Goal: Task Accomplishment & Management: Use online tool/utility

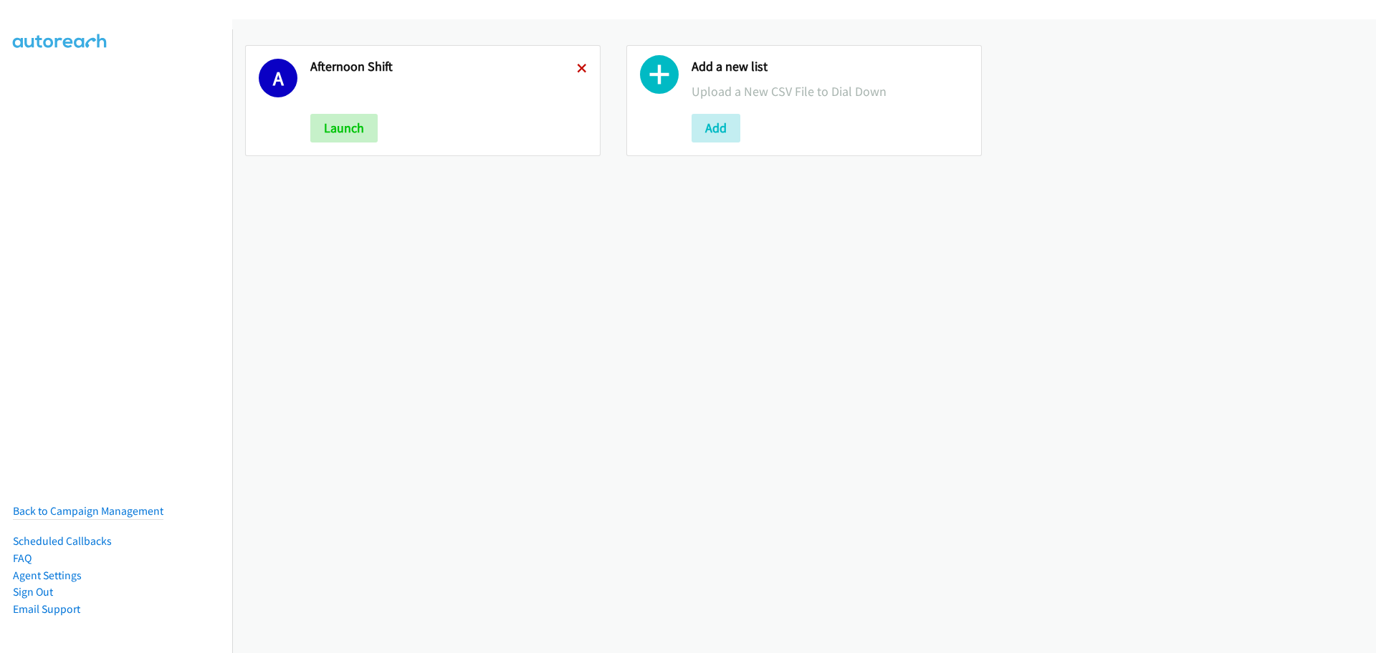
click at [577, 66] on icon at bounding box center [582, 69] width 10 height 10
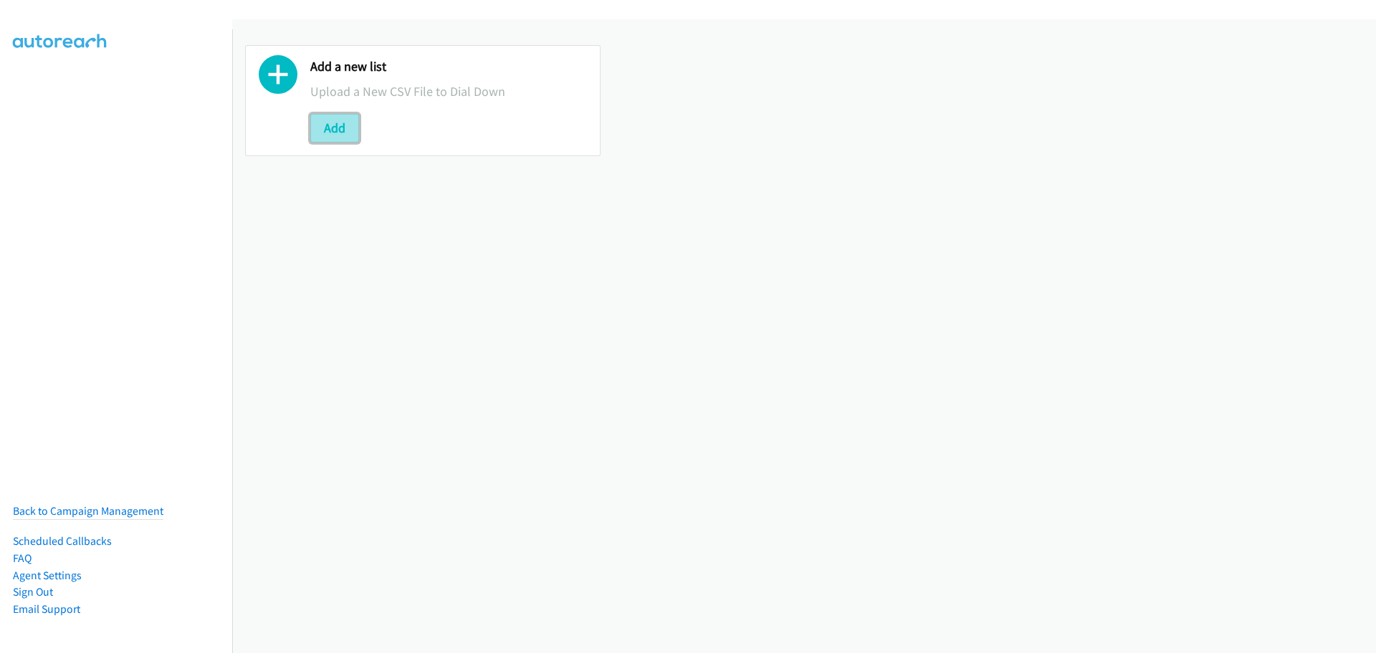
click at [315, 133] on button "Add" at bounding box center [334, 128] width 49 height 29
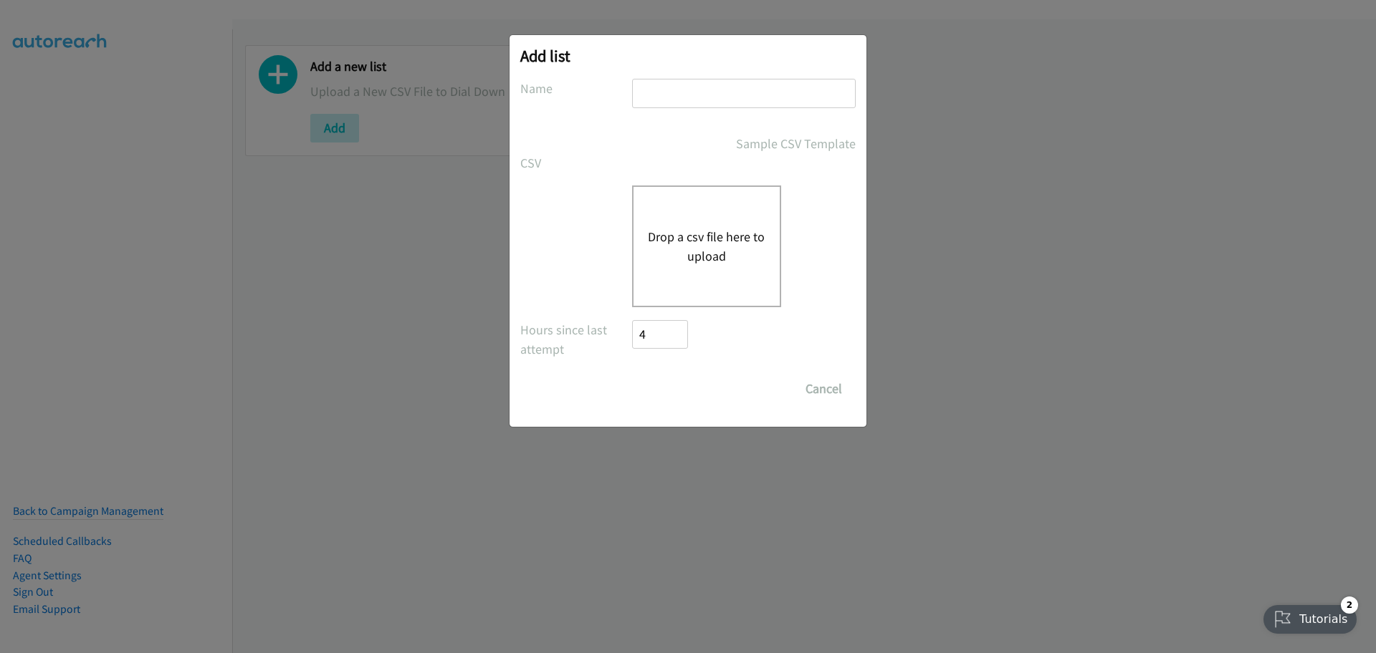
click at [681, 95] on input "text" at bounding box center [744, 93] width 224 height 29
type input "Morning Camp"
click at [709, 217] on div "Drop a csv file here to upload" at bounding box center [706, 247] width 149 height 122
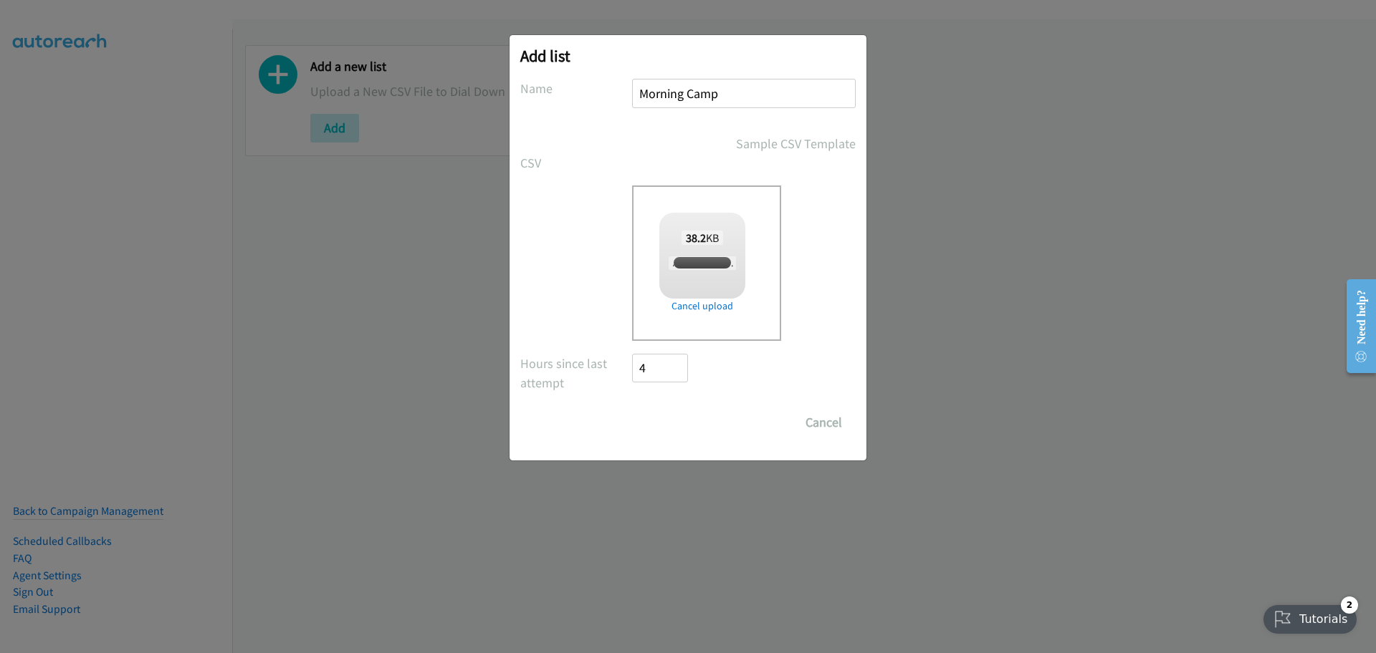
checkbox input "true"
click at [676, 423] on input "Save List" at bounding box center [669, 422] width 75 height 29
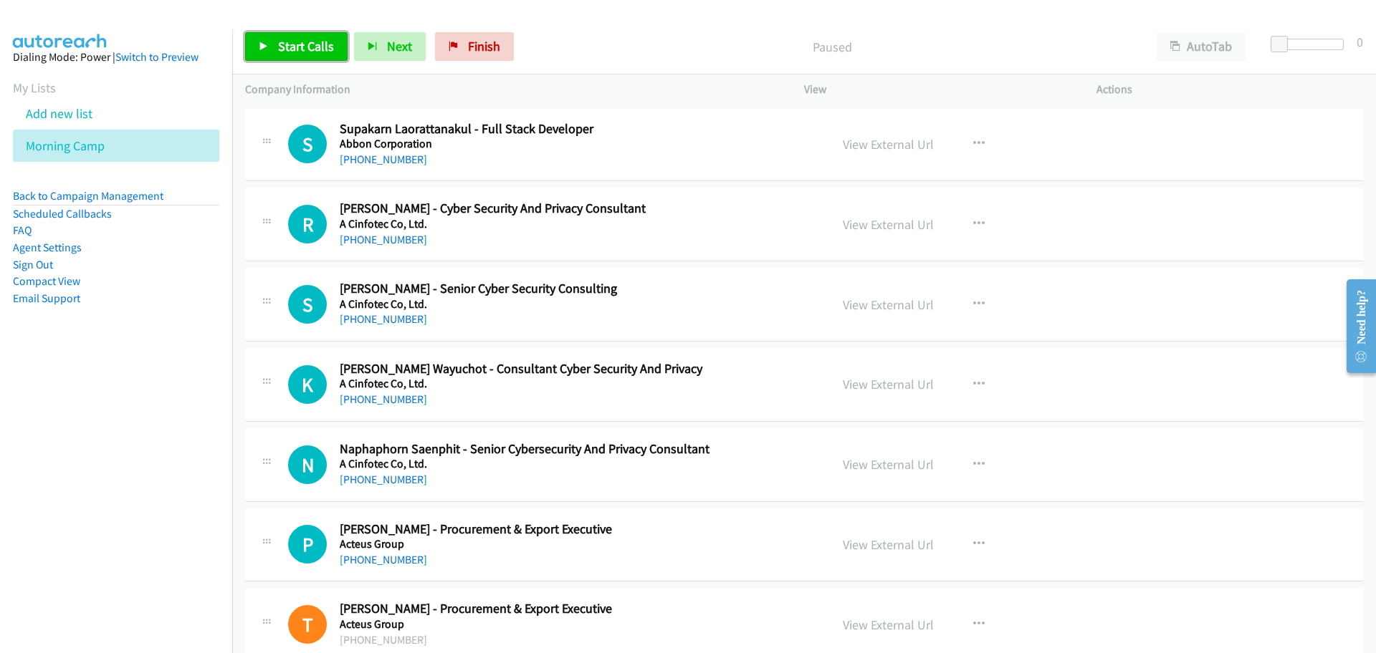
click at [320, 50] on span "Start Calls" at bounding box center [306, 46] width 56 height 16
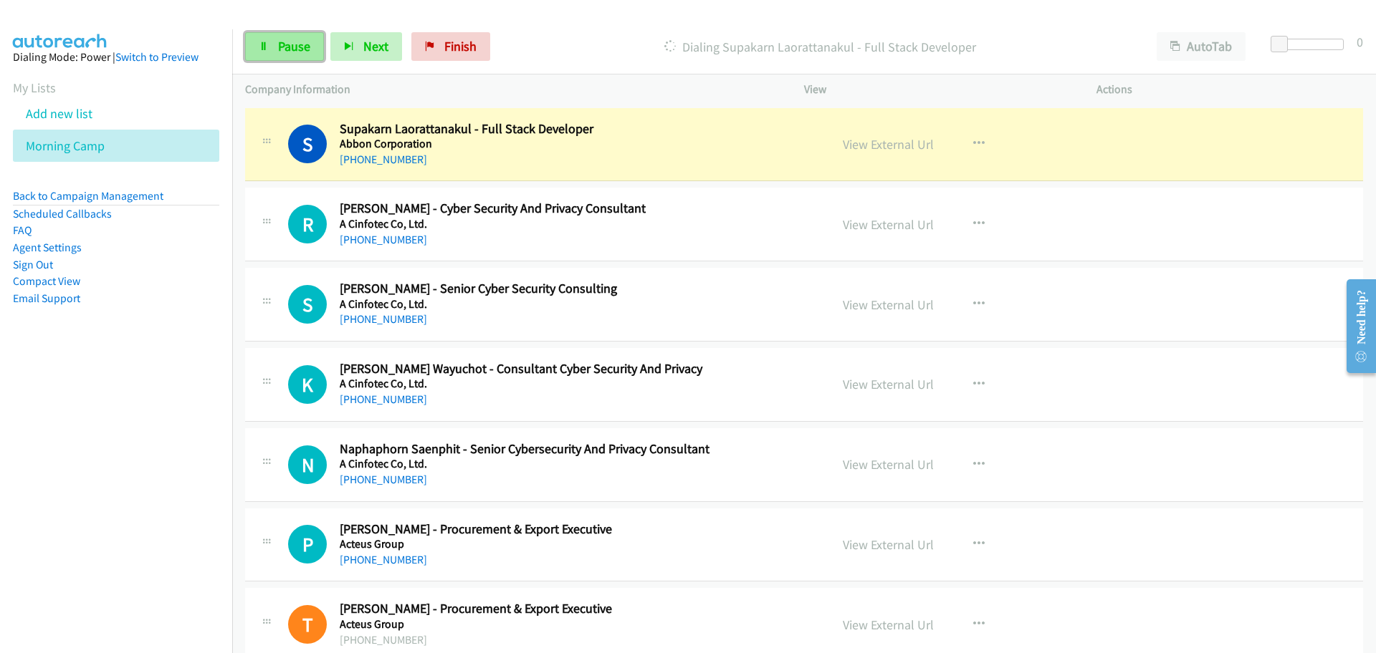
click at [272, 52] on link "Pause" at bounding box center [284, 46] width 79 height 29
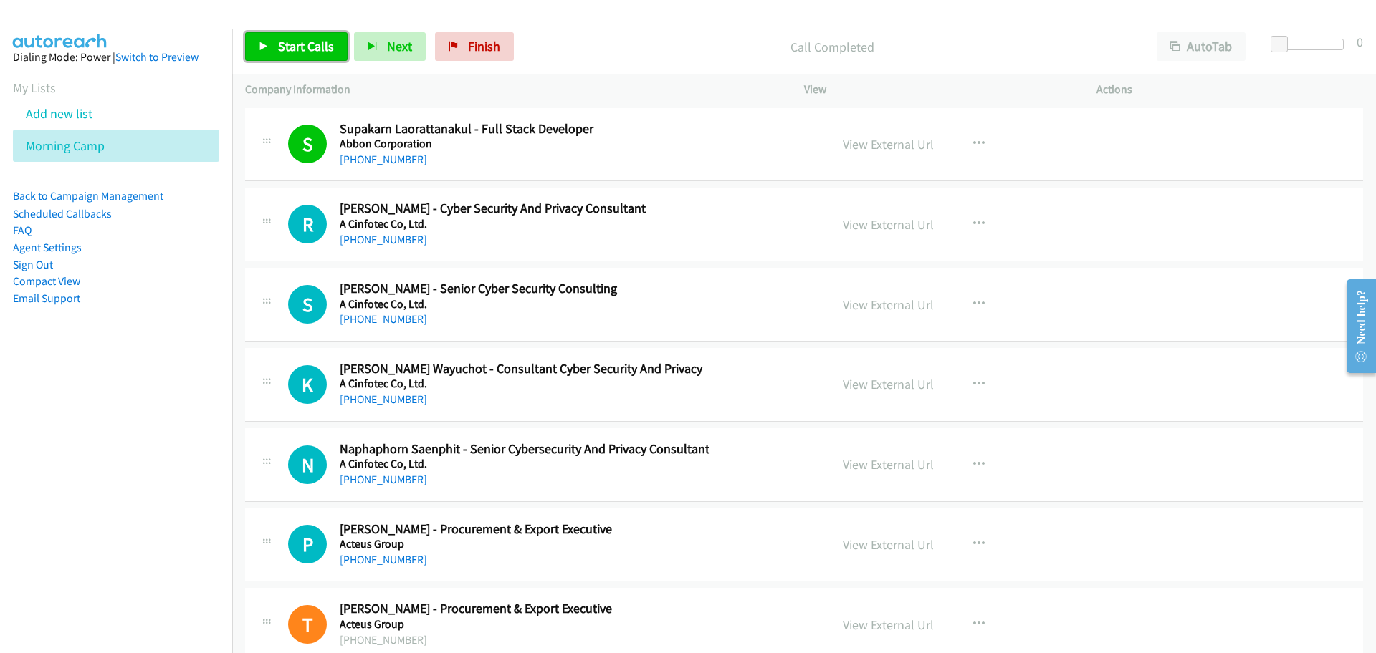
click at [309, 47] on span "Start Calls" at bounding box center [306, 46] width 56 height 16
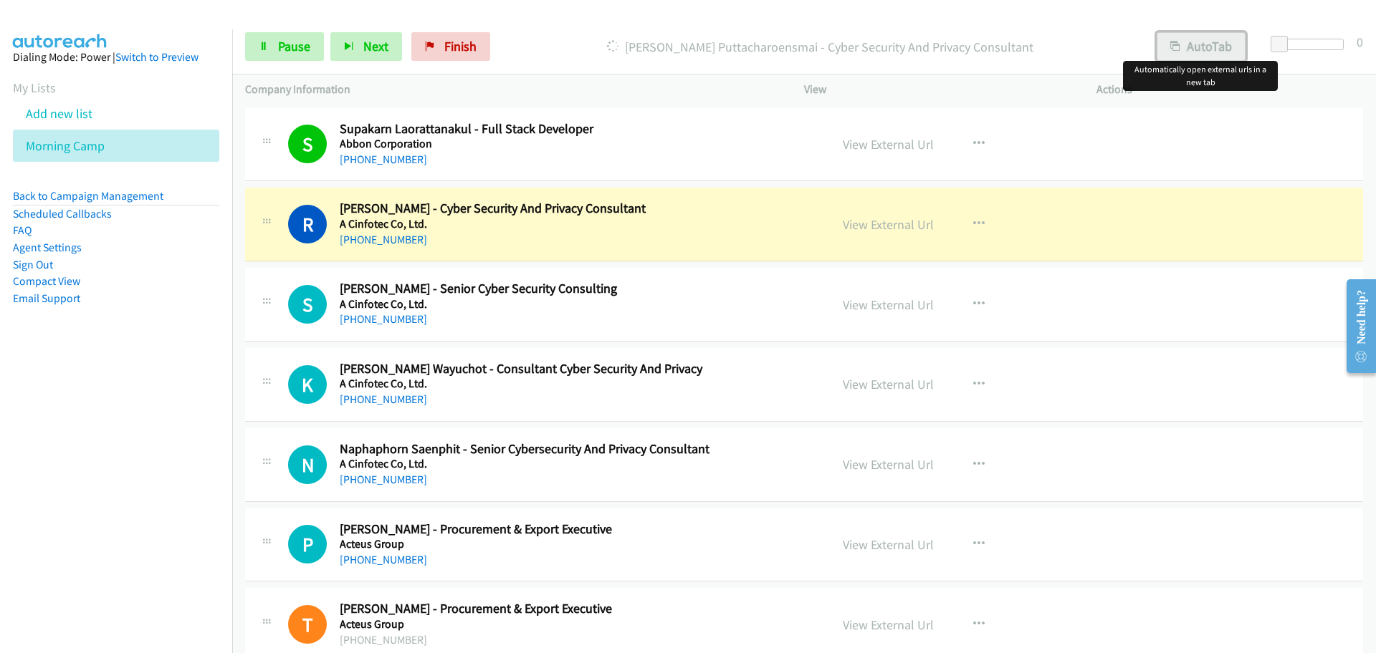
click at [1205, 40] on button "AutoTab" at bounding box center [1200, 46] width 89 height 29
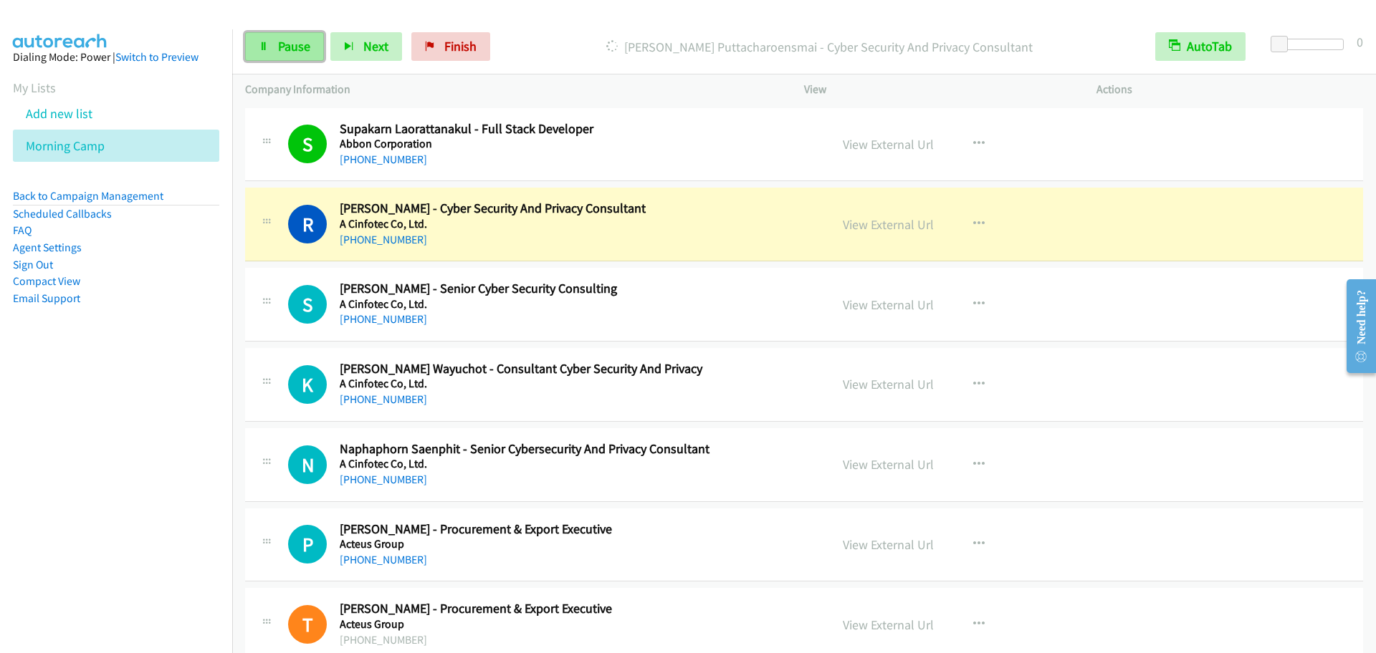
click at [299, 49] on span "Pause" at bounding box center [294, 46] width 32 height 16
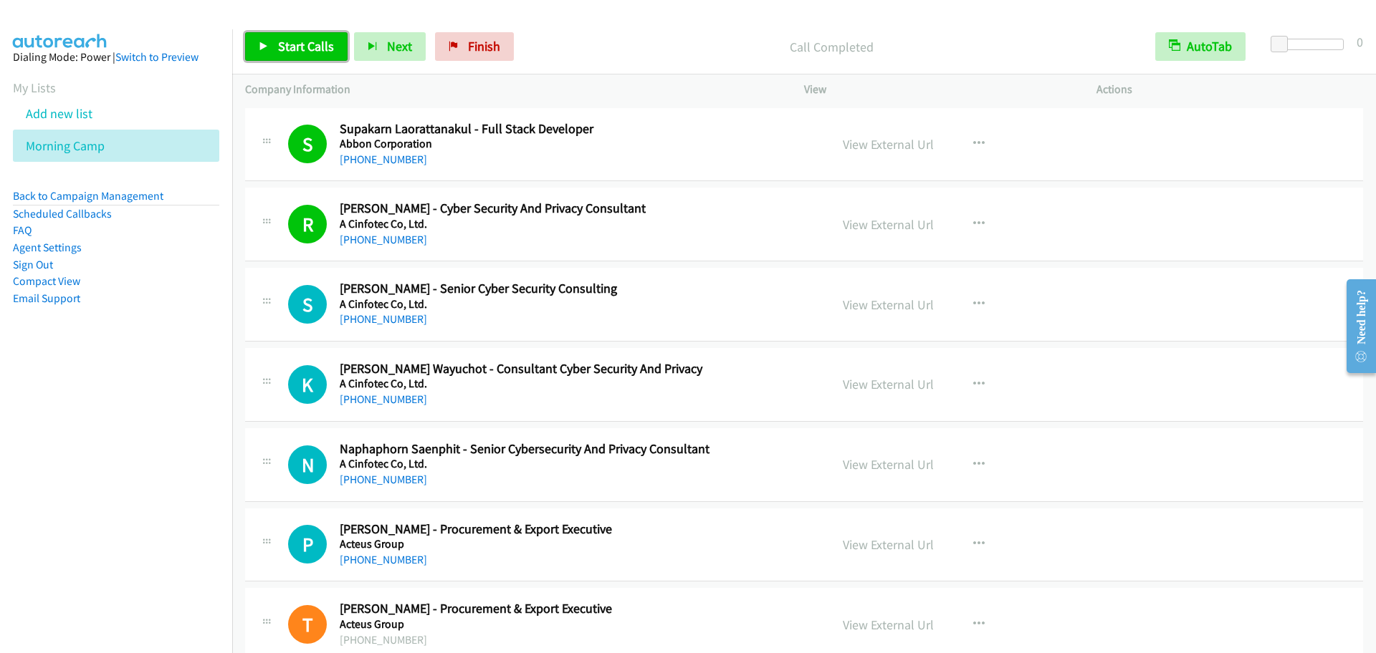
click at [303, 42] on span "Start Calls" at bounding box center [306, 46] width 56 height 16
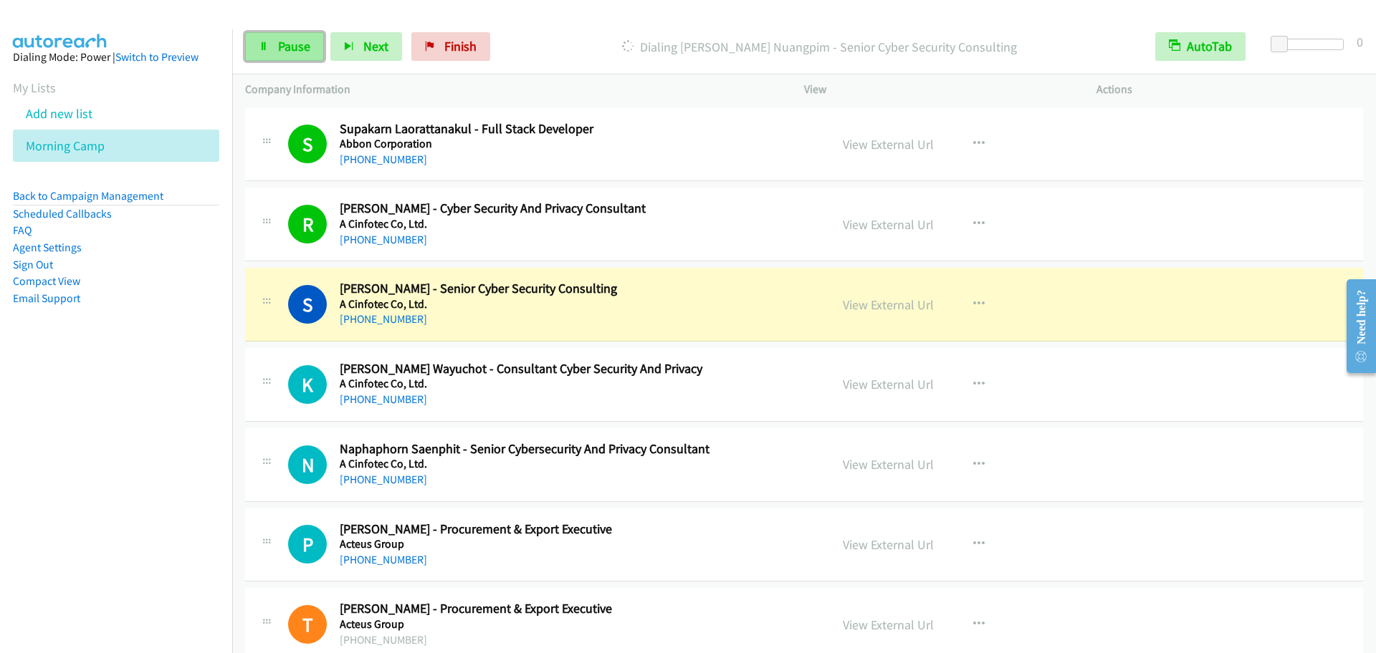
click at [288, 50] on span "Pause" at bounding box center [294, 46] width 32 height 16
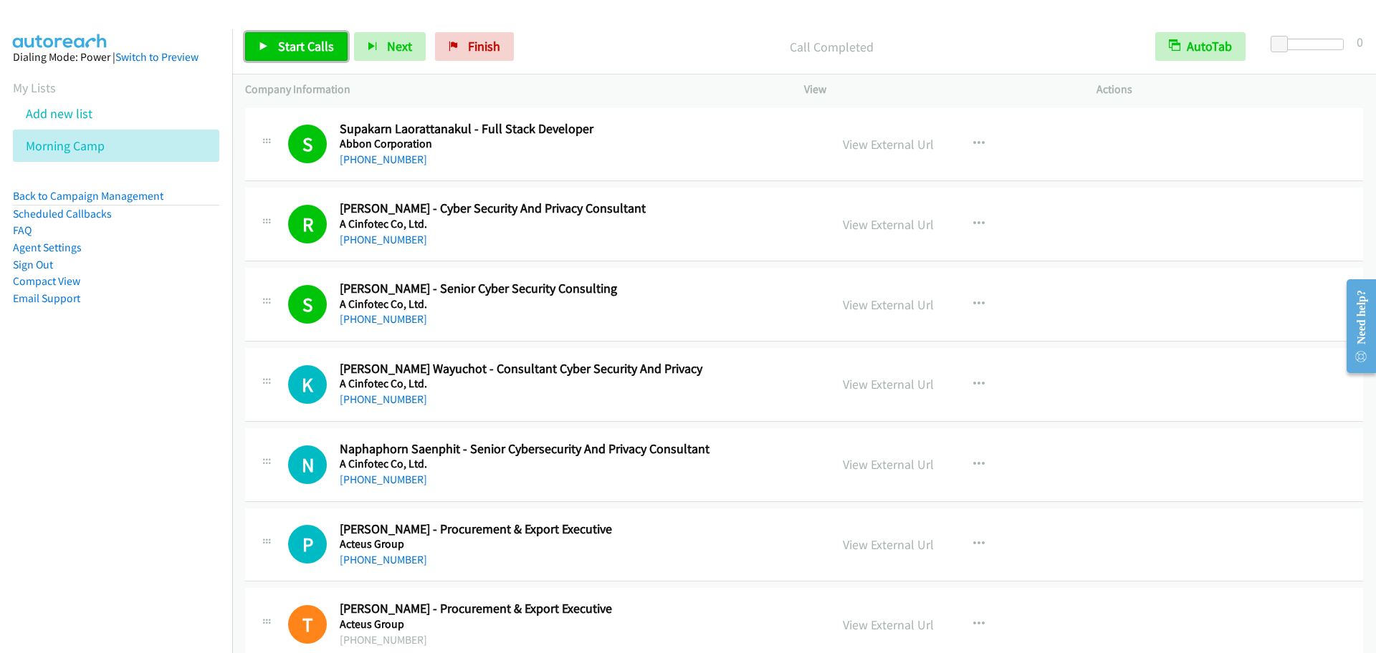
drag, startPoint x: 324, startPoint y: 41, endPoint x: 532, endPoint y: 7, distance: 210.5
click at [325, 41] on span "Start Calls" at bounding box center [306, 46] width 56 height 16
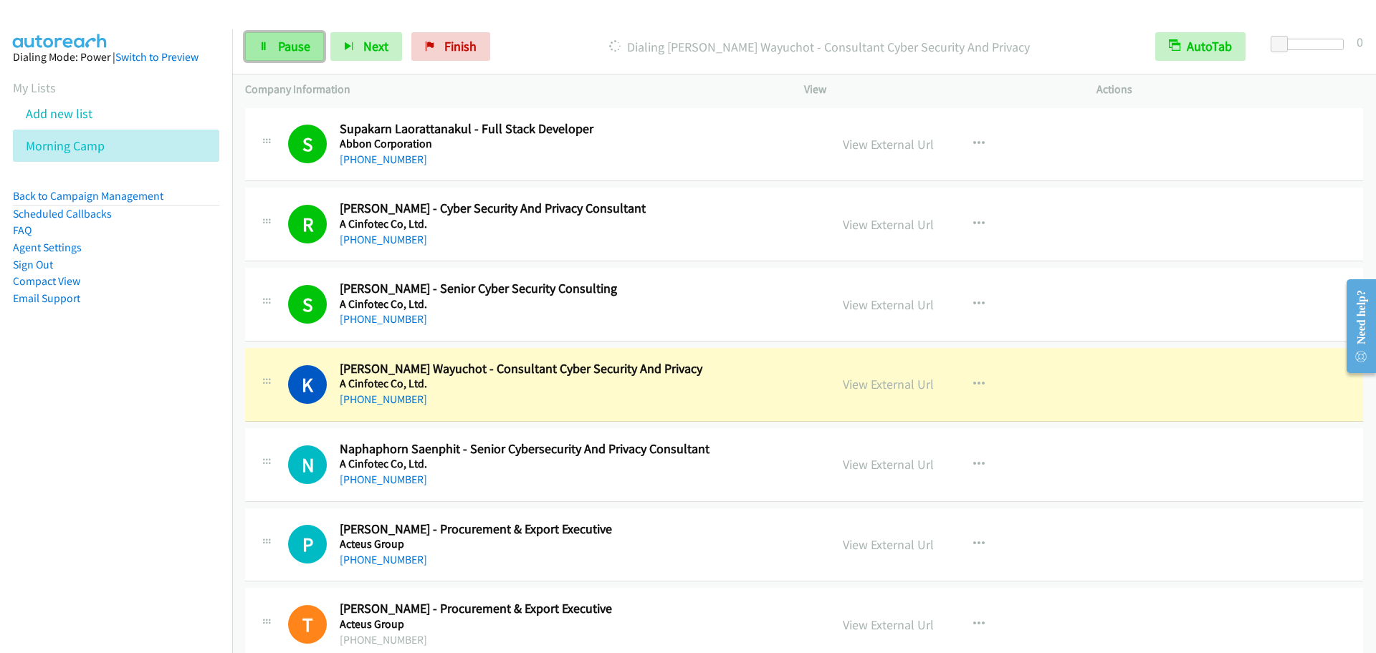
click at [301, 38] on span "Pause" at bounding box center [294, 46] width 32 height 16
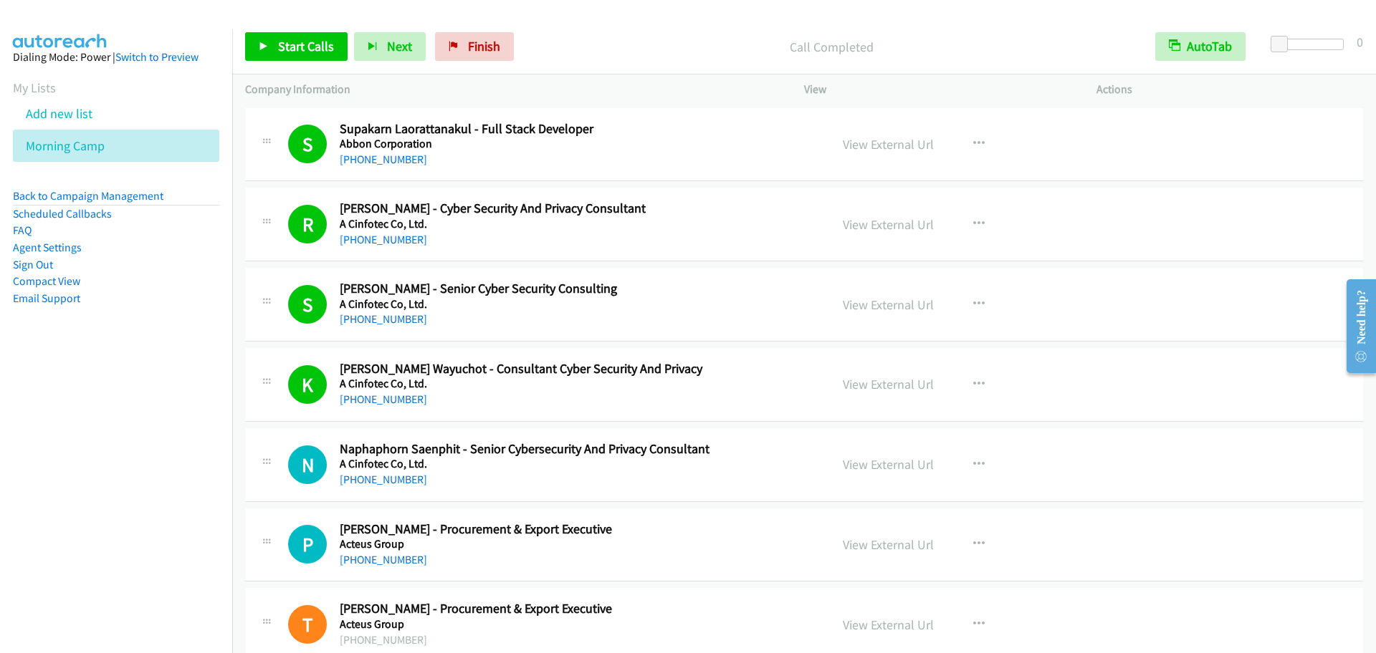
click at [282, 30] on div "Start Calls Pause Next Finish Call Completed AutoTab AutoTab 0" at bounding box center [803, 46] width 1143 height 55
click at [313, 44] on span "Start Calls" at bounding box center [306, 46] width 56 height 16
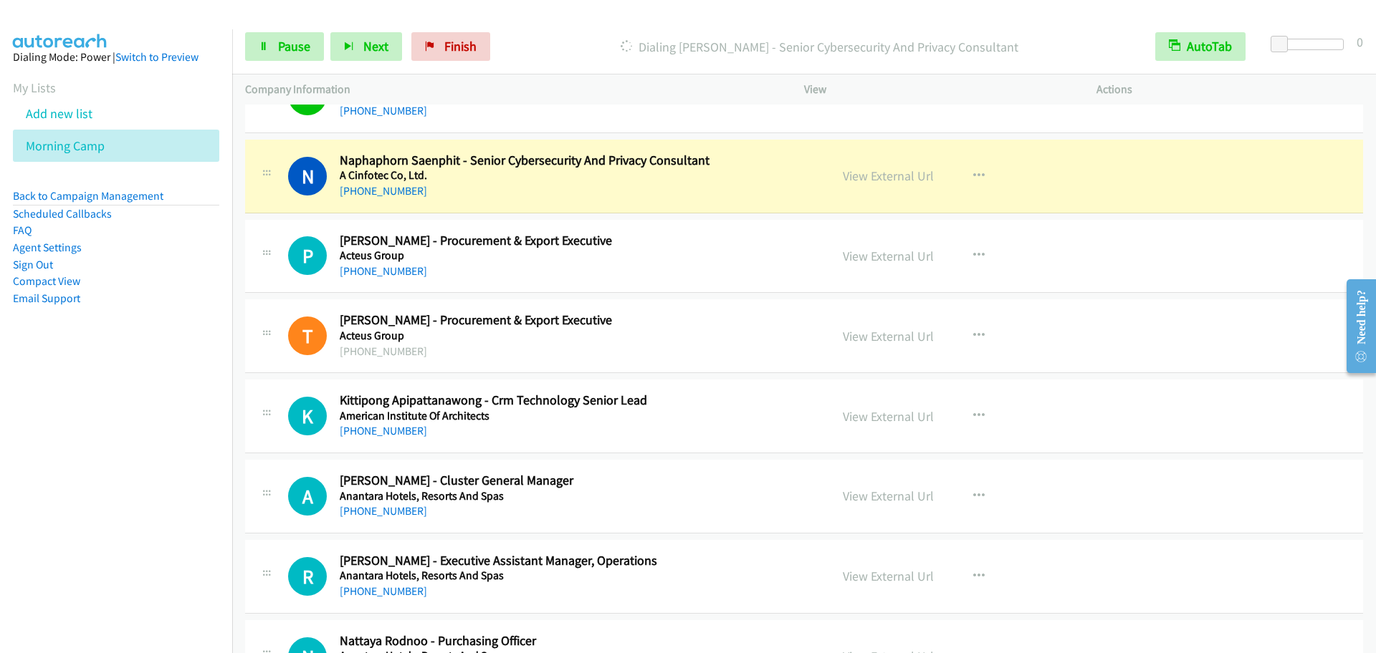
scroll to position [299, 0]
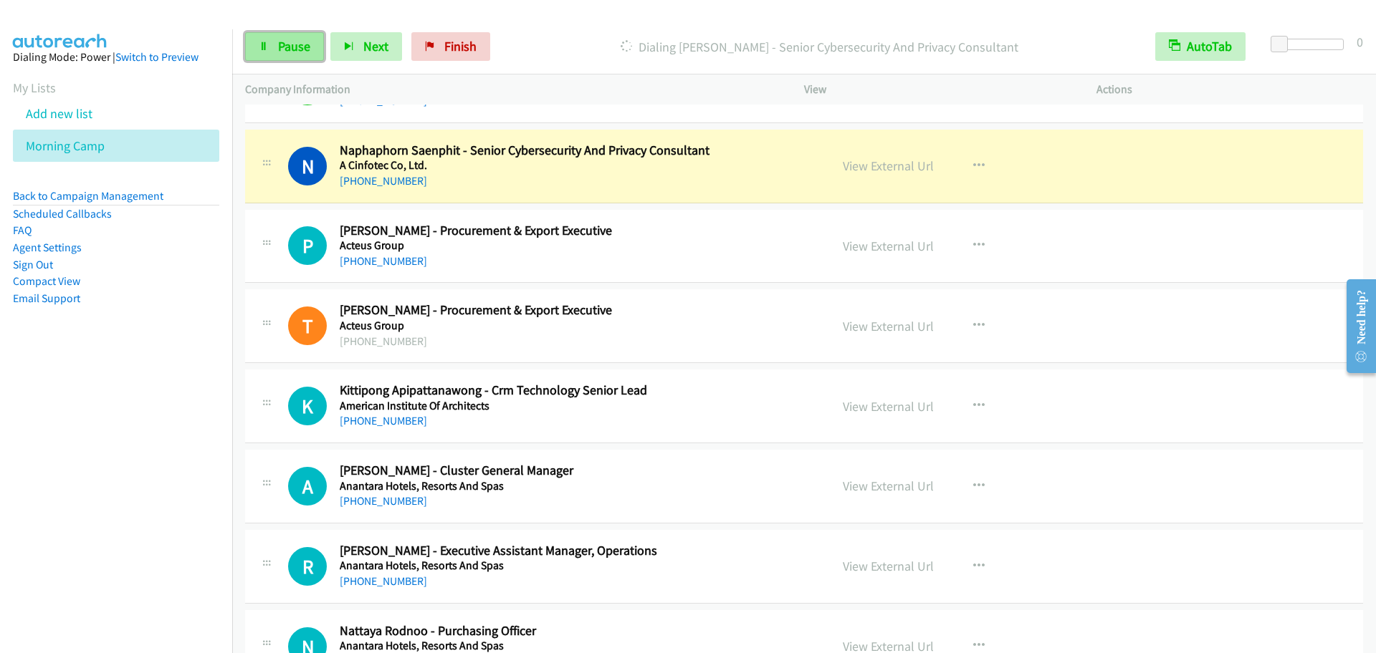
click at [297, 51] on span "Pause" at bounding box center [294, 46] width 32 height 16
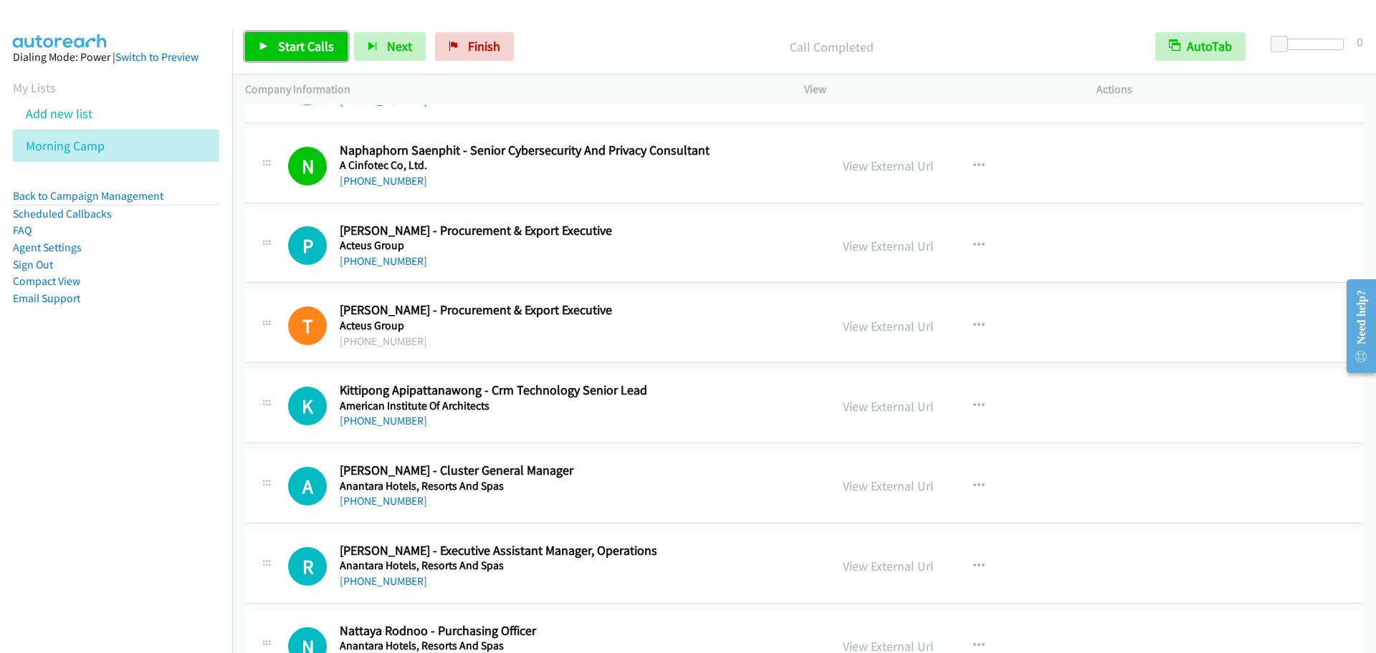
click at [293, 49] on span "Start Calls" at bounding box center [306, 46] width 56 height 16
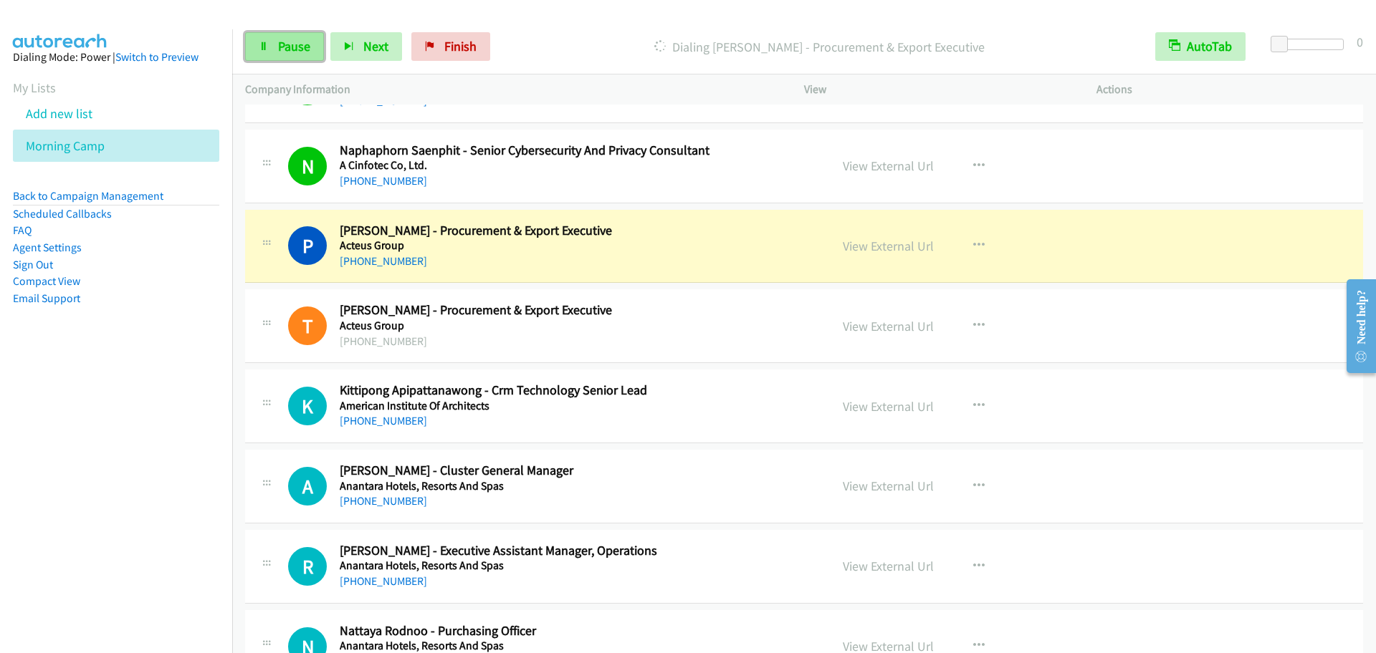
click at [270, 54] on link "Pause" at bounding box center [284, 46] width 79 height 29
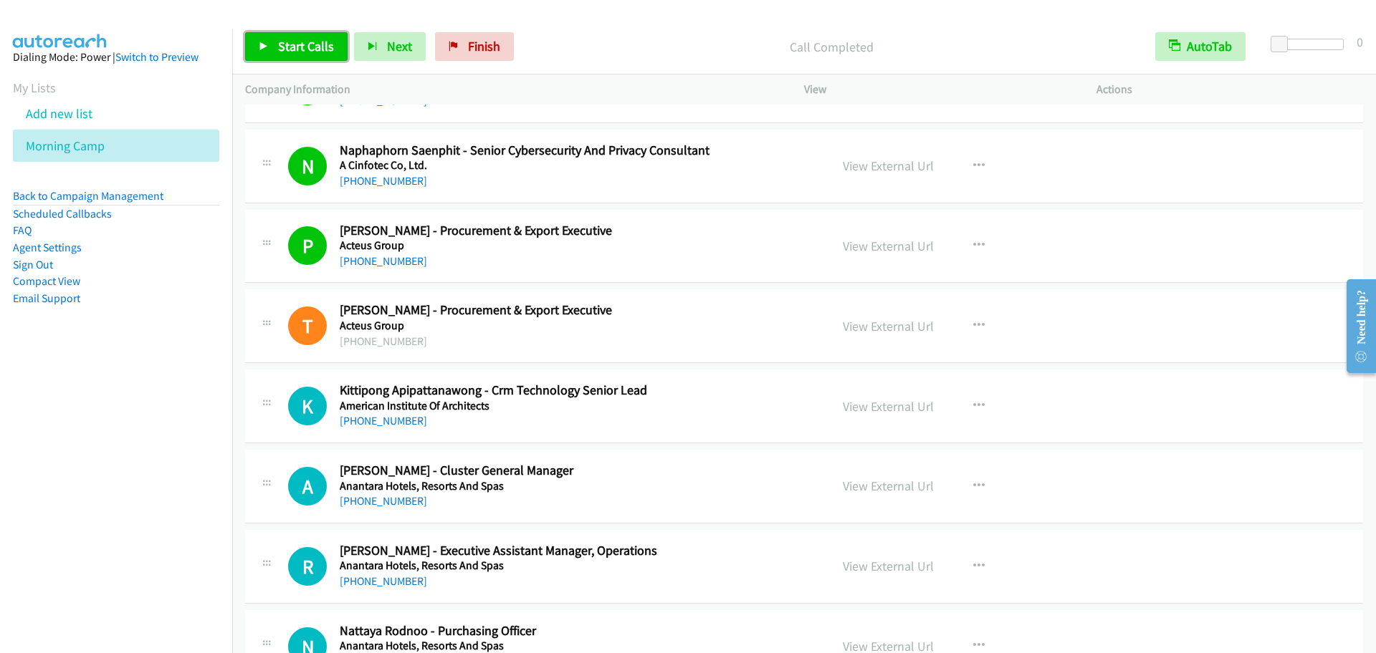
drag, startPoint x: 282, startPoint y: 34, endPoint x: 370, endPoint y: 143, distance: 140.5
click at [282, 34] on link "Start Calls" at bounding box center [296, 46] width 102 height 29
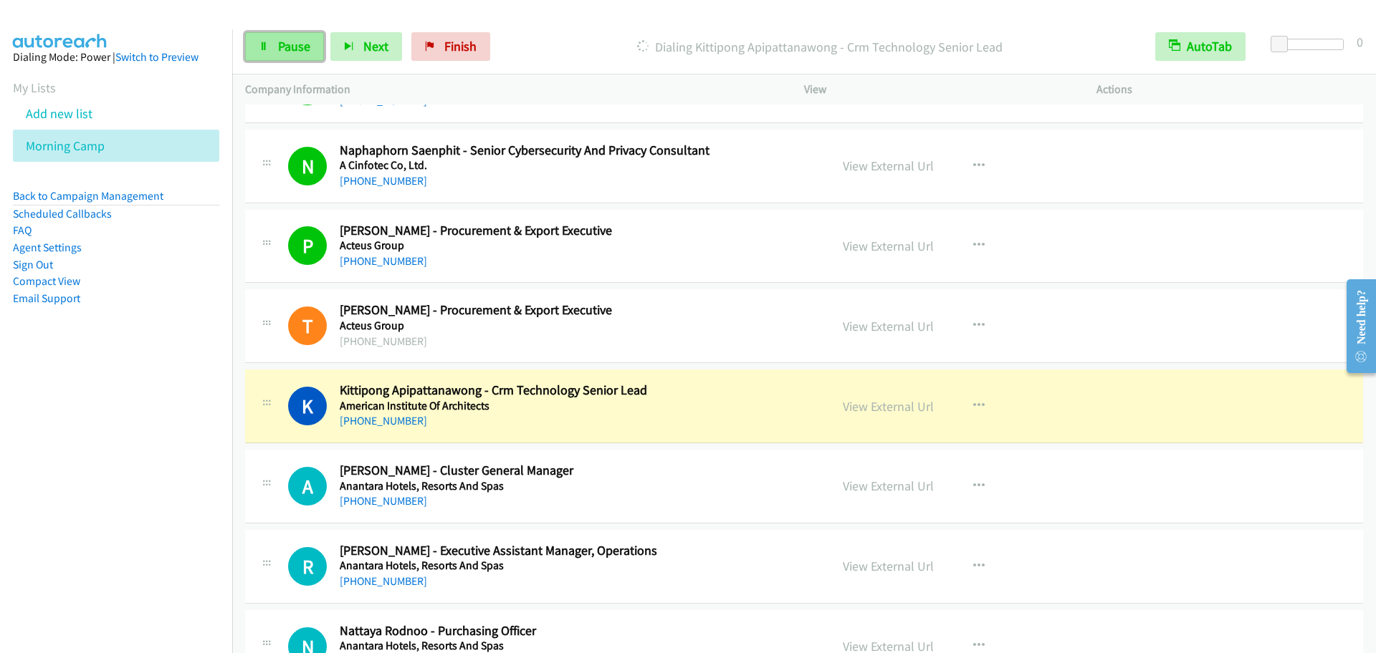
click at [263, 52] on link "Pause" at bounding box center [284, 46] width 79 height 29
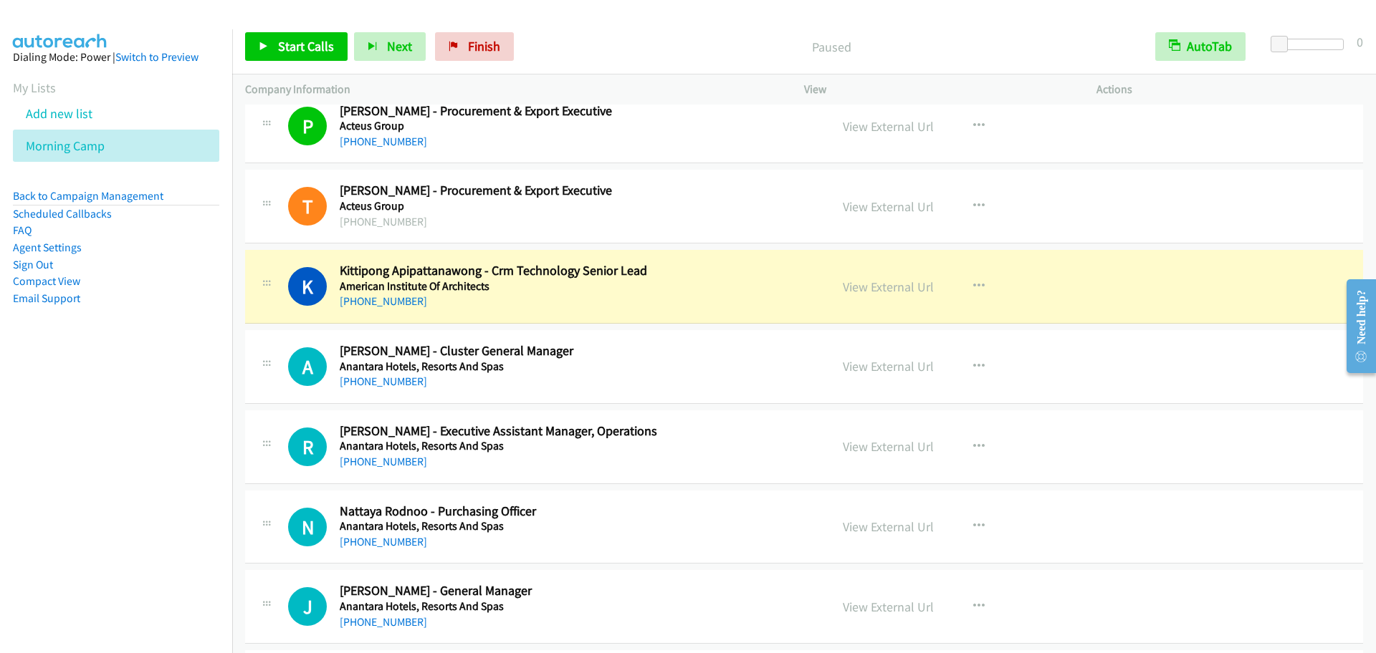
scroll to position [448, 0]
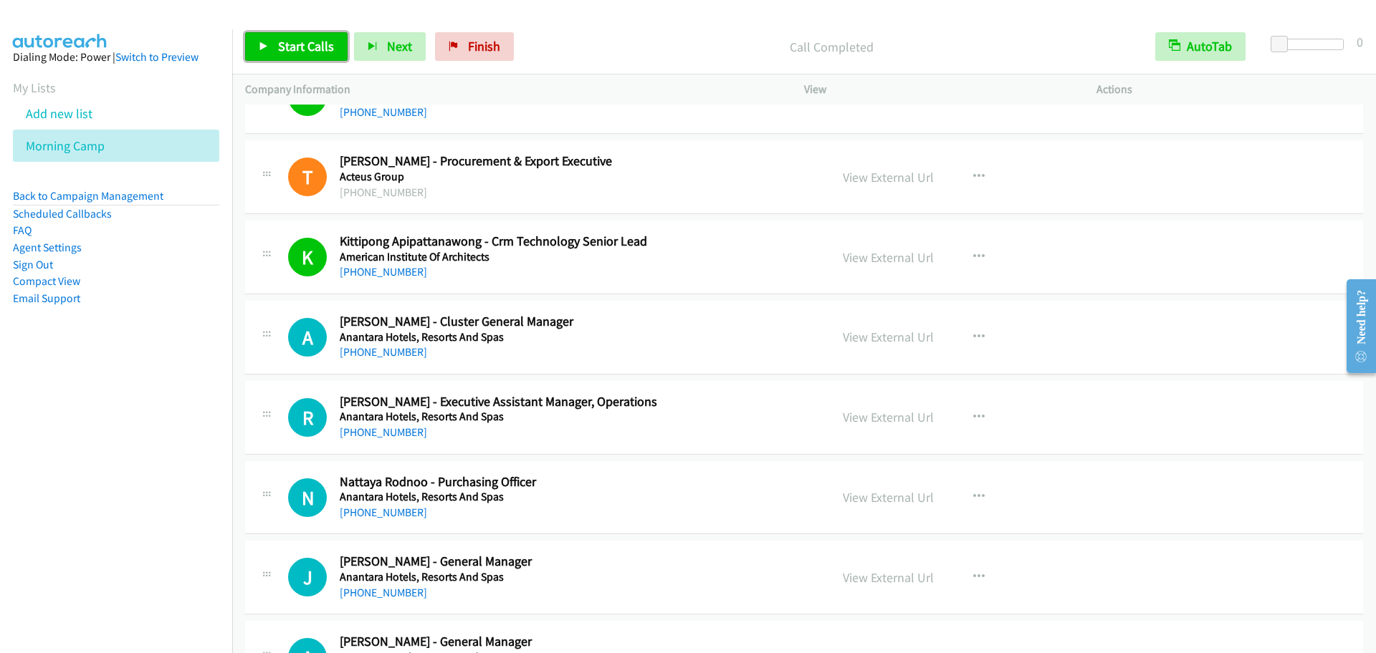
drag, startPoint x: 312, startPoint y: 56, endPoint x: 320, endPoint y: 55, distance: 7.2
click at [312, 56] on link "Start Calls" at bounding box center [296, 46] width 102 height 29
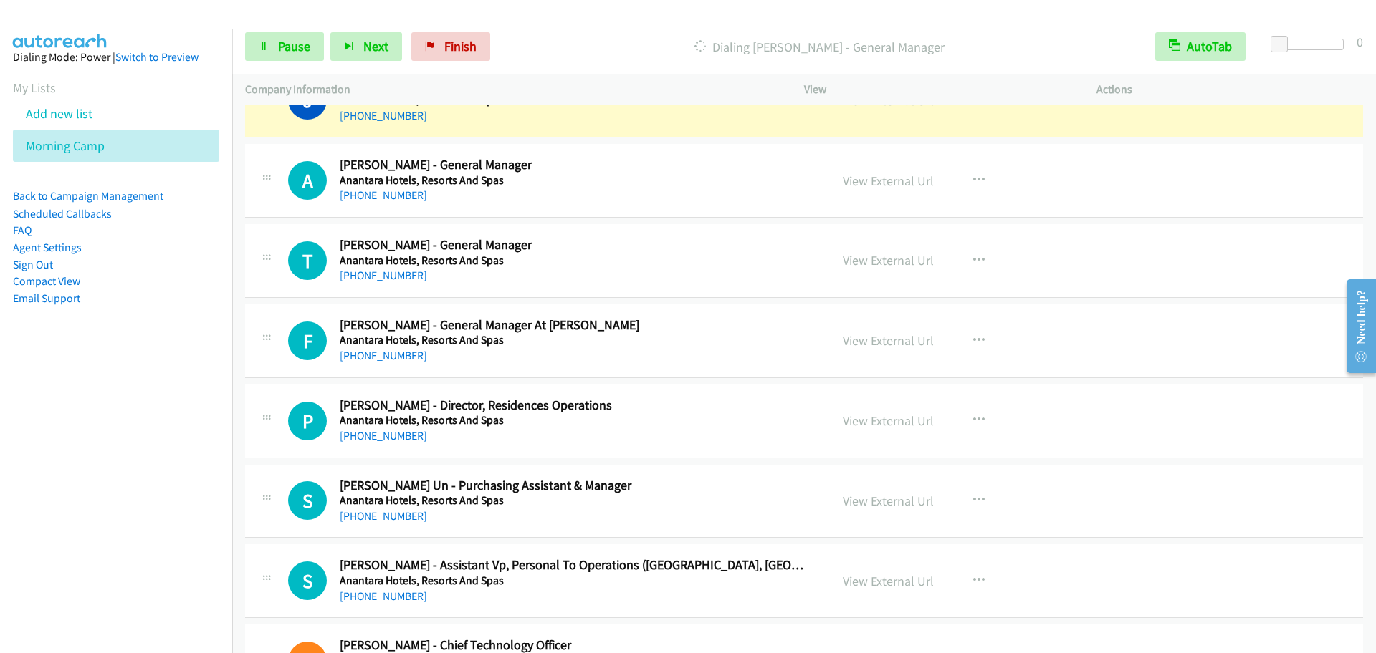
scroll to position [896, 0]
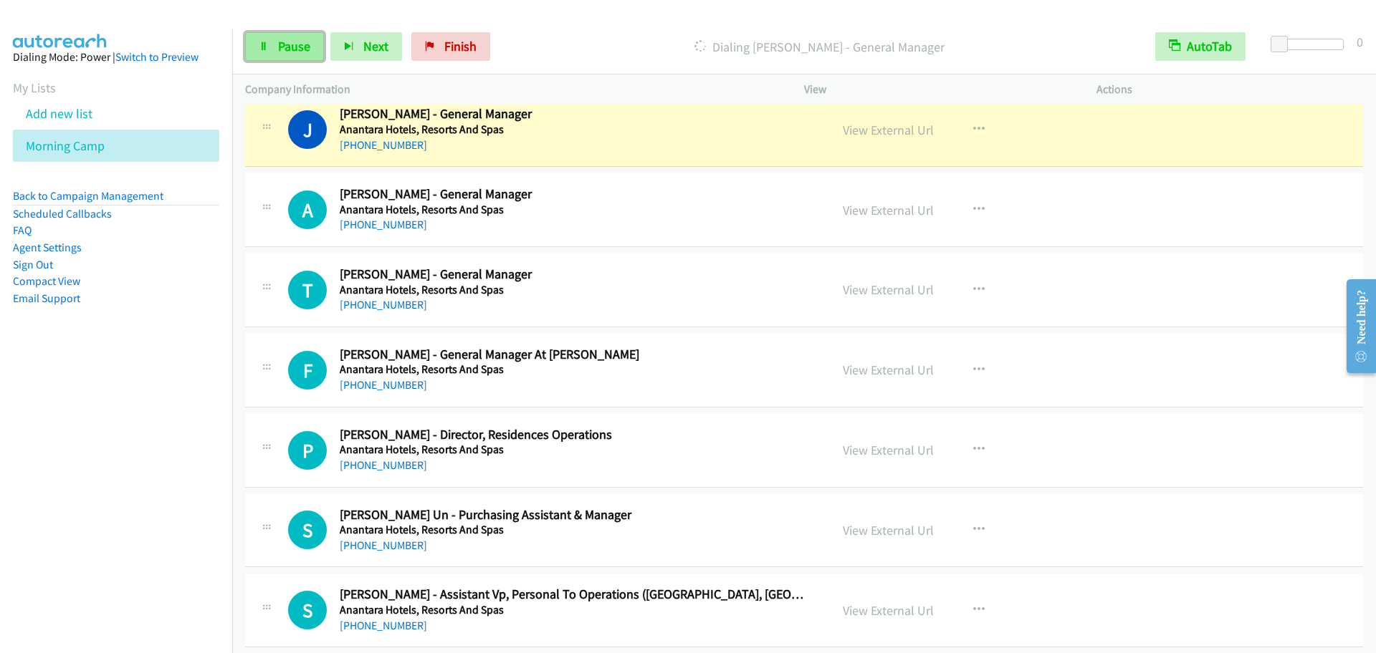
click at [274, 38] on link "Pause" at bounding box center [284, 46] width 79 height 29
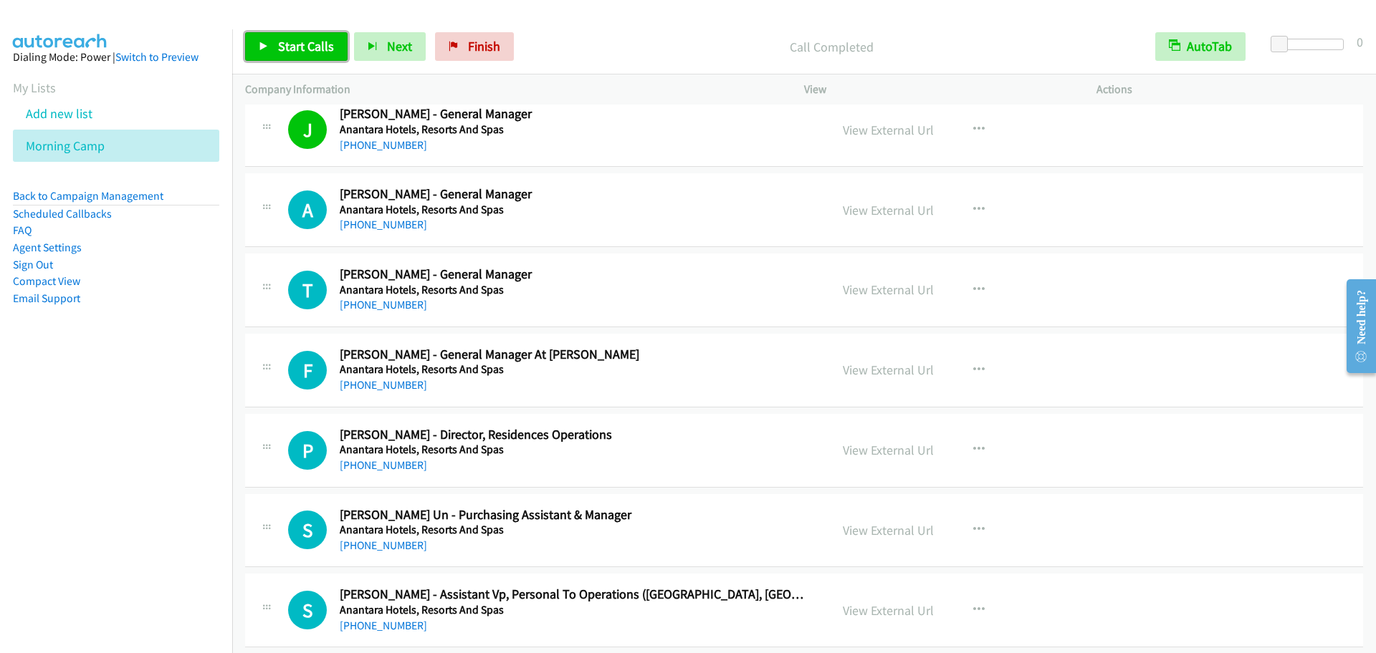
click at [322, 52] on span "Start Calls" at bounding box center [306, 46] width 56 height 16
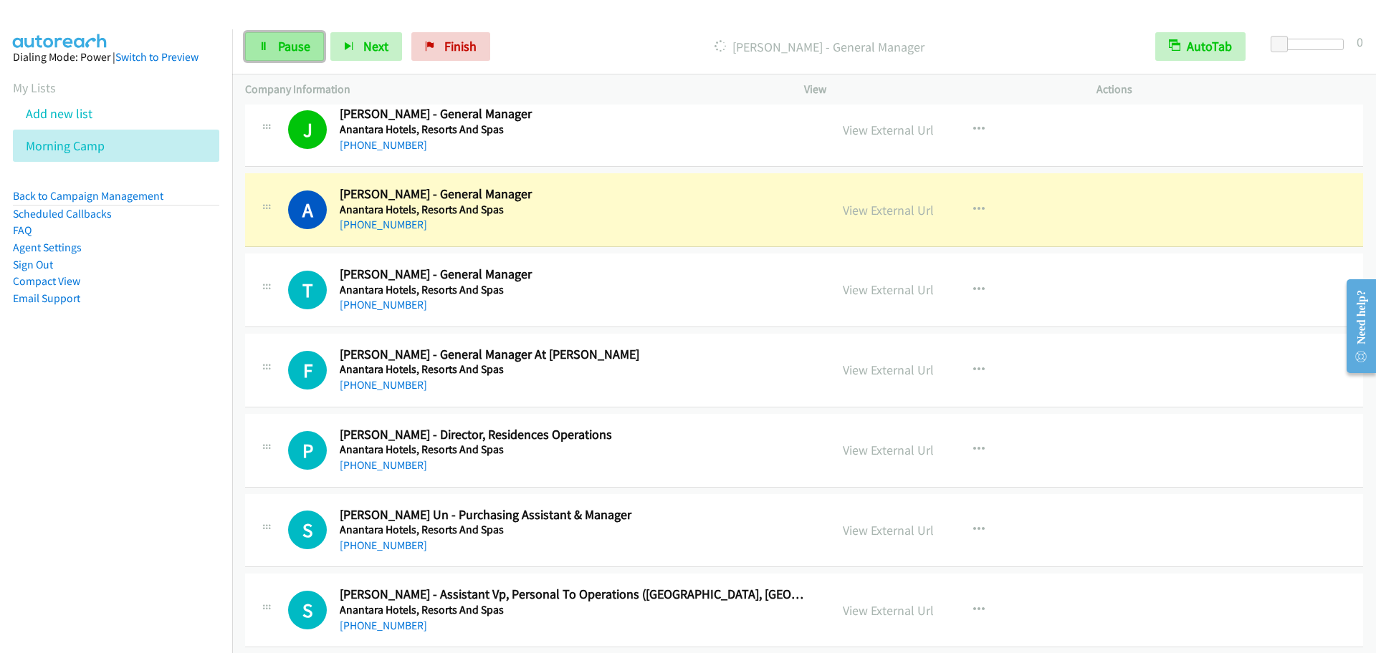
click at [318, 40] on link "Pause" at bounding box center [284, 46] width 79 height 29
click at [789, 101] on div "Company Information" at bounding box center [511, 90] width 559 height 30
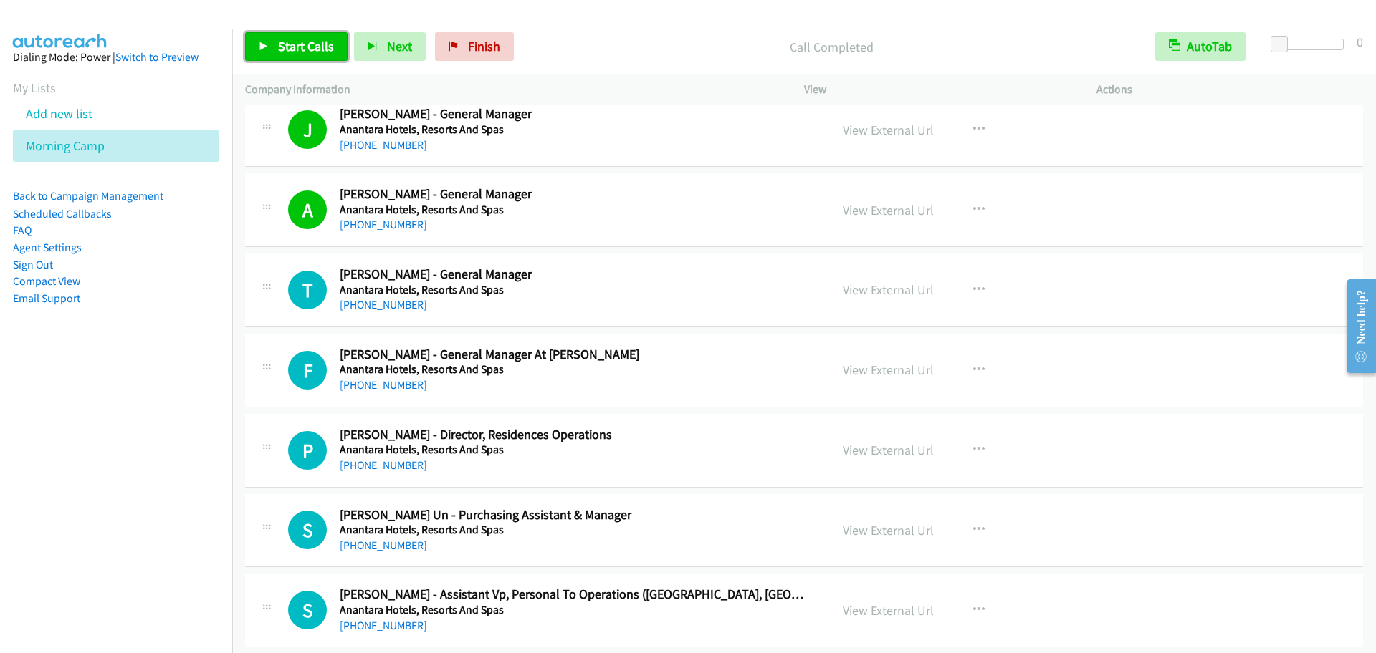
click at [330, 38] on span "Start Calls" at bounding box center [306, 46] width 56 height 16
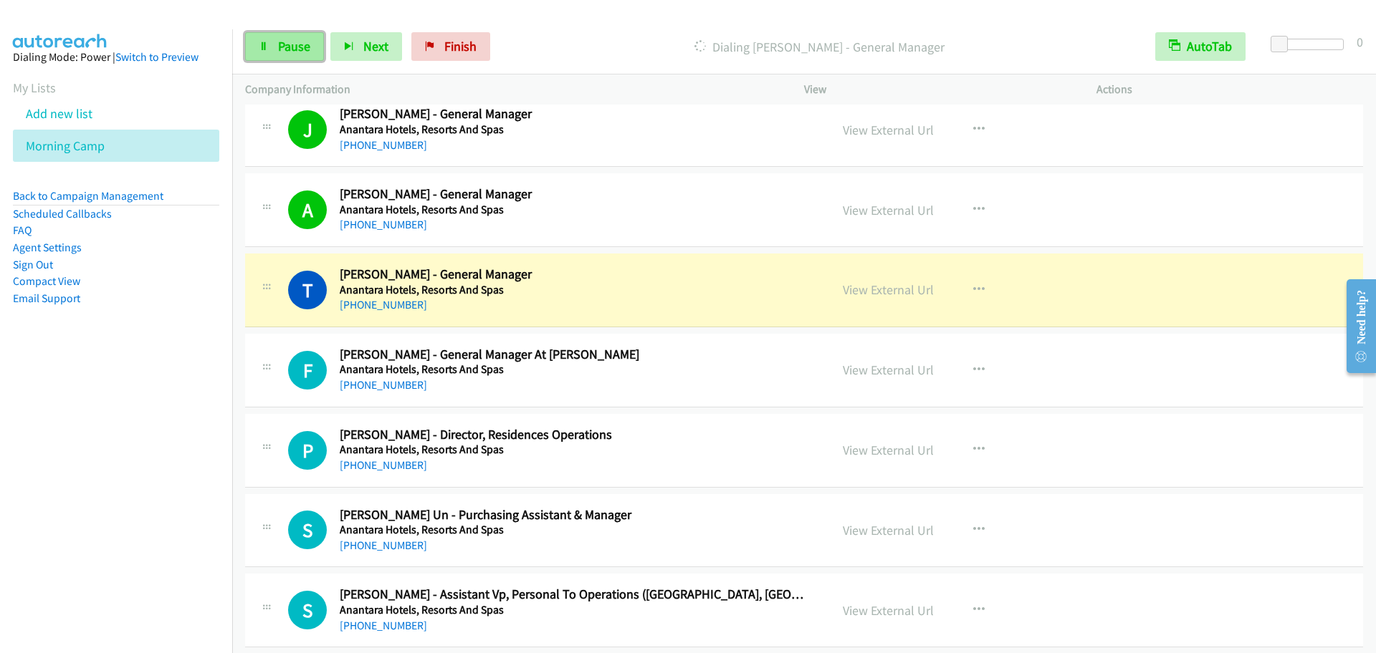
click at [253, 34] on link "Pause" at bounding box center [284, 46] width 79 height 29
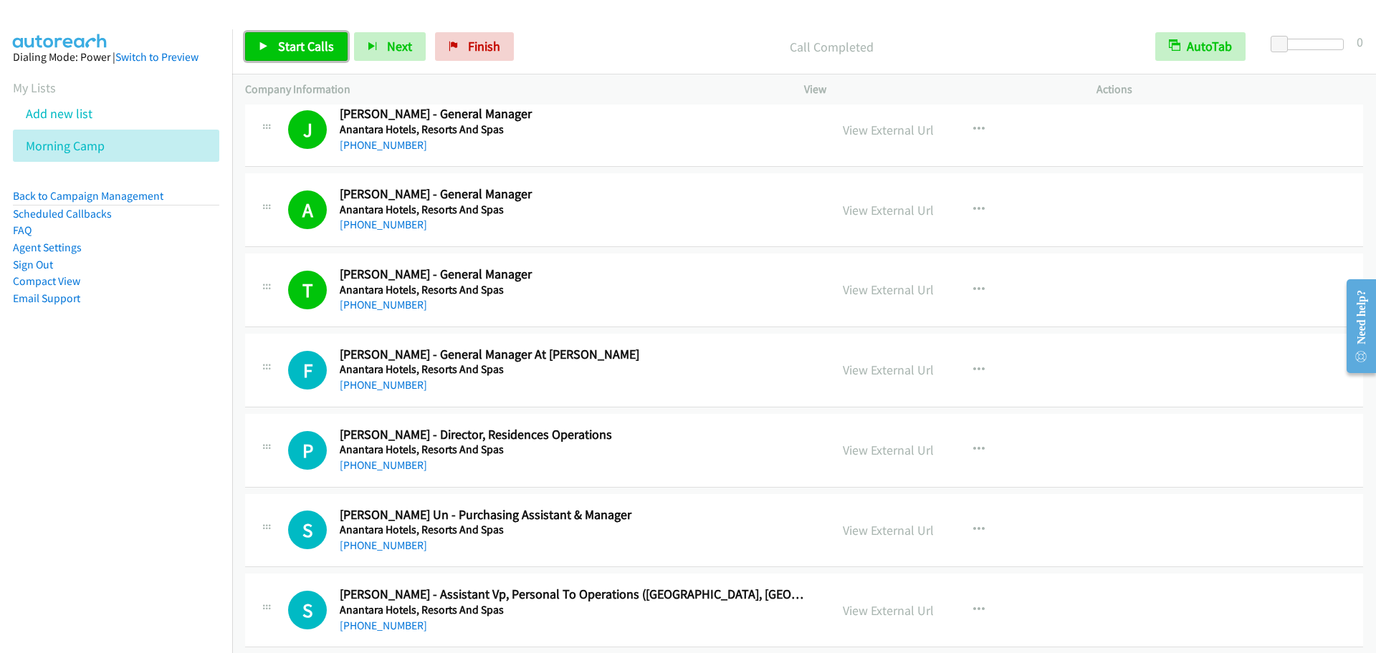
click at [307, 47] on span "Start Calls" at bounding box center [306, 46] width 56 height 16
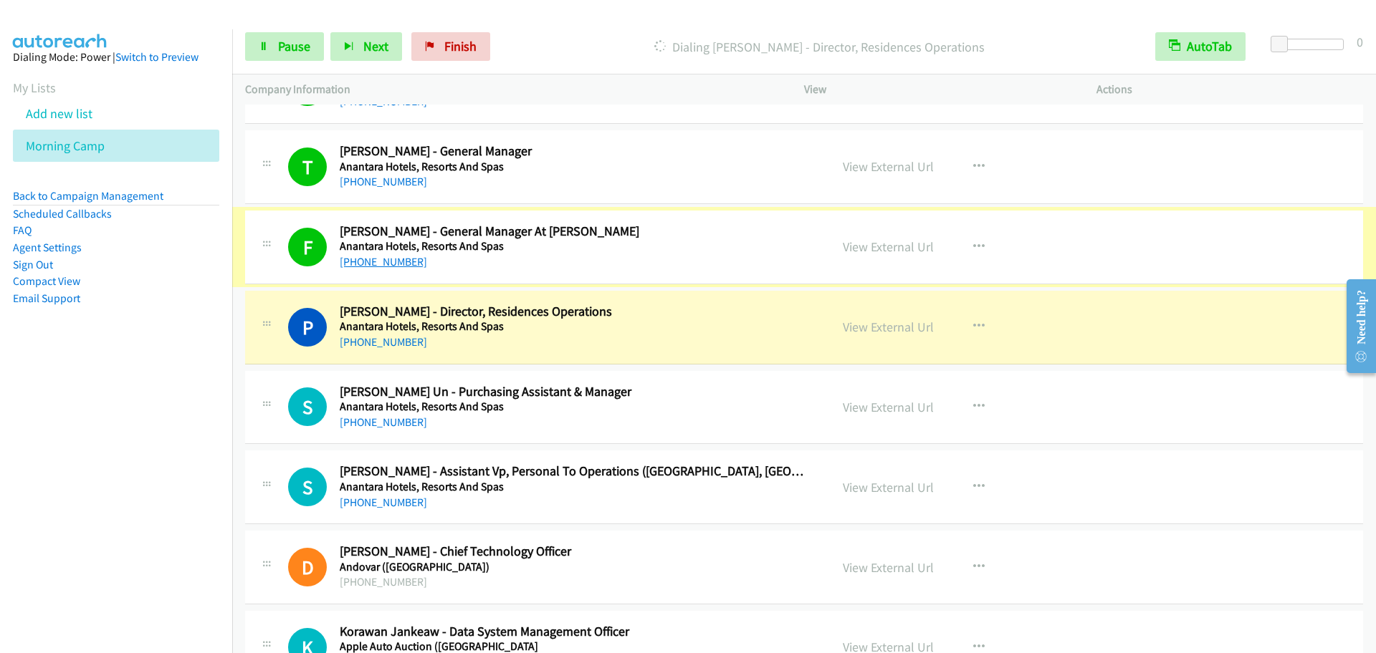
scroll to position [1045, 0]
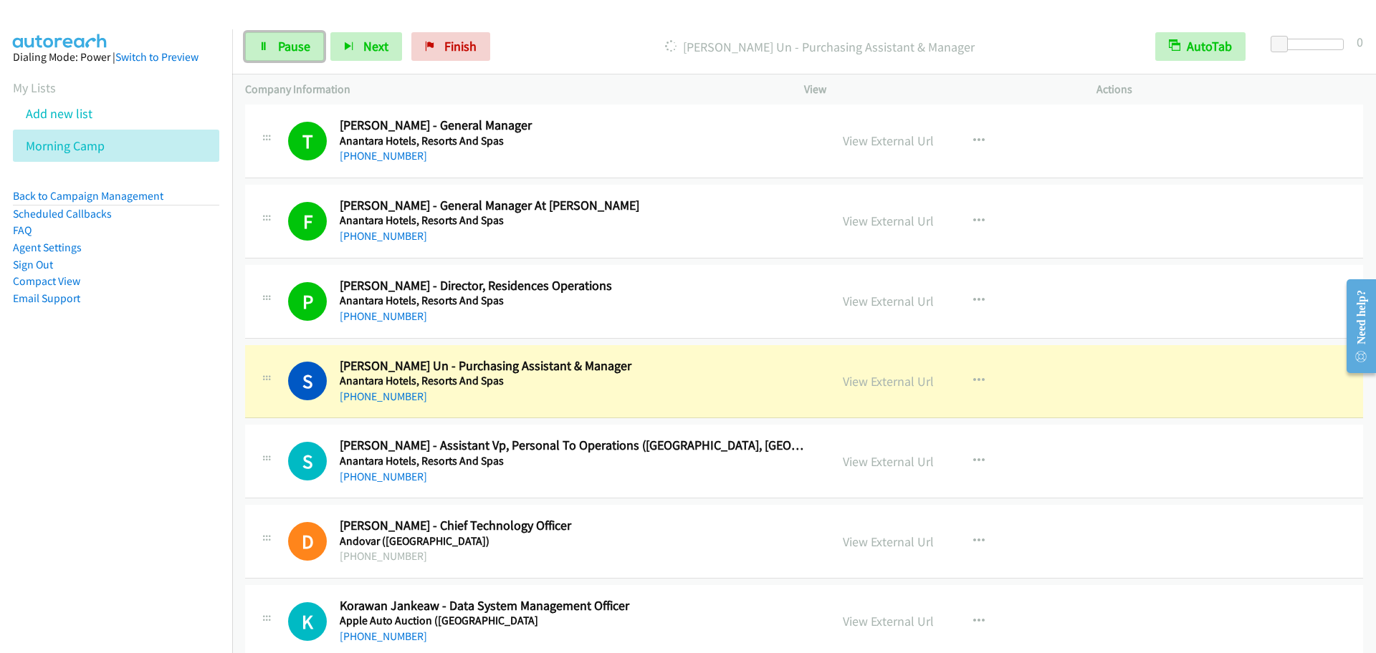
drag, startPoint x: 286, startPoint y: 41, endPoint x: 426, endPoint y: 256, distance: 257.3
click at [286, 42] on span "Pause" at bounding box center [294, 46] width 32 height 16
click at [280, 350] on div "S Callback Scheduled [PERSON_NAME] Un - Purchasing Assistant & Manager Anantara…" at bounding box center [804, 382] width 1118 height 74
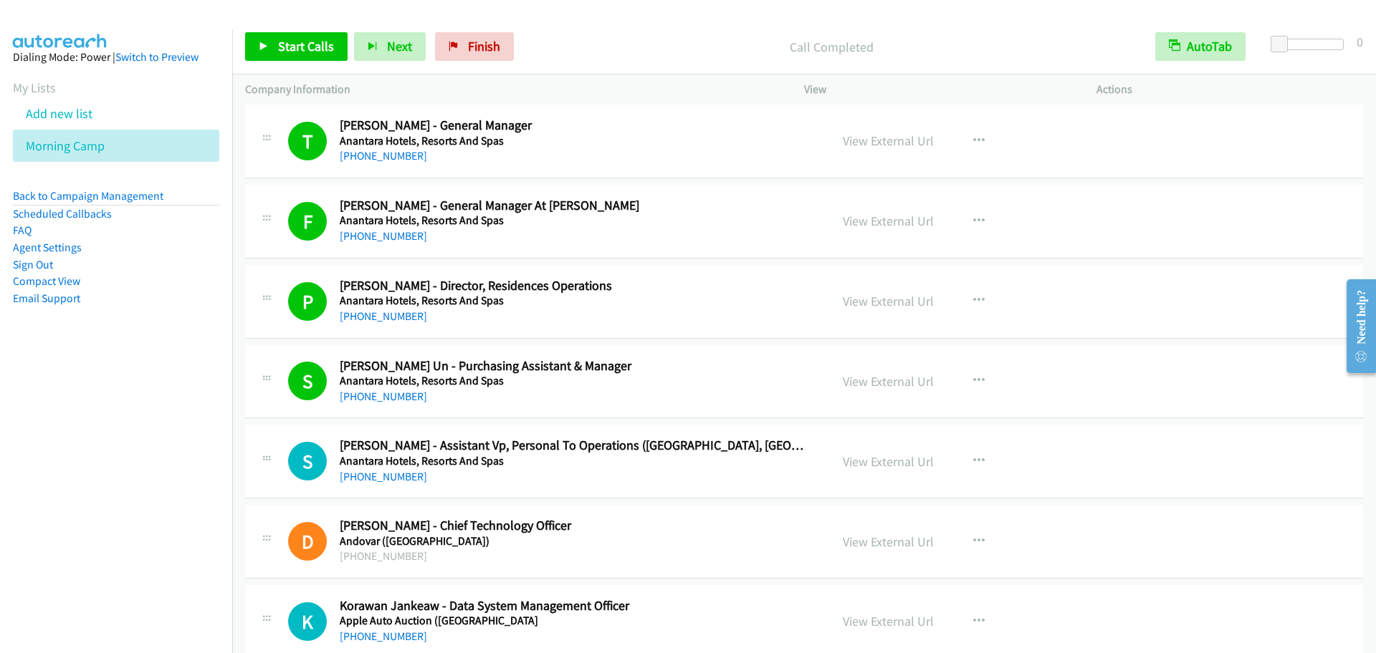
click at [317, 29] on div "Start Calls Pause Next Finish Call Completed AutoTab AutoTab 0" at bounding box center [803, 46] width 1143 height 55
click at [325, 42] on span "Start Calls" at bounding box center [306, 46] width 56 height 16
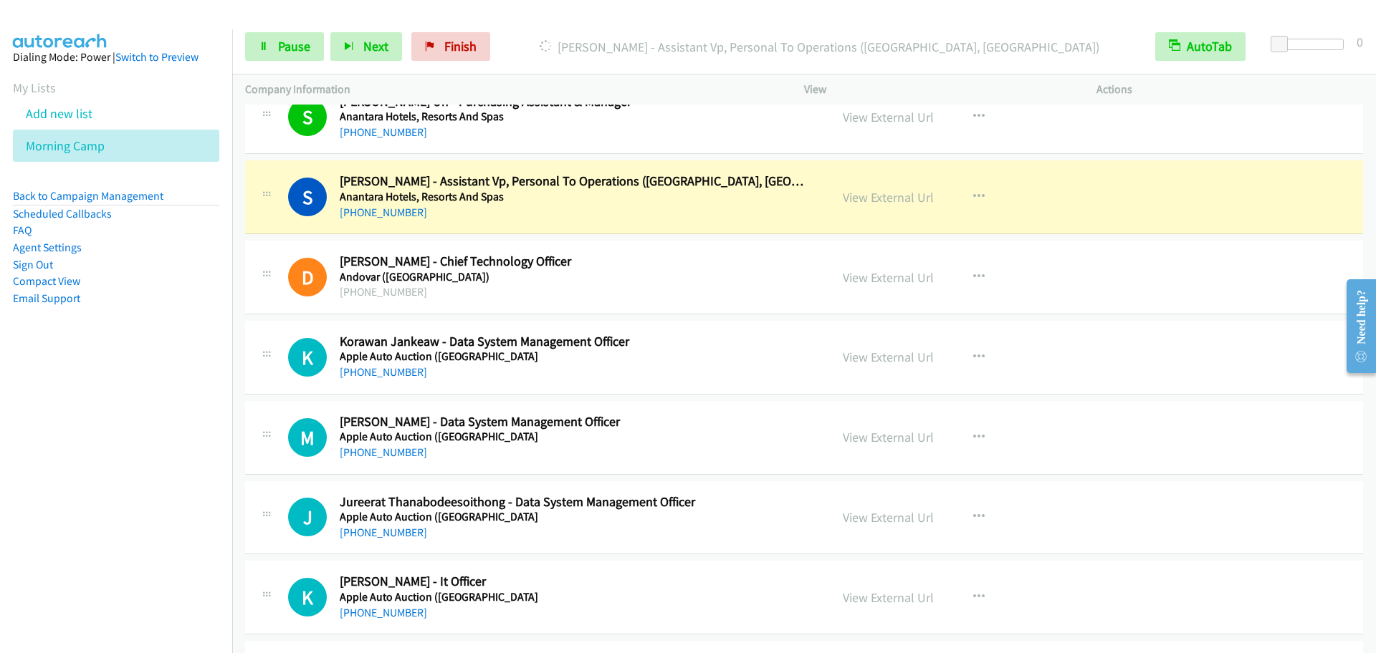
scroll to position [1343, 0]
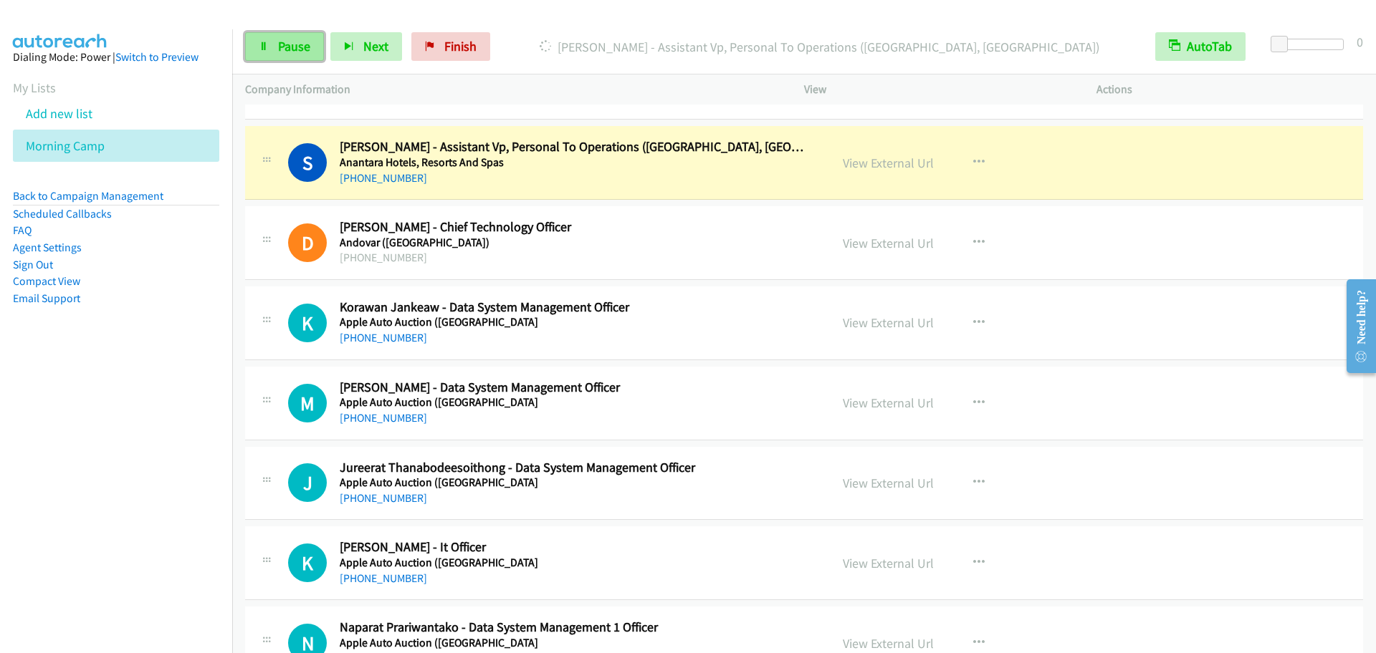
click at [275, 51] on link "Pause" at bounding box center [284, 46] width 79 height 29
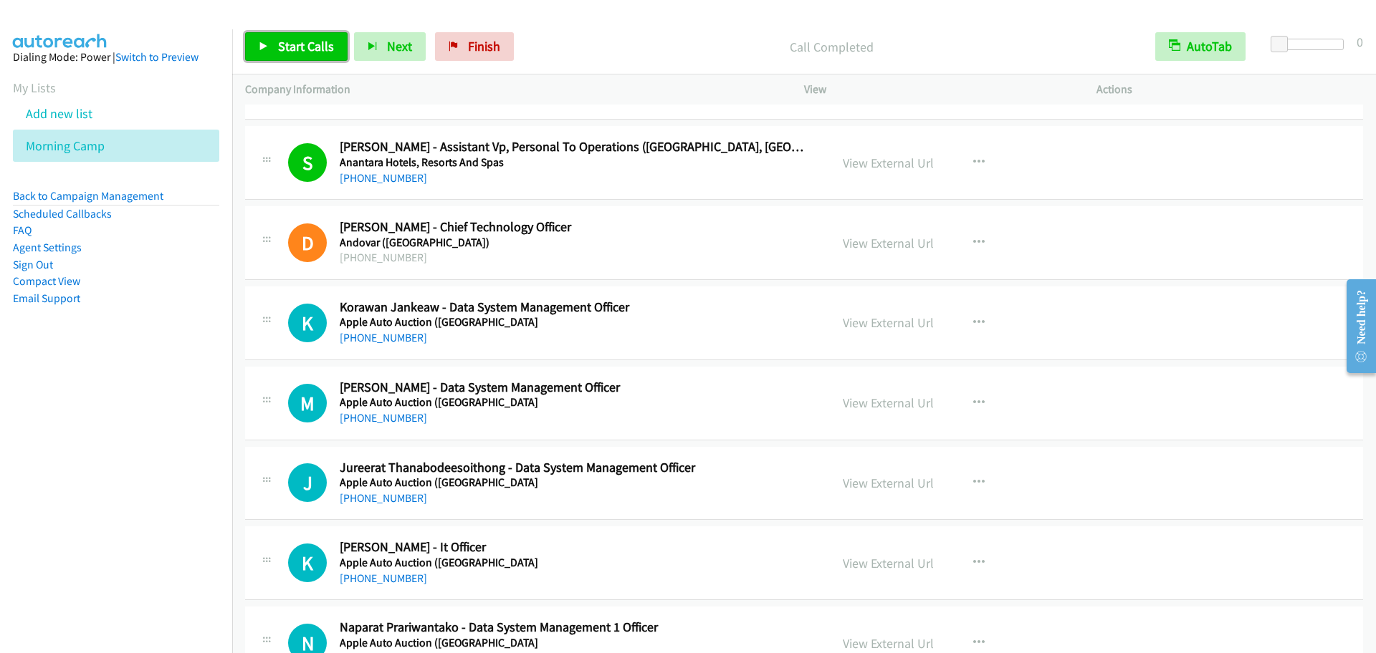
click at [306, 42] on span "Start Calls" at bounding box center [306, 46] width 56 height 16
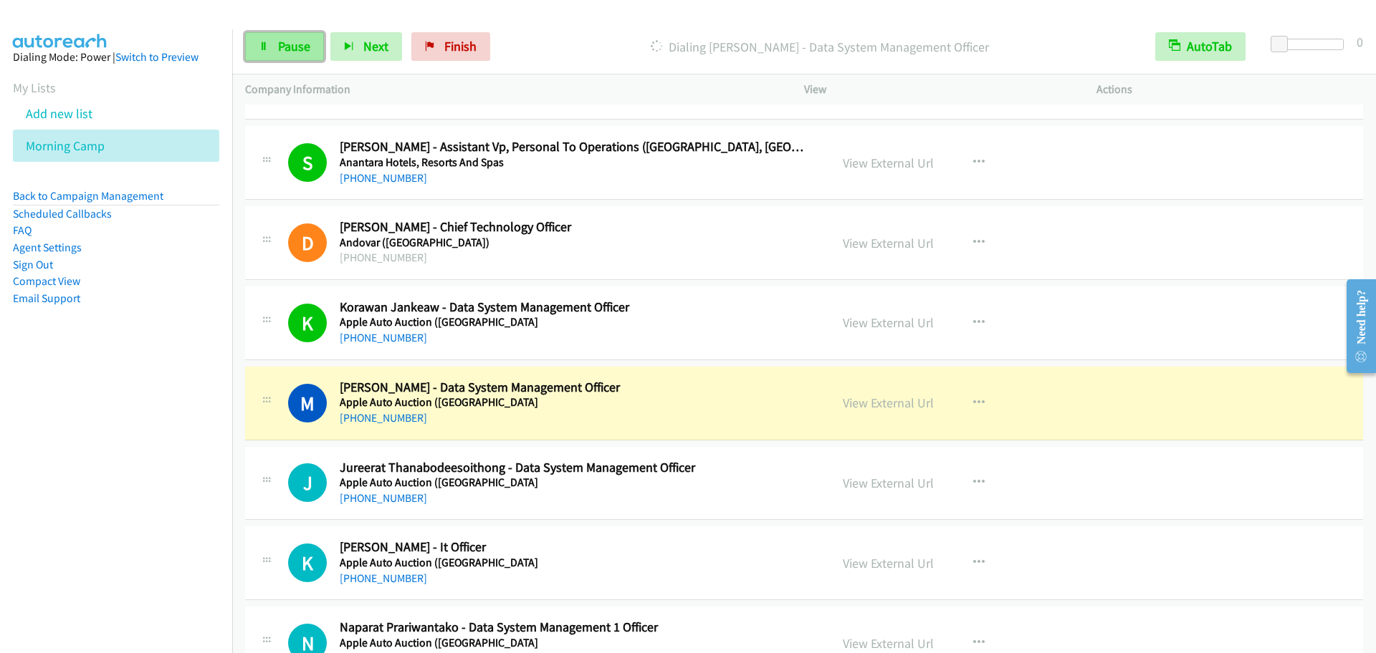
click at [292, 60] on link "Pause" at bounding box center [284, 46] width 79 height 29
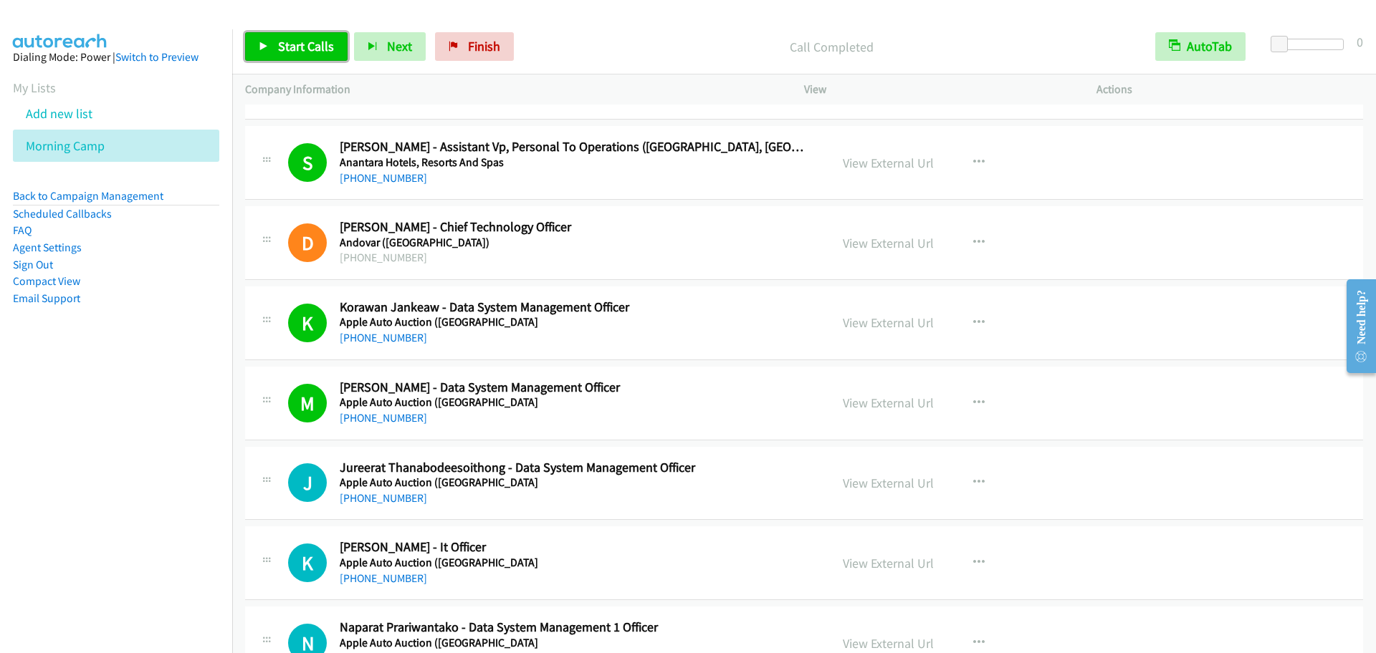
click at [315, 47] on span "Start Calls" at bounding box center [306, 46] width 56 height 16
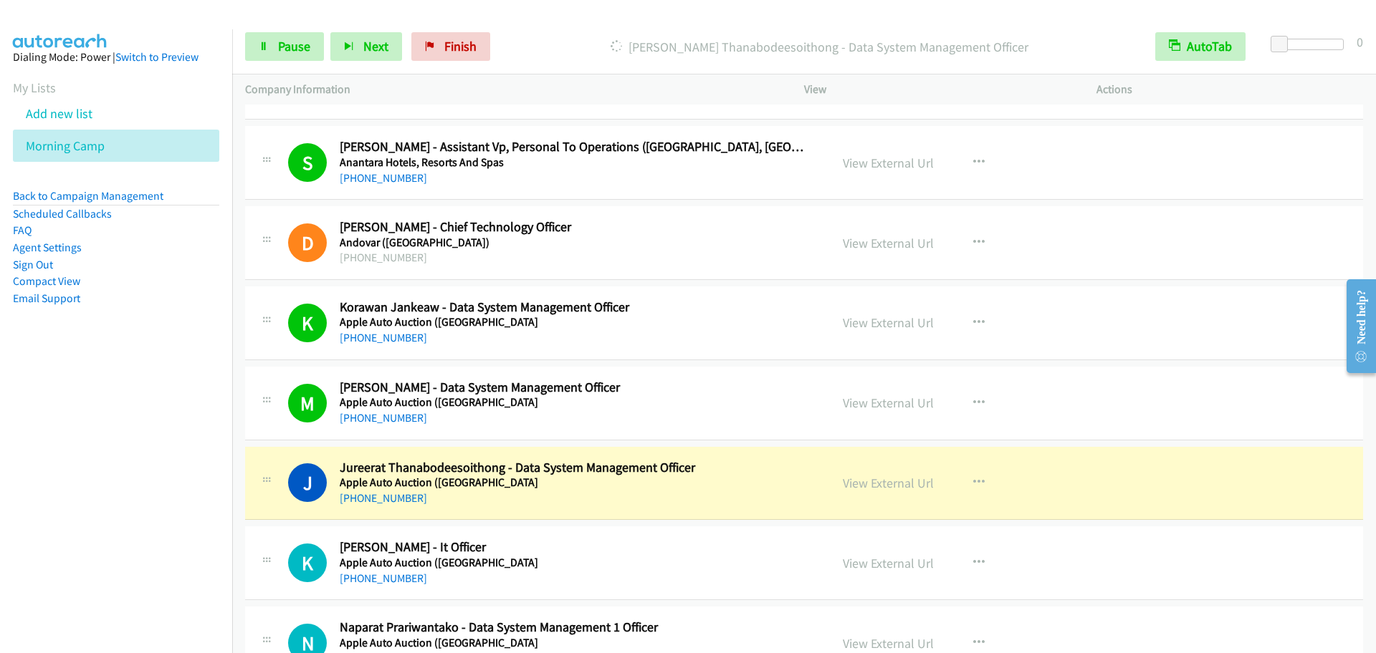
click at [278, 471] on div "J Callback Scheduled [PERSON_NAME] - Data System Management Officer Apple Auto …" at bounding box center [537, 483] width 559 height 47
click at [290, 57] on link "Pause" at bounding box center [284, 46] width 79 height 29
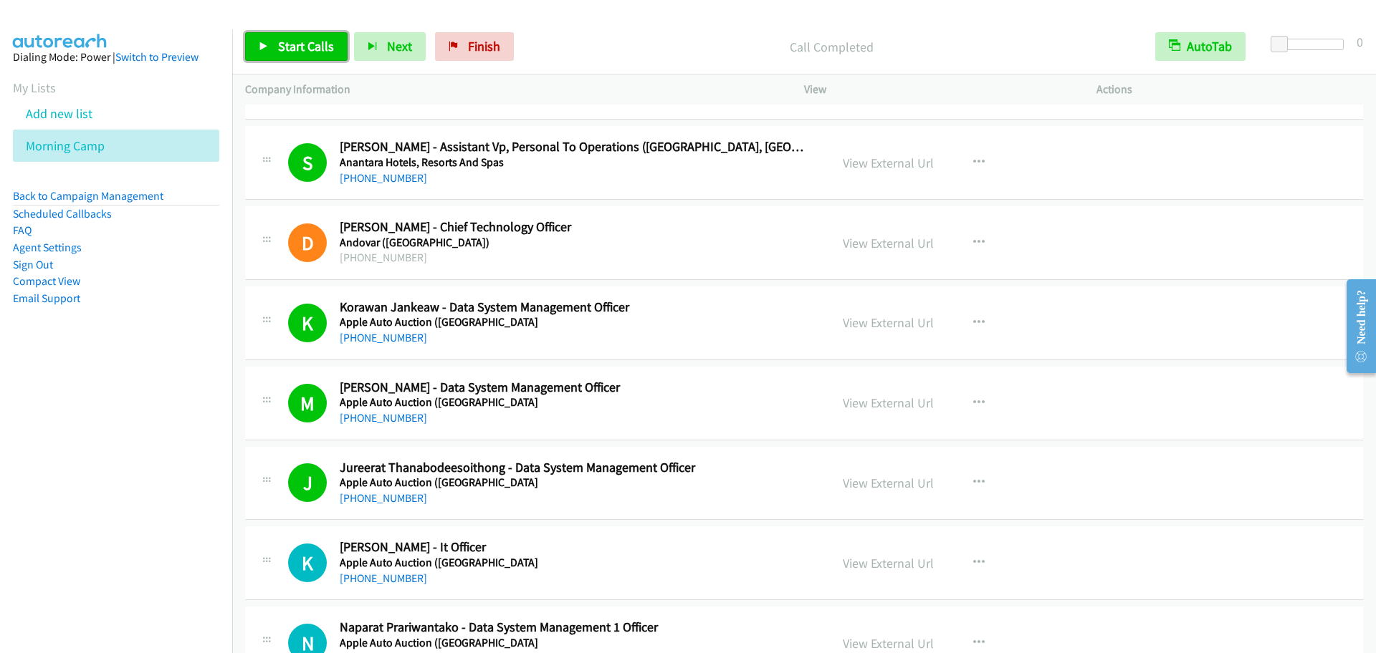
click at [335, 44] on link "Start Calls" at bounding box center [296, 46] width 102 height 29
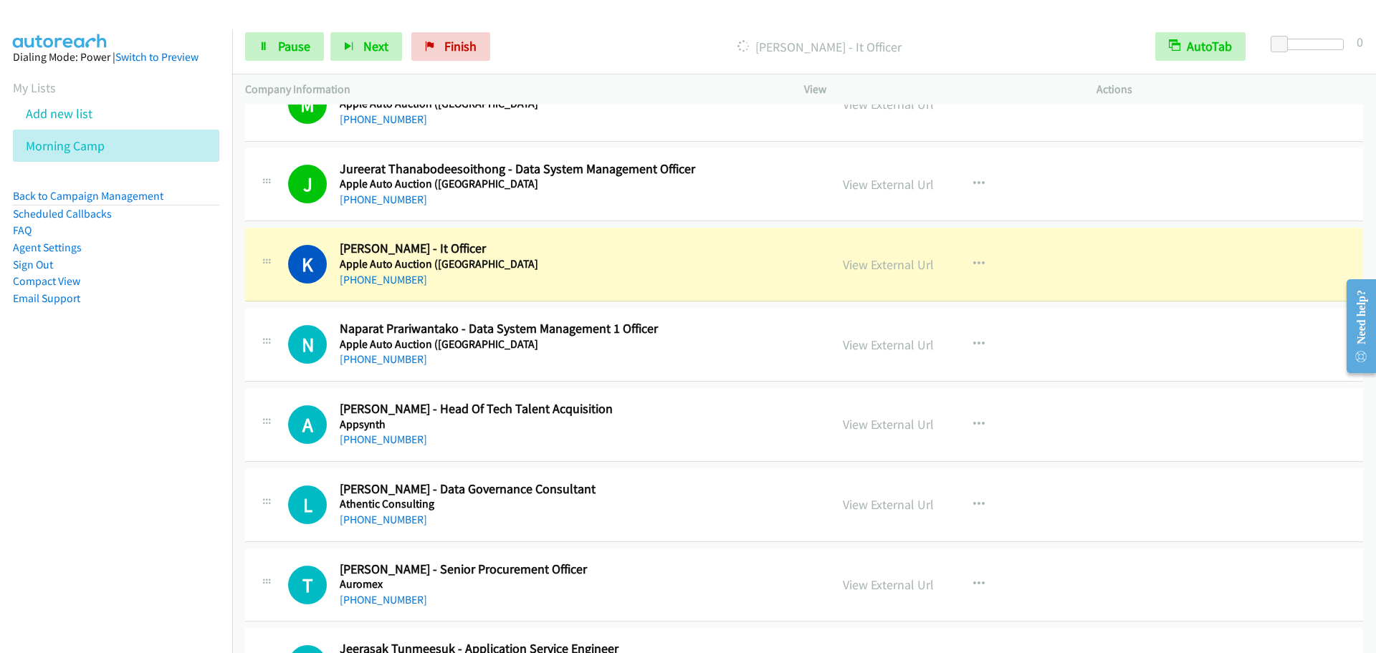
scroll to position [1791, 0]
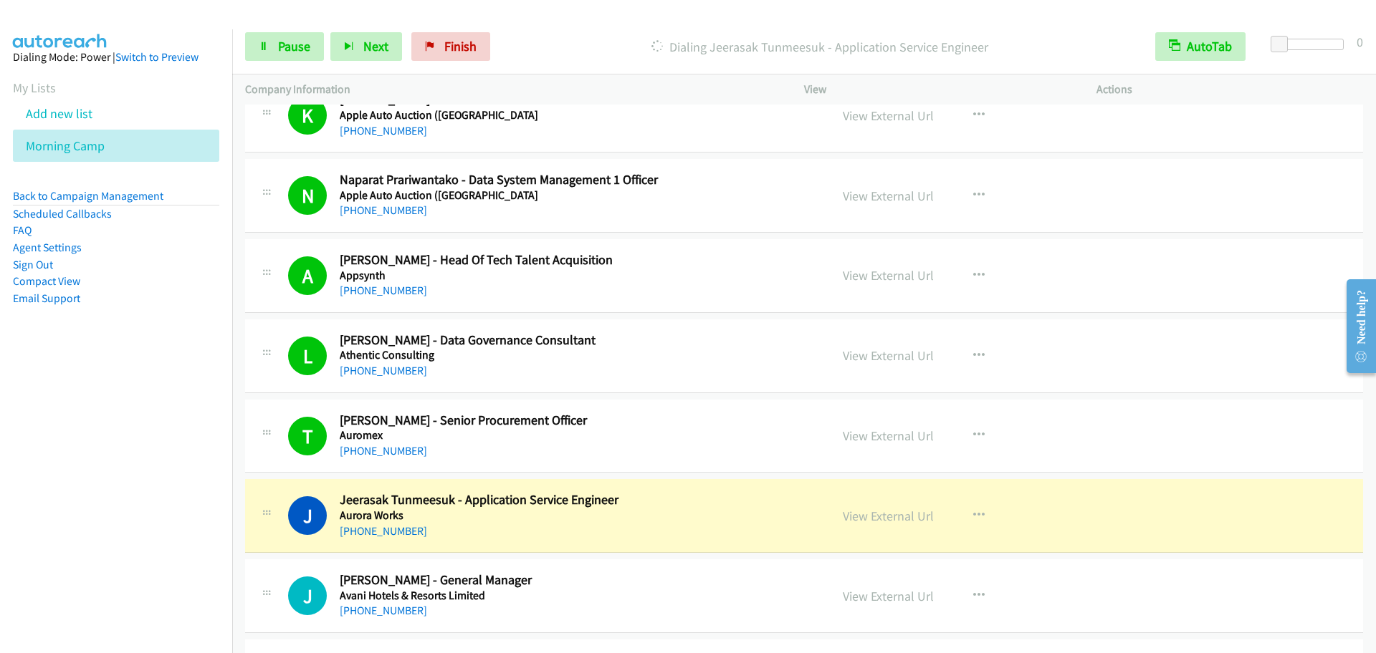
drag, startPoint x: 298, startPoint y: 322, endPoint x: 717, endPoint y: 419, distance: 430.1
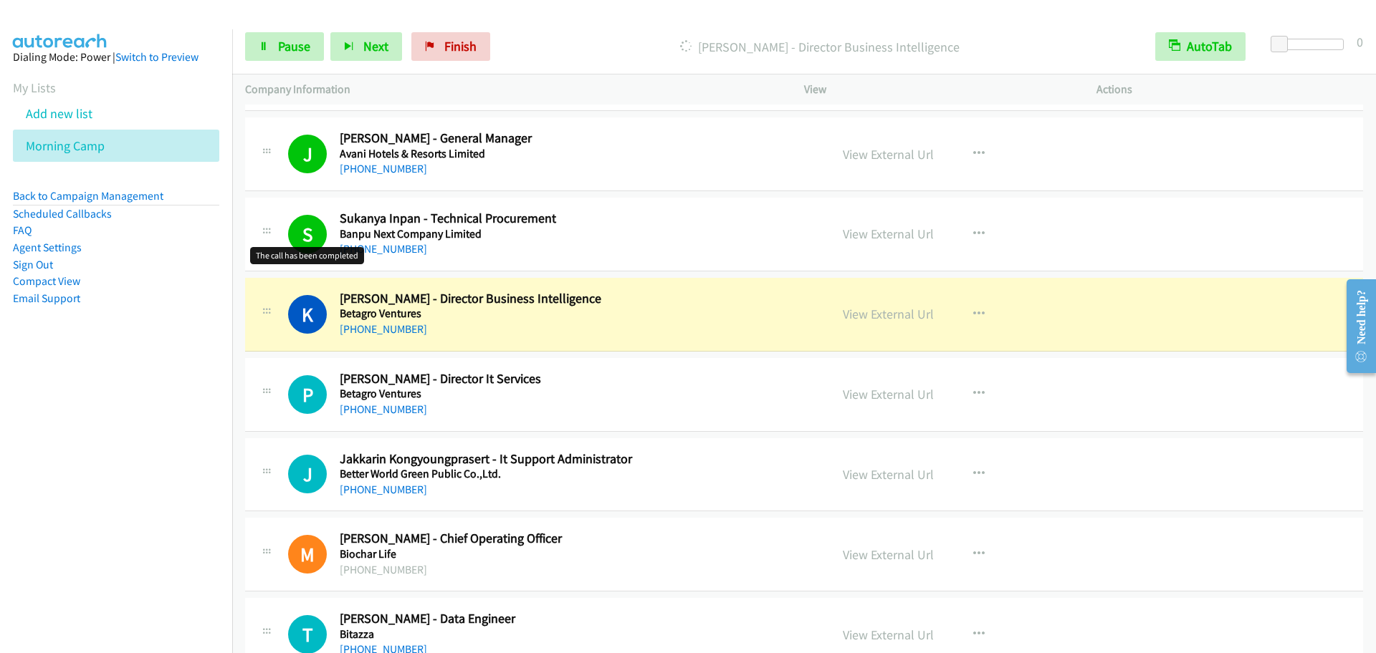
scroll to position [2239, 0]
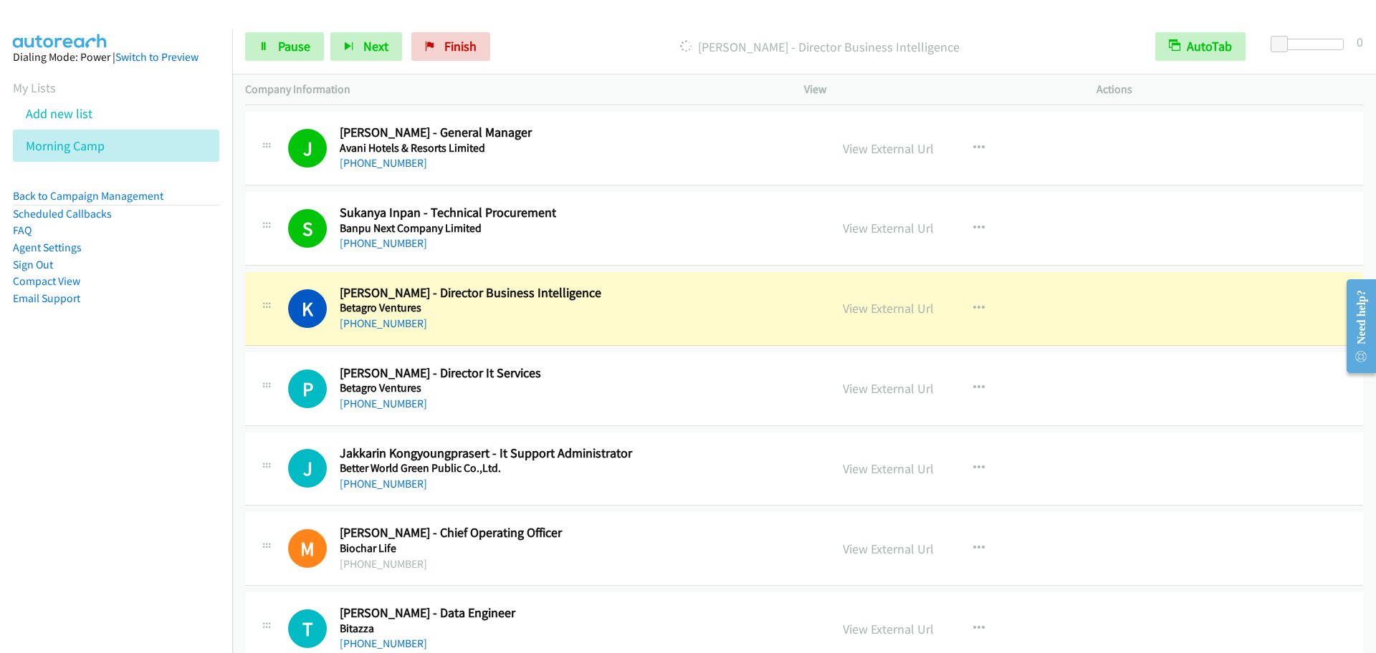
click at [307, 264] on div "S Callback Scheduled Sukanya Inpan - Technical Procurement Banpu Next Company L…" at bounding box center [804, 229] width 1118 height 74
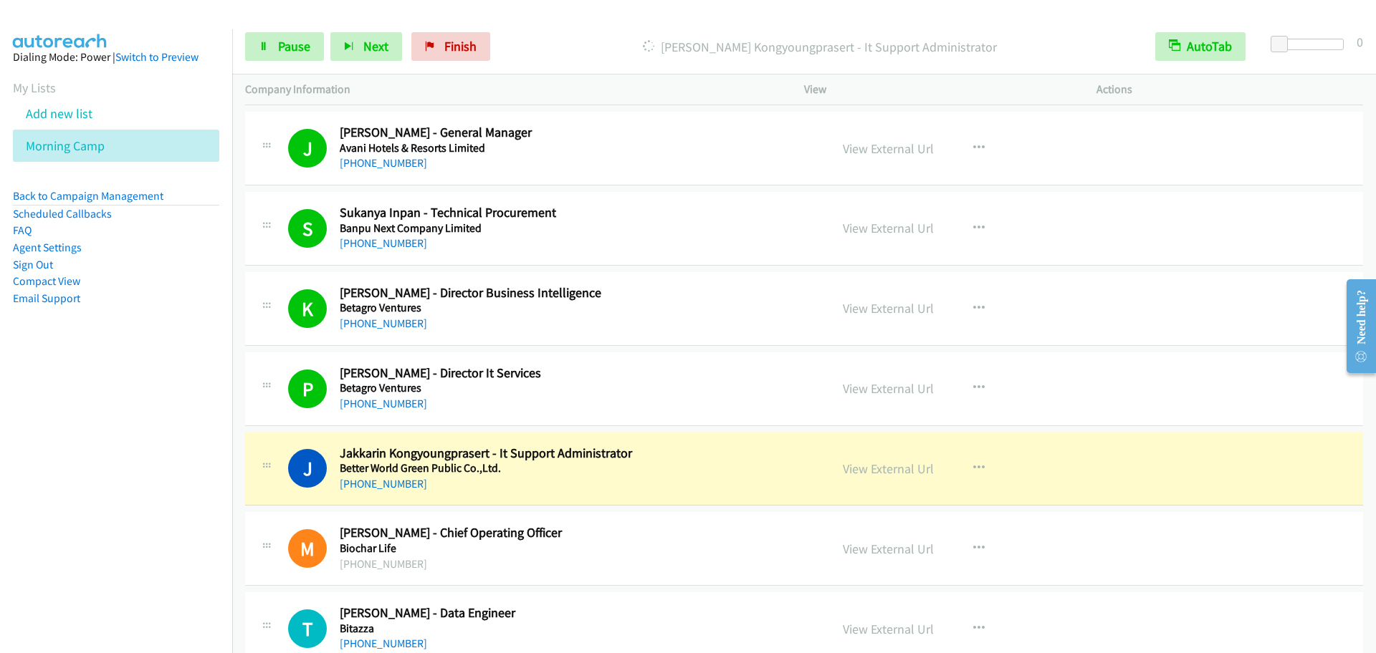
click at [299, 417] on div "P Callback Scheduled [PERSON_NAME] - Director It Services Betagro Ventures [GEO…" at bounding box center [804, 389] width 1118 height 74
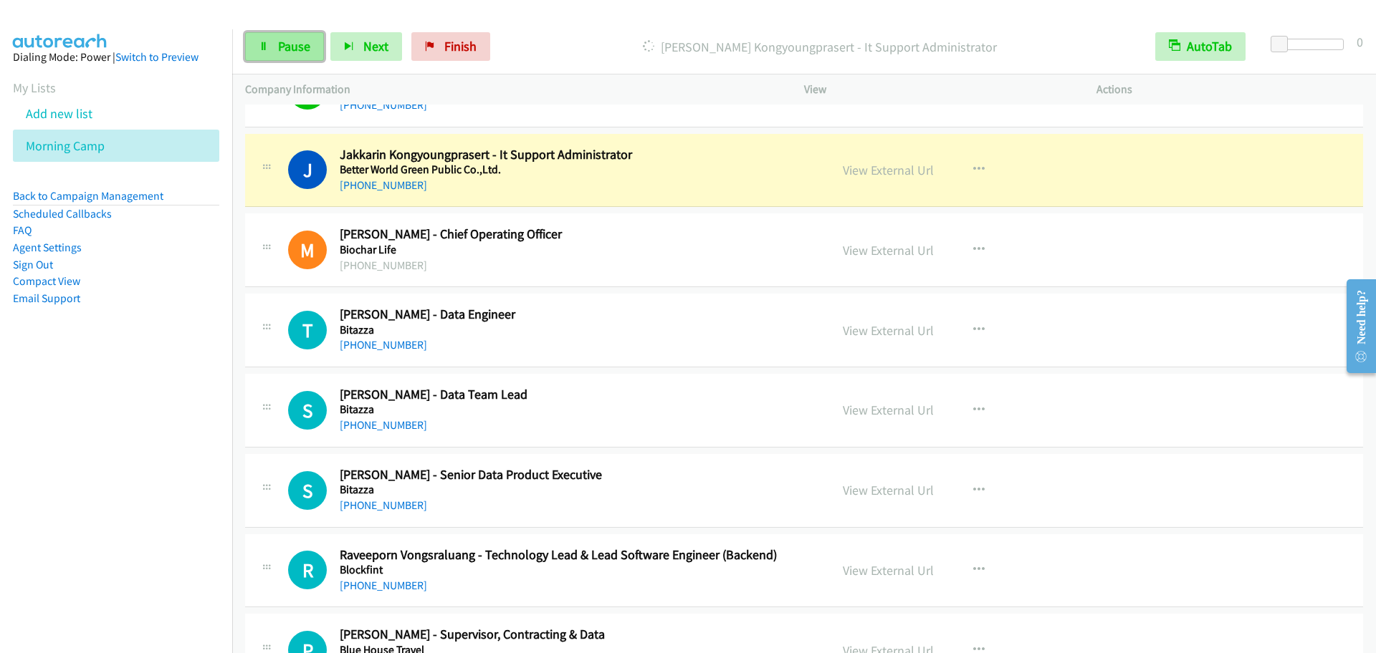
click at [283, 49] on span "Pause" at bounding box center [294, 46] width 32 height 16
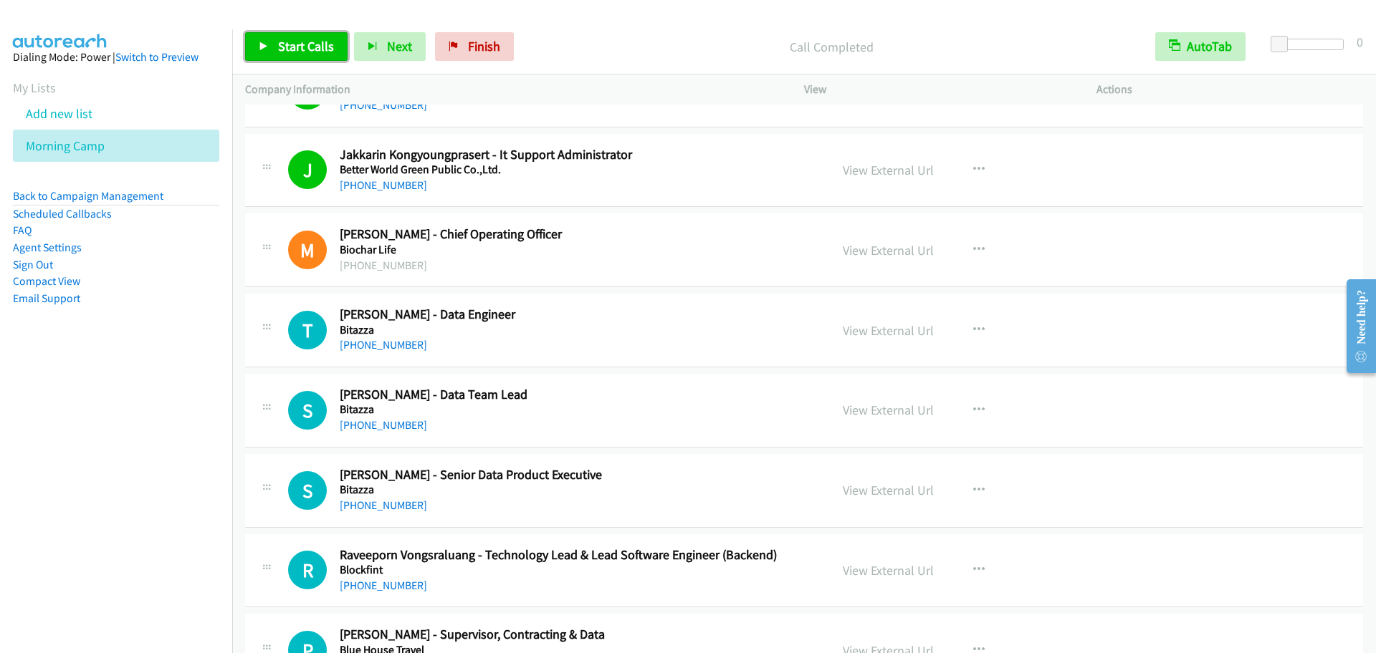
click at [257, 54] on link "Start Calls" at bounding box center [296, 46] width 102 height 29
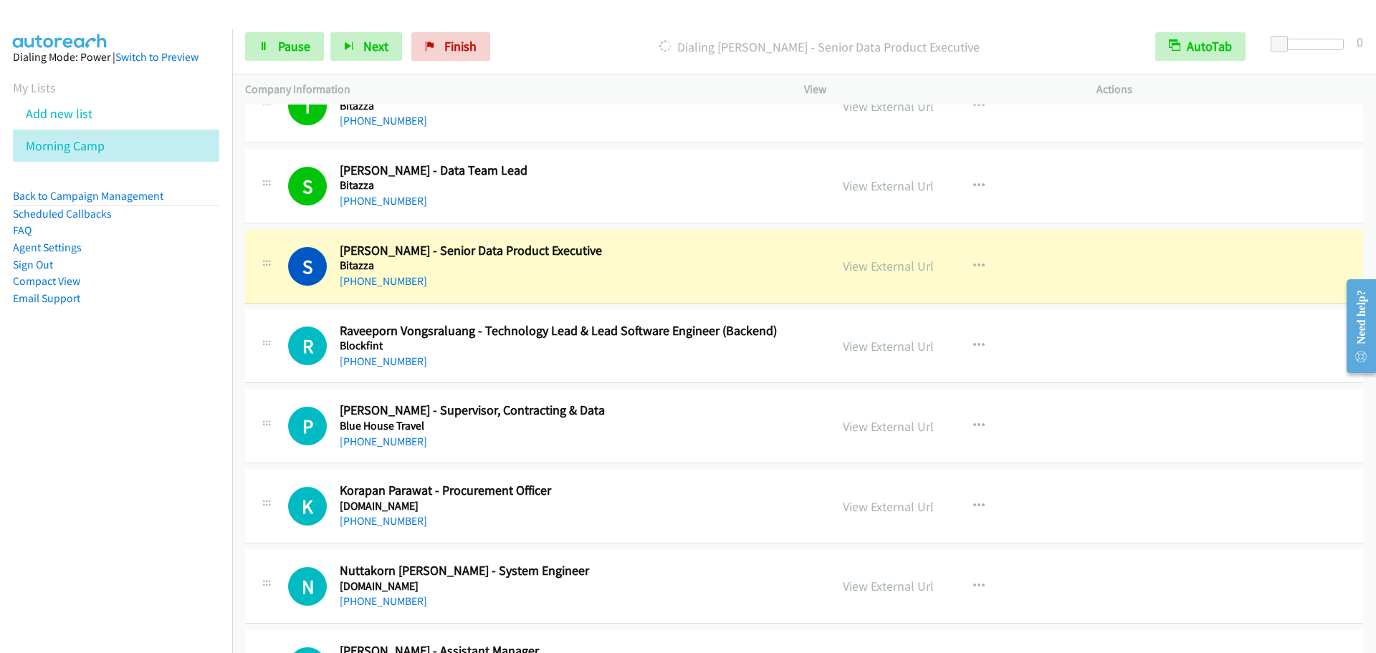
scroll to position [2836, 0]
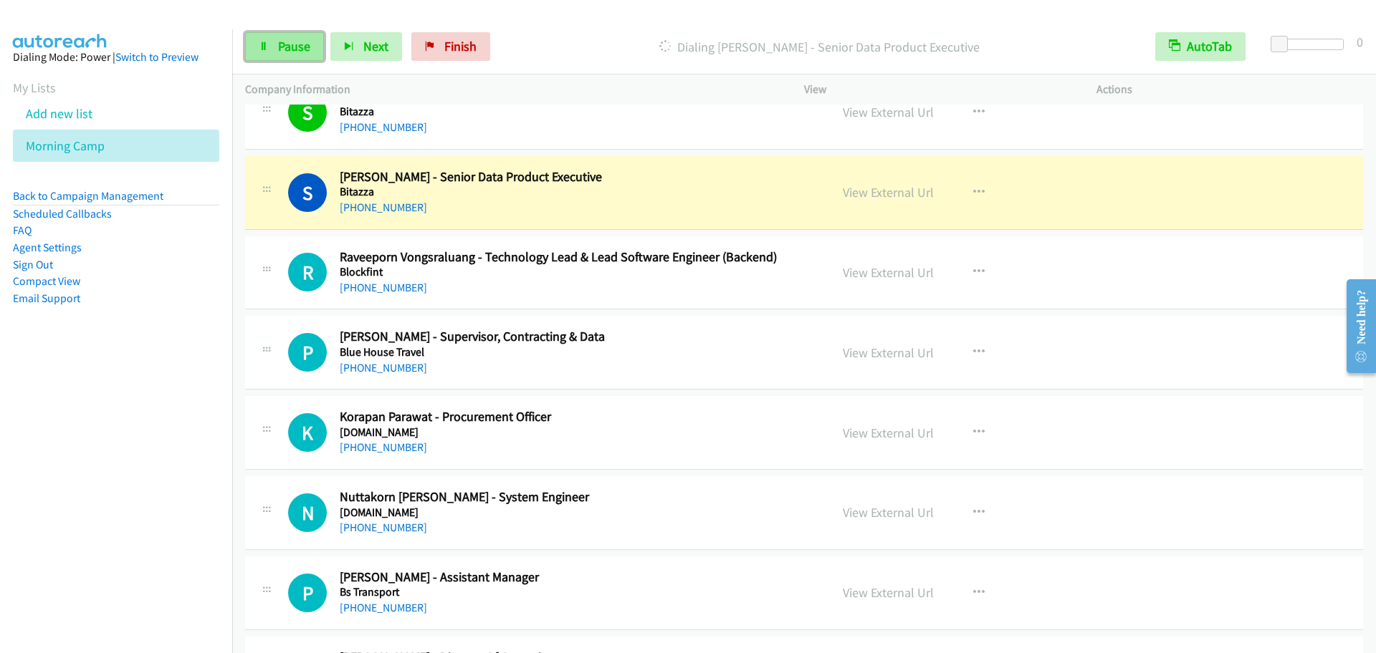
click at [281, 33] on link "Pause" at bounding box center [284, 46] width 79 height 29
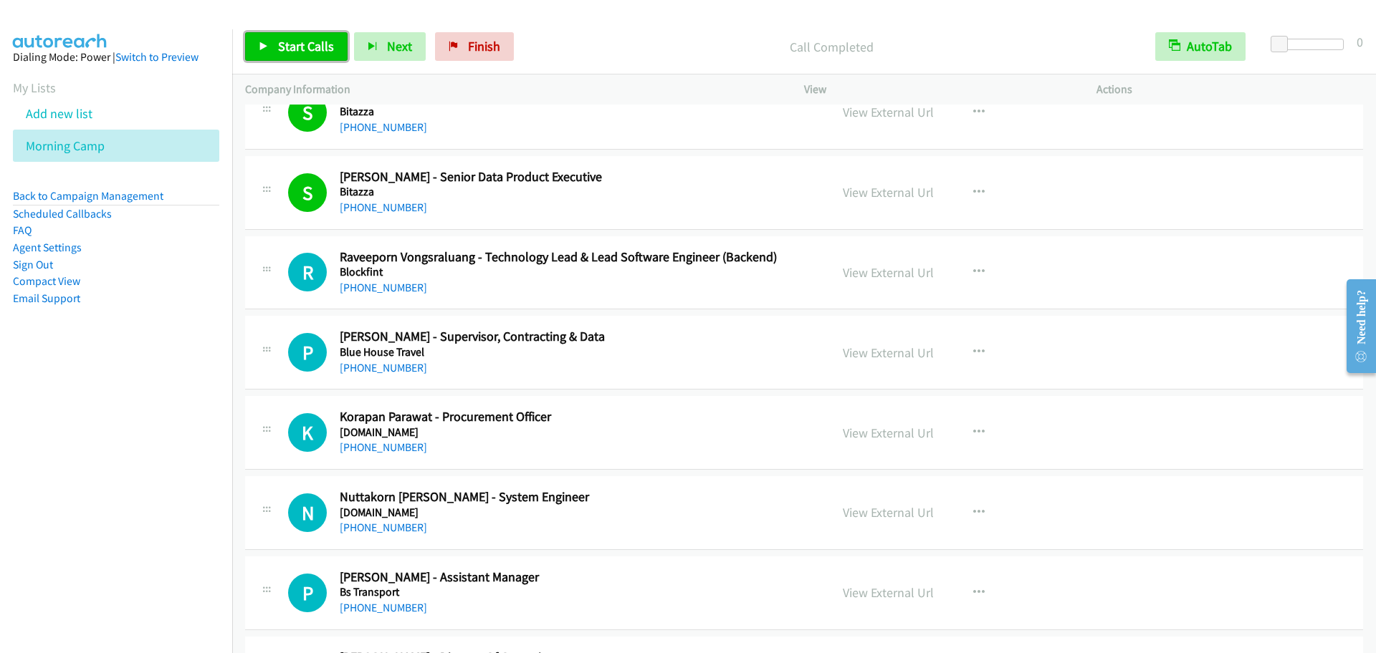
click at [298, 41] on span "Start Calls" at bounding box center [306, 46] width 56 height 16
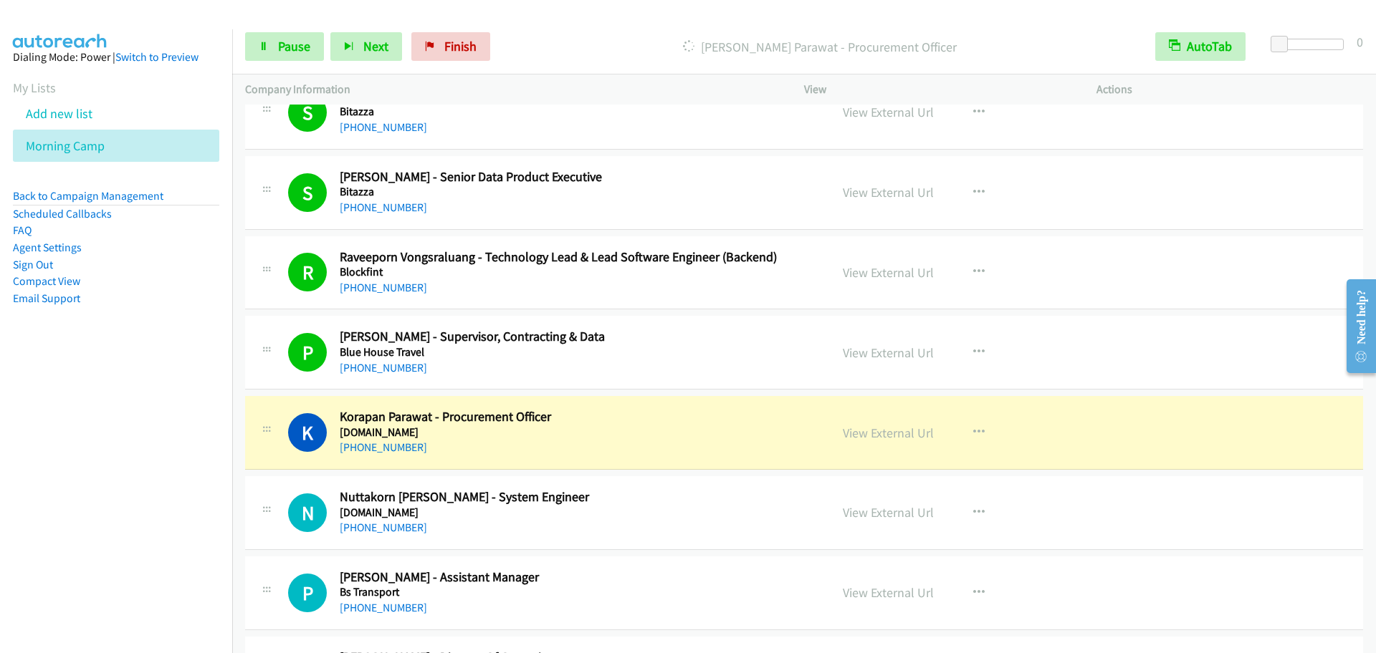
click at [284, 168] on div "S Callback Scheduled [PERSON_NAME] - Senior Data Product Executive Bitazza [GEO…" at bounding box center [804, 193] width 1118 height 74
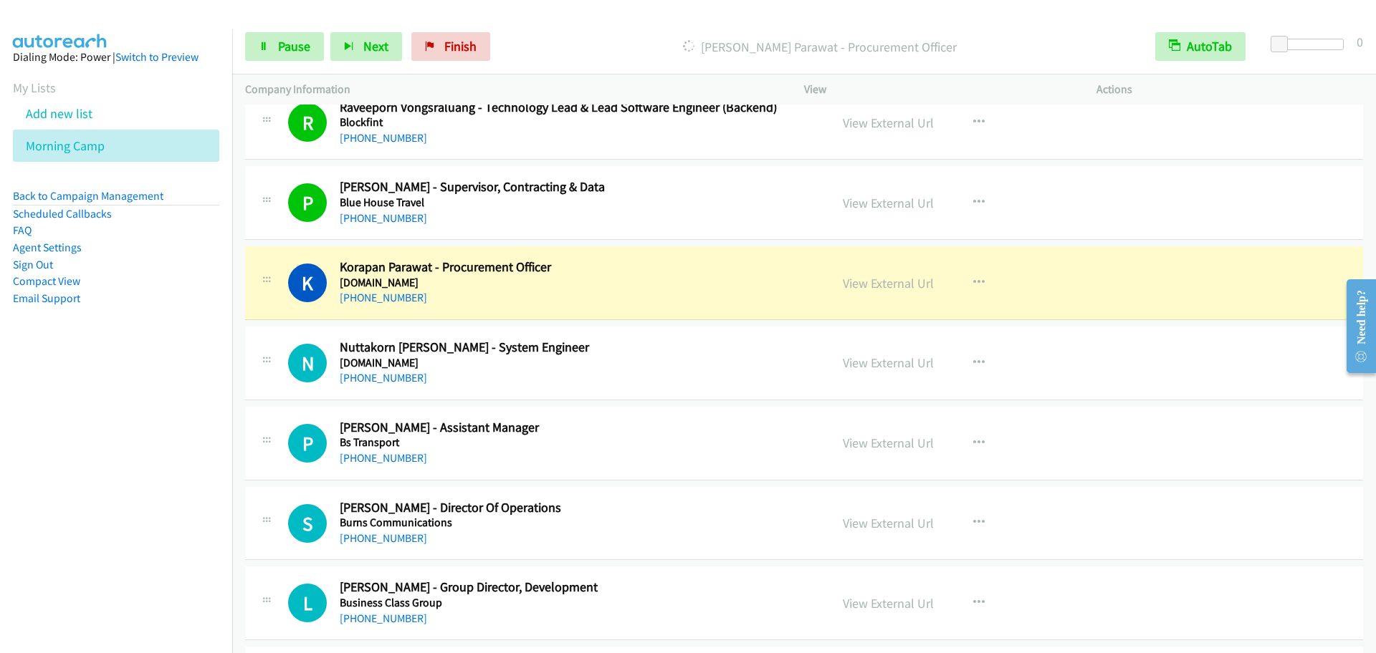
scroll to position [3134, 0]
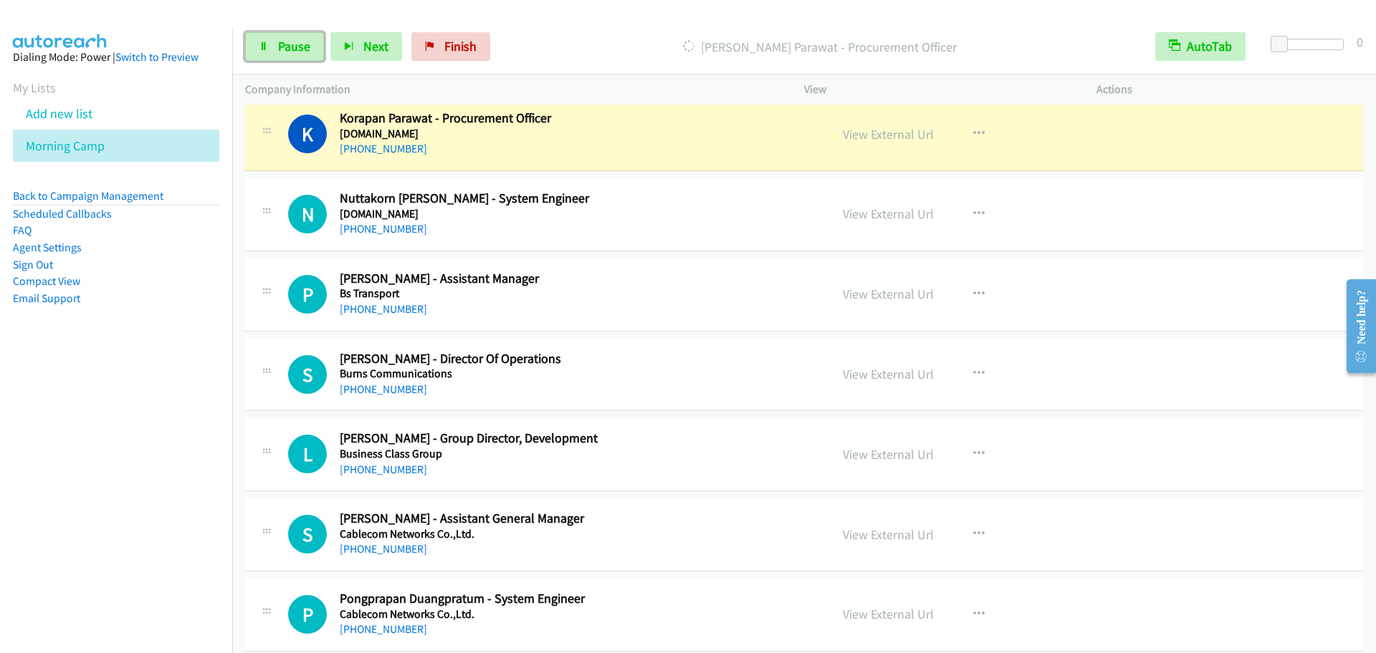
drag, startPoint x: 284, startPoint y: 50, endPoint x: 555, endPoint y: 327, distance: 387.6
click at [284, 49] on span "Pause" at bounding box center [294, 46] width 32 height 16
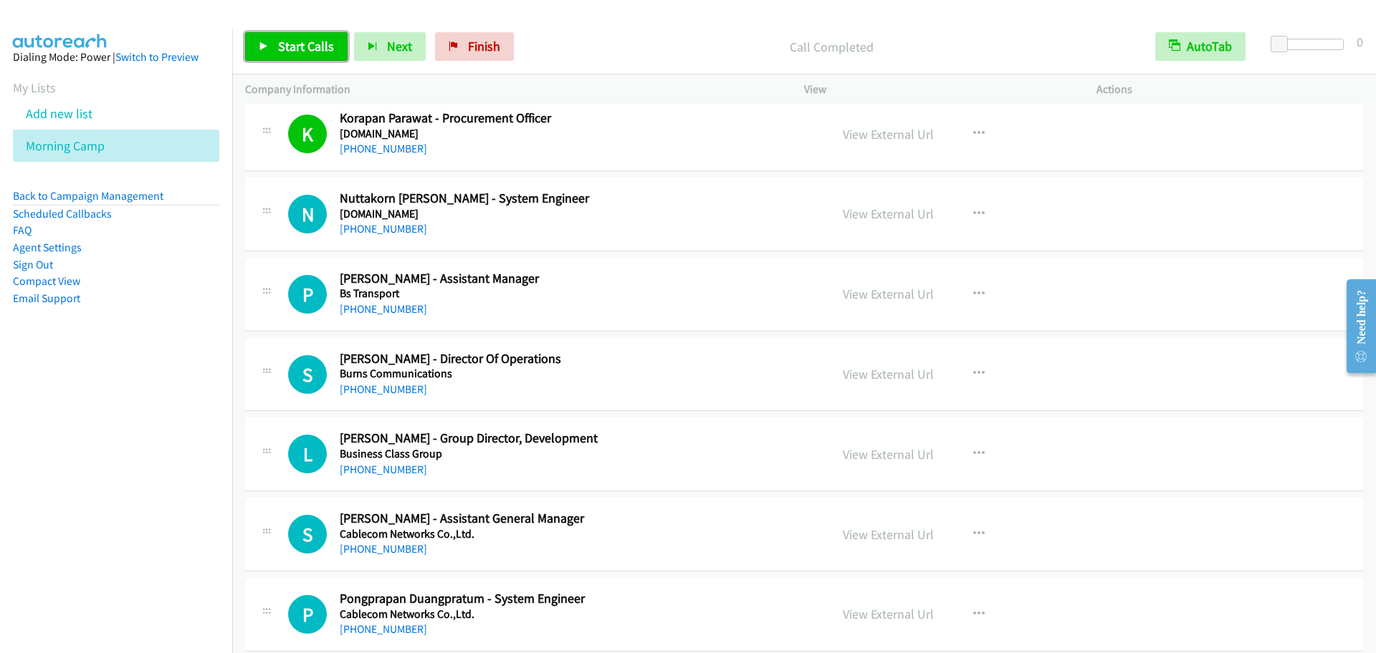
click at [294, 53] on span "Start Calls" at bounding box center [306, 46] width 56 height 16
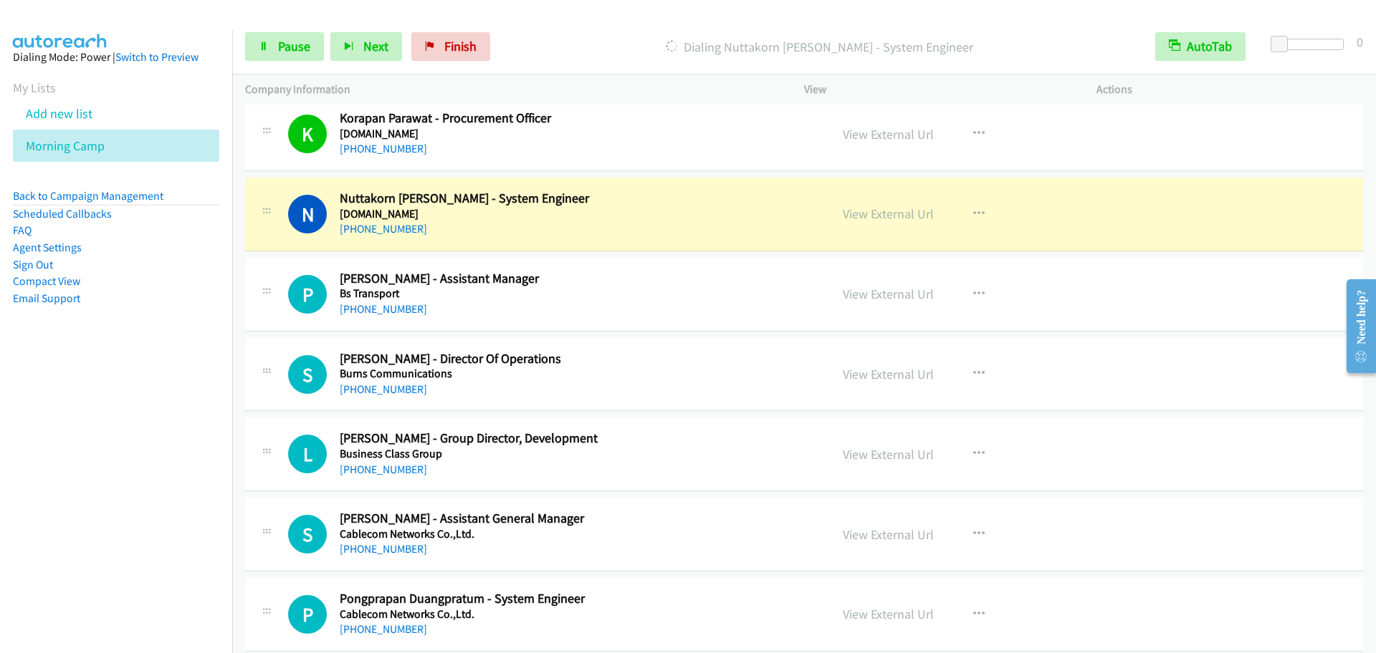
drag, startPoint x: 261, startPoint y: 252, endPoint x: 312, endPoint y: 224, distance: 57.4
click at [284, 53] on span "Pause" at bounding box center [294, 46] width 32 height 16
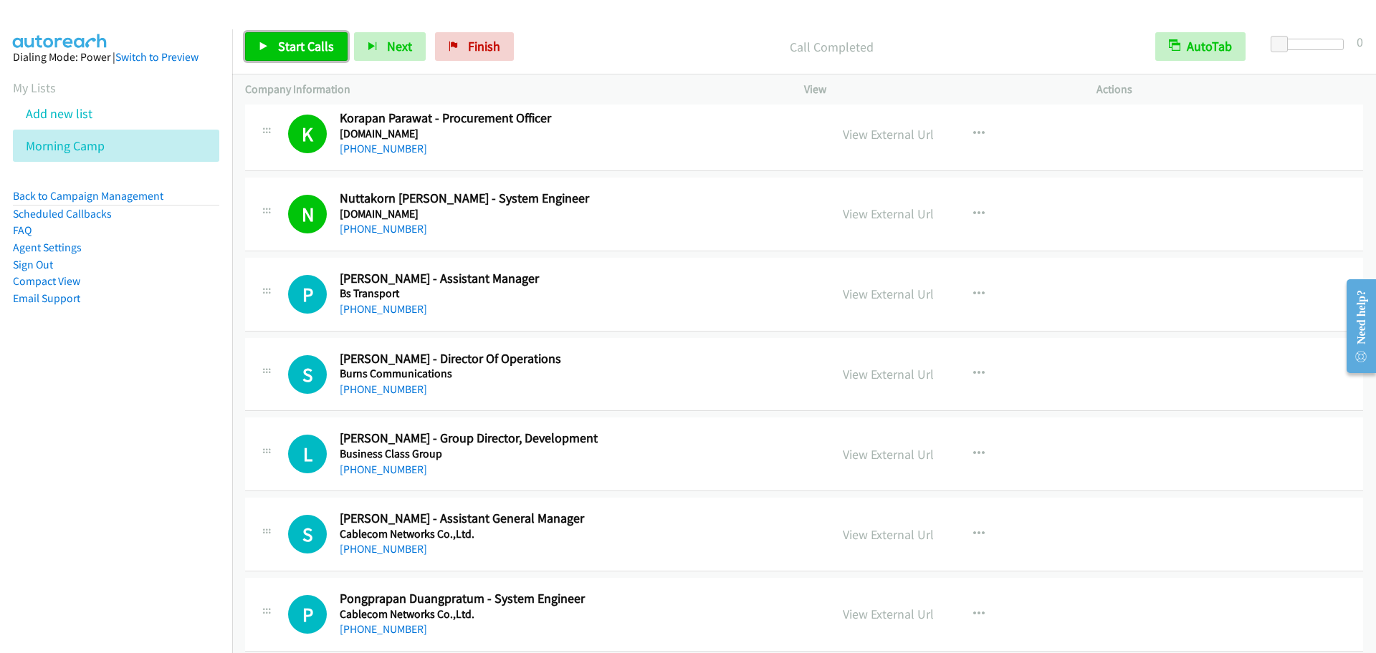
click at [269, 33] on link "Start Calls" at bounding box center [296, 46] width 102 height 29
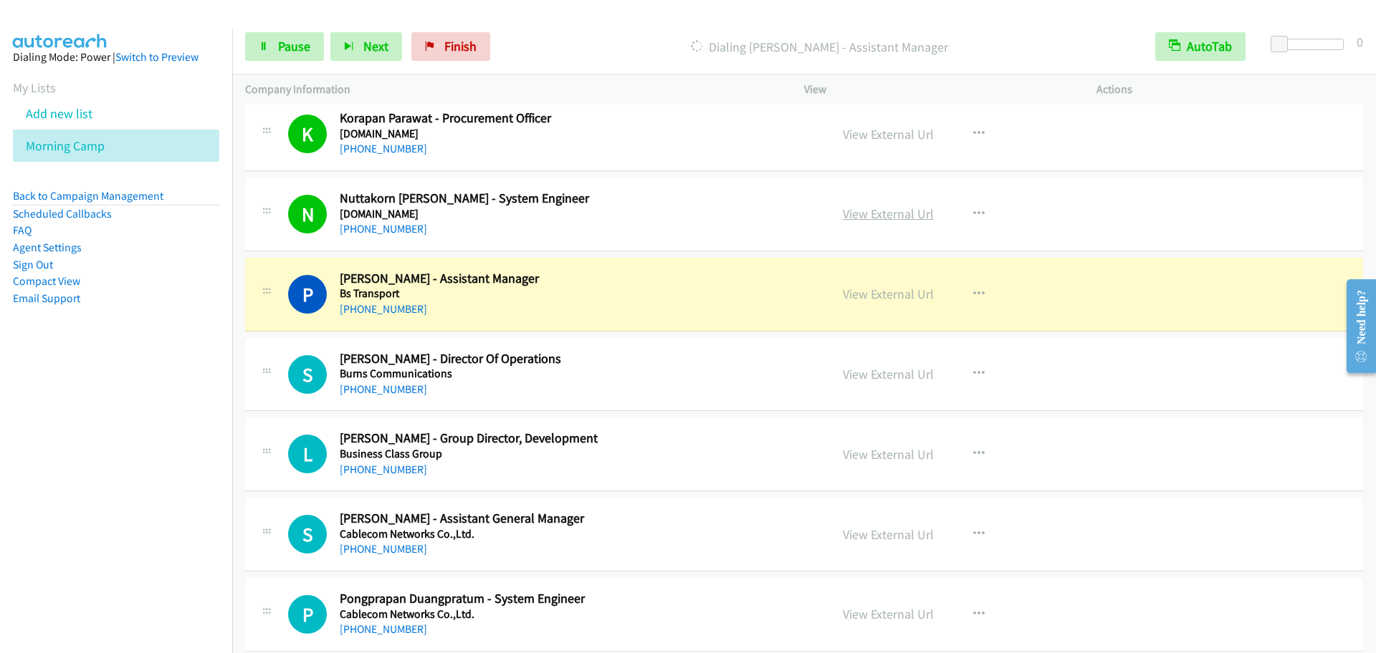
drag, startPoint x: 888, startPoint y: 208, endPoint x: 919, endPoint y: 216, distance: 31.8
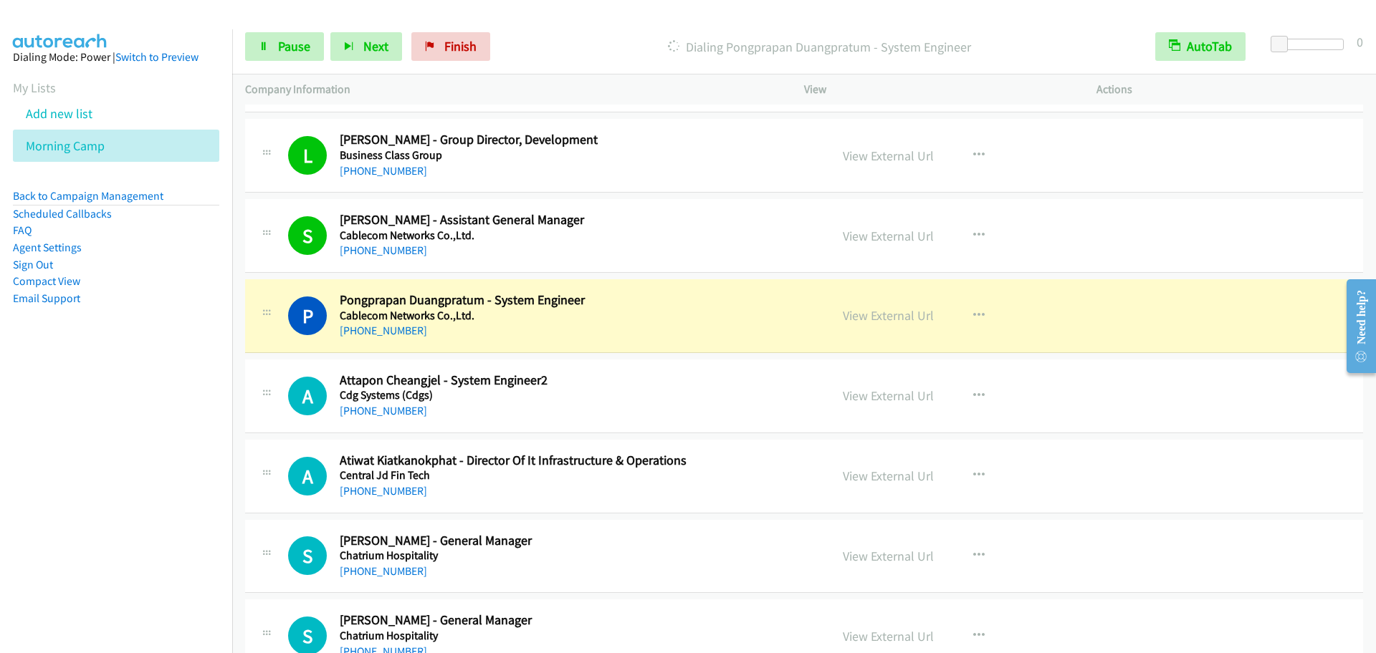
scroll to position [3582, 0]
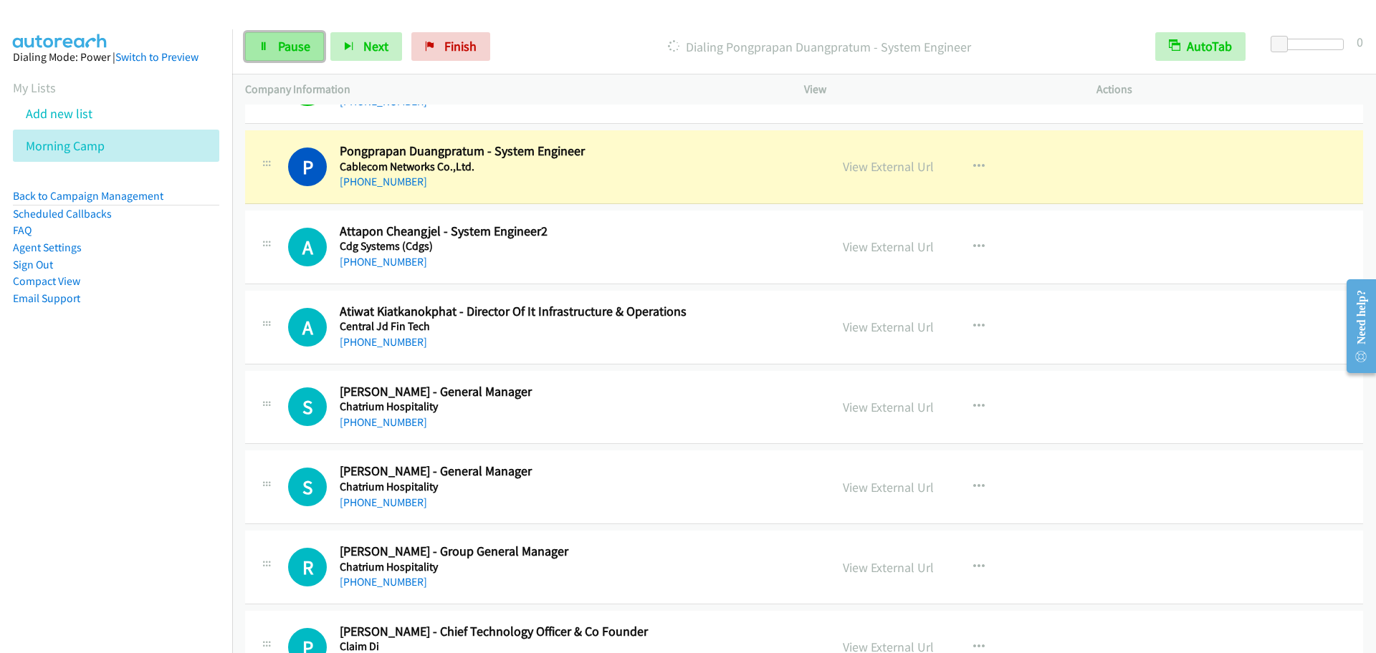
click at [302, 47] on span "Pause" at bounding box center [294, 46] width 32 height 16
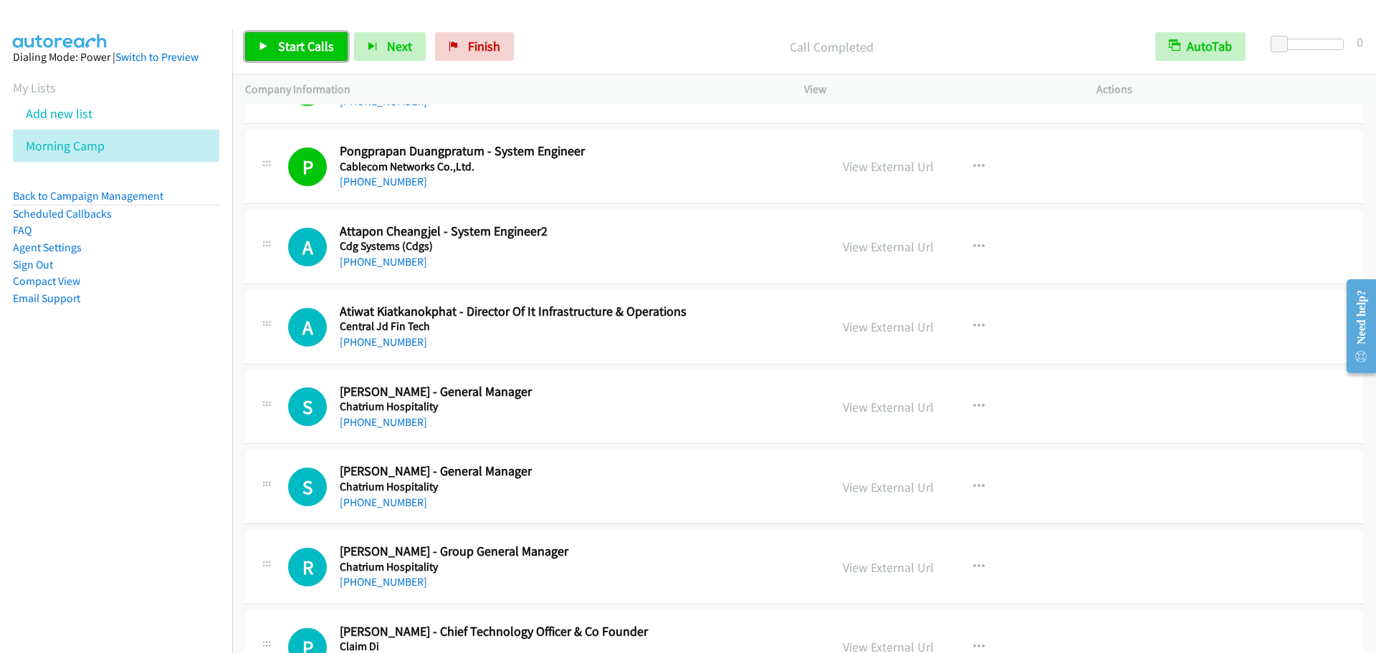
click at [287, 52] on span "Start Calls" at bounding box center [306, 46] width 56 height 16
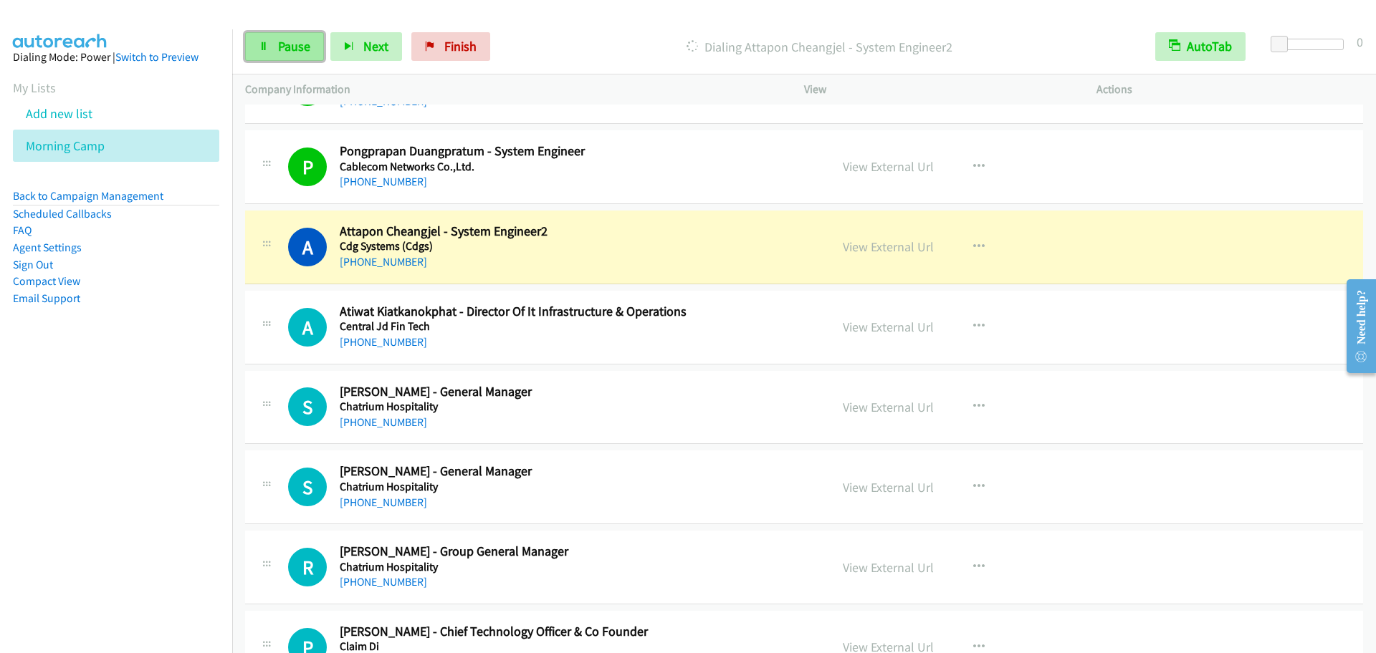
click at [292, 34] on link "Pause" at bounding box center [284, 46] width 79 height 29
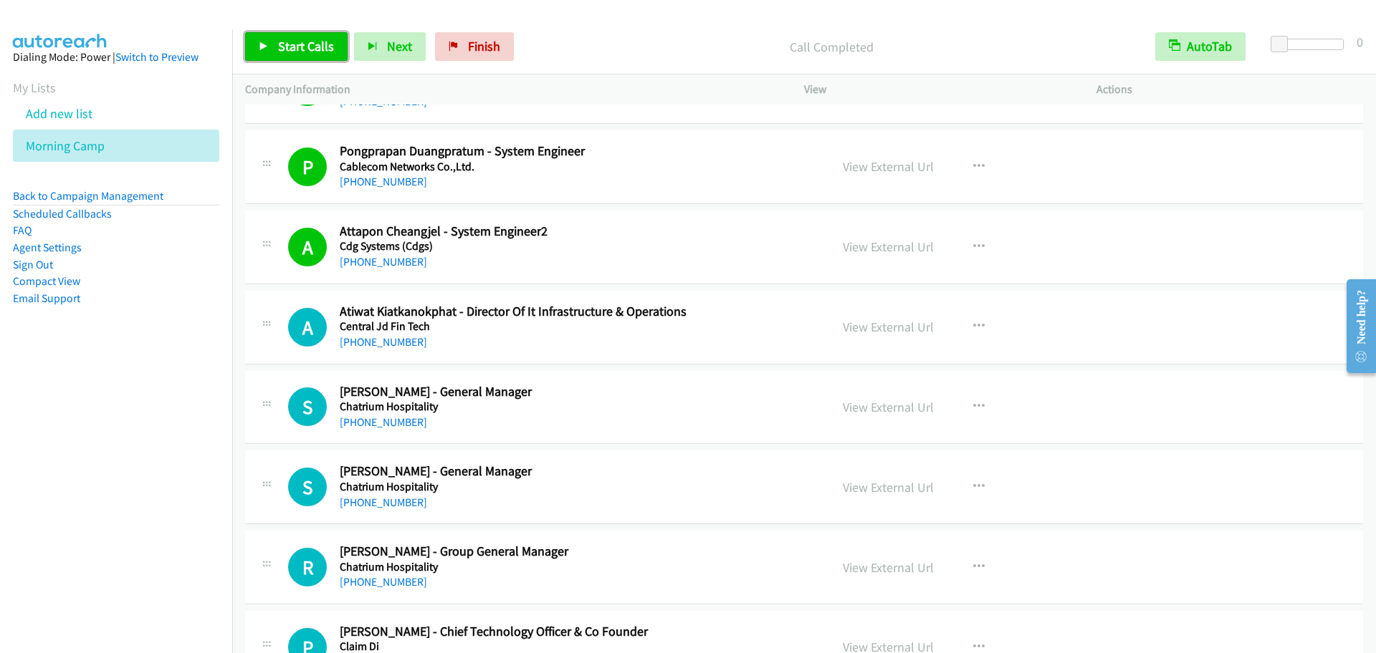
click at [267, 49] on icon at bounding box center [264, 47] width 10 height 10
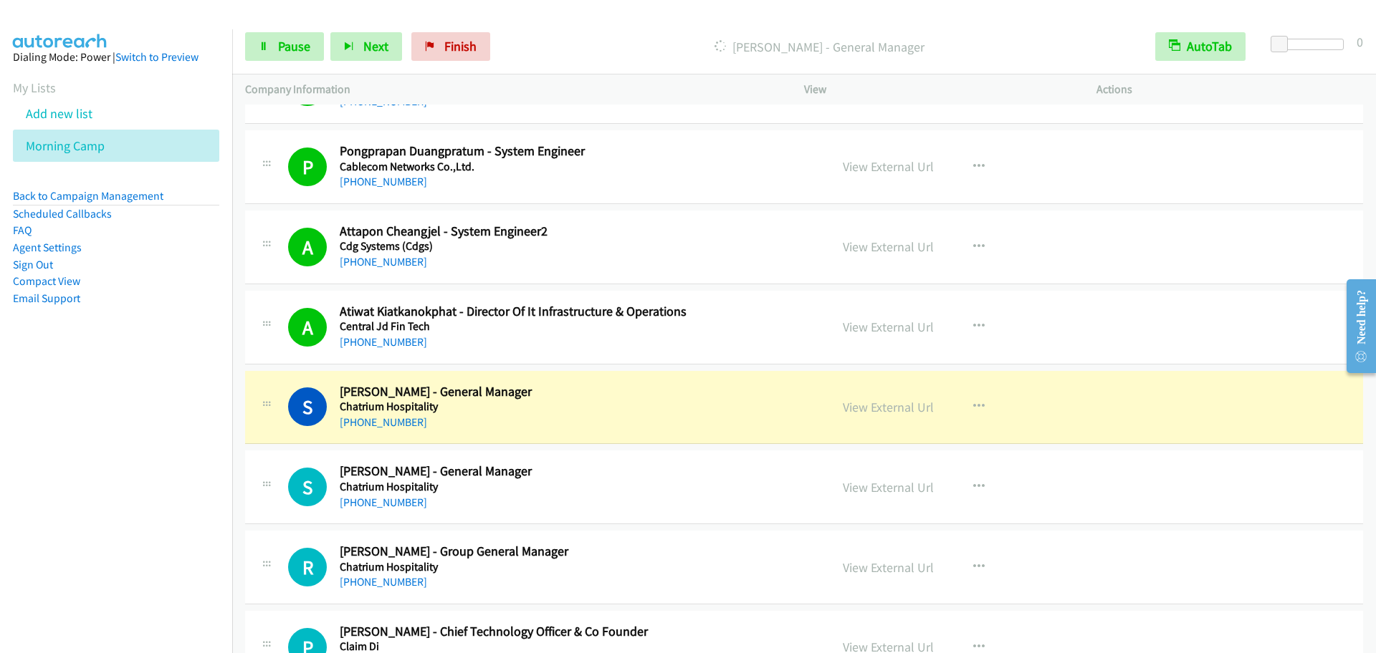
click at [1151, 370] on td "S Callback Scheduled [PERSON_NAME] - General Manager Chatrium Hospitality [GEOG…" at bounding box center [803, 408] width 1143 height 80
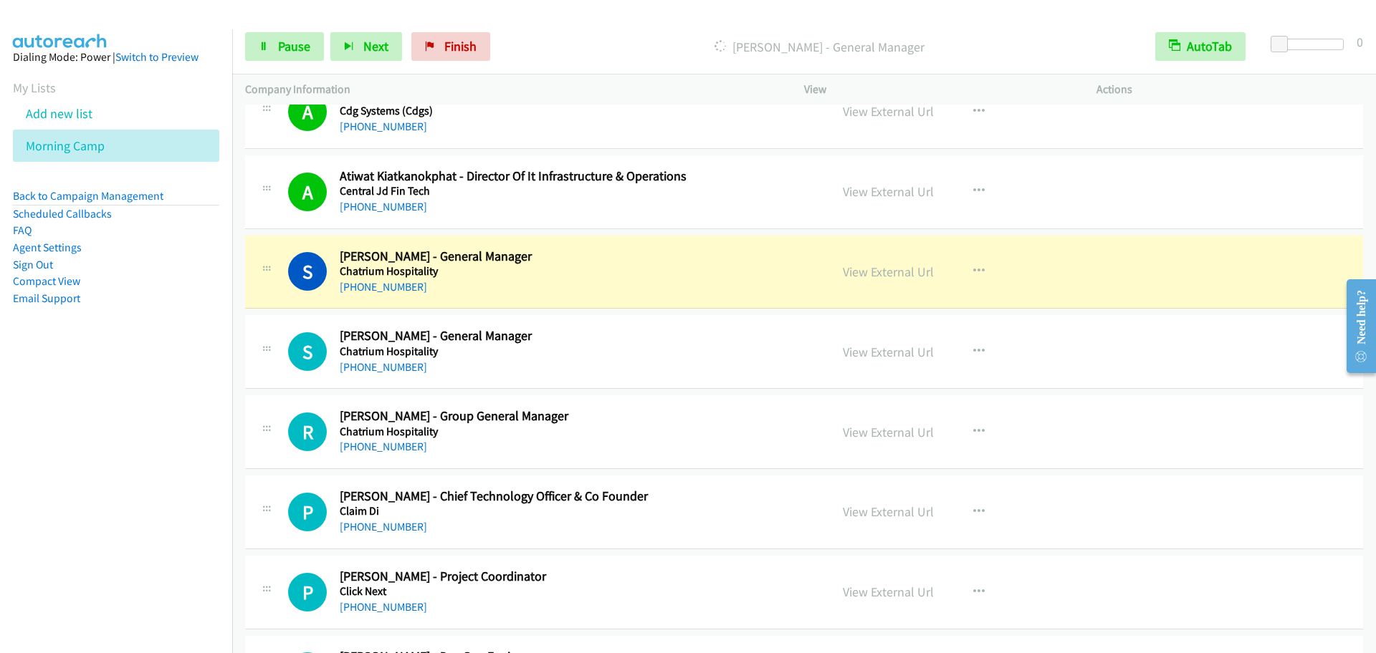
scroll to position [3731, 0]
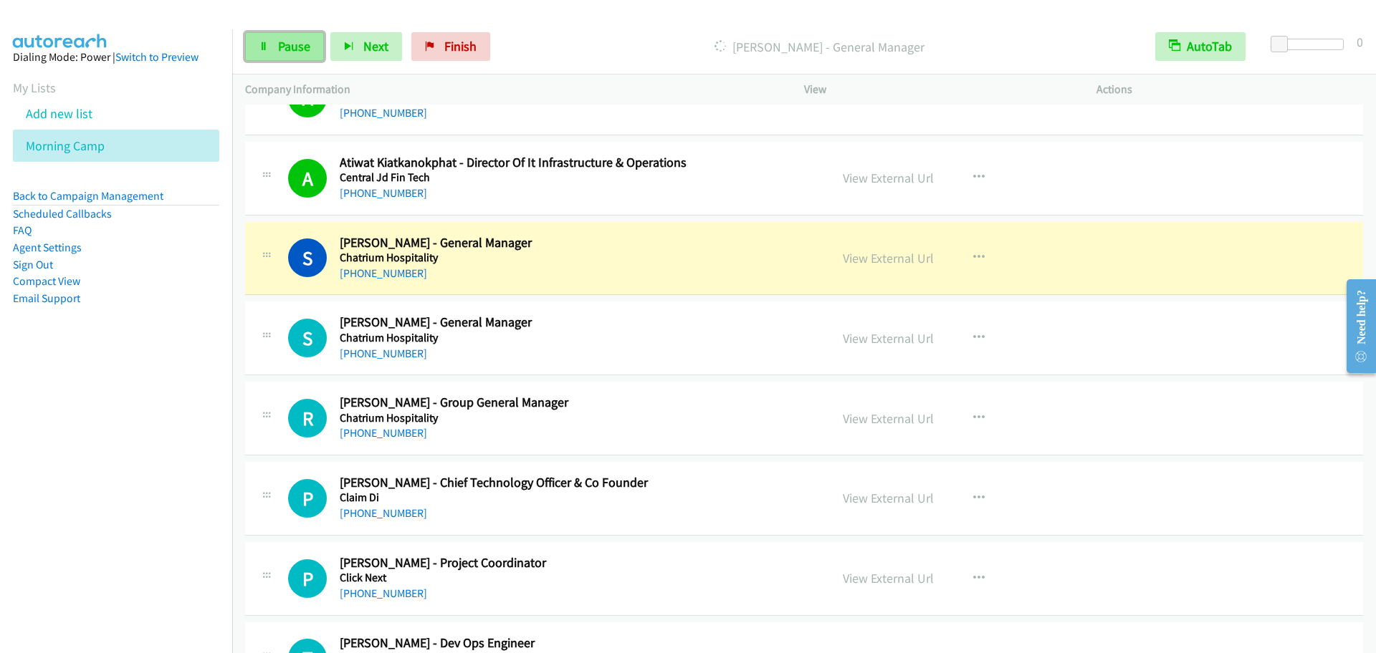
click at [284, 57] on link "Pause" at bounding box center [284, 46] width 79 height 29
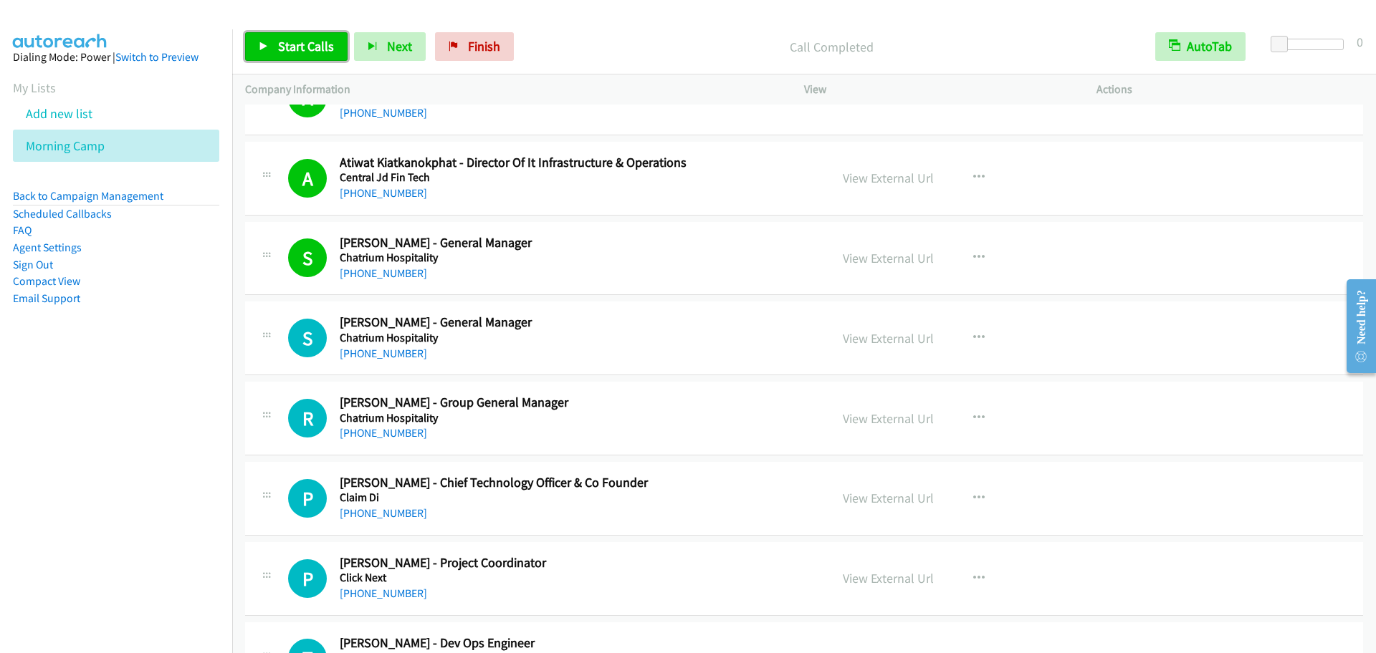
click at [256, 38] on link "Start Calls" at bounding box center [296, 46] width 102 height 29
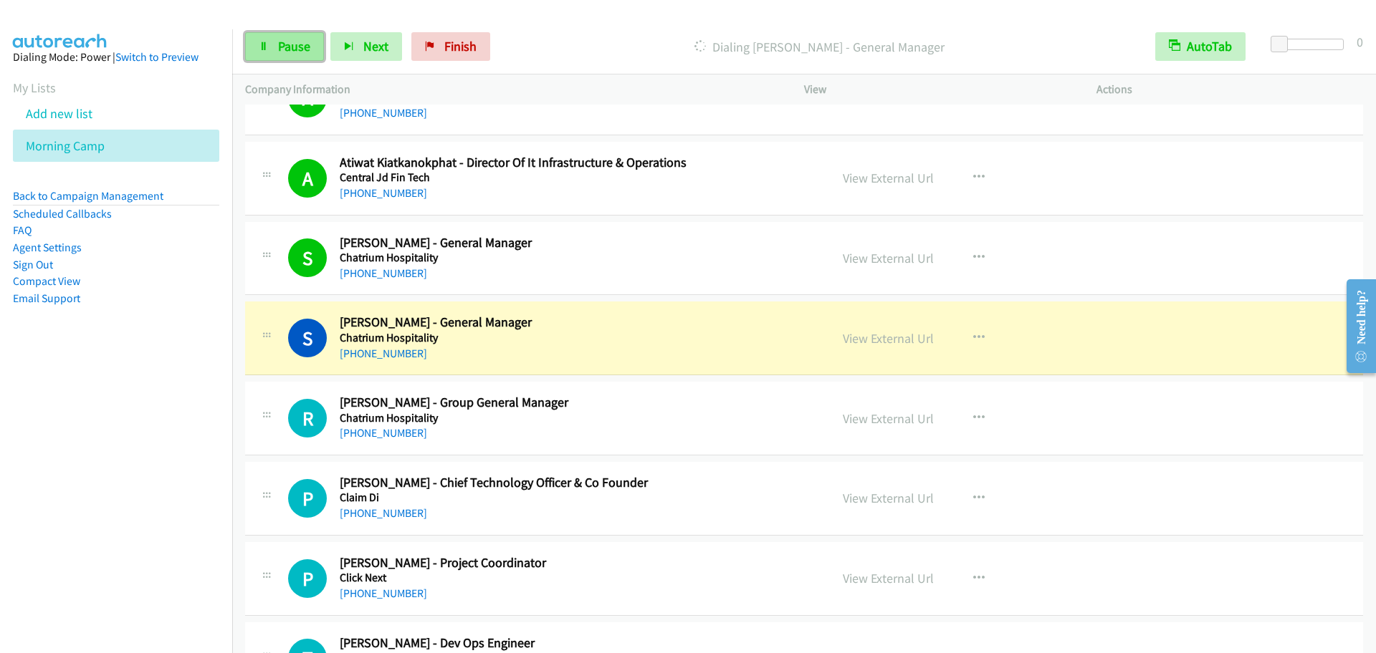
click at [305, 49] on span "Pause" at bounding box center [294, 46] width 32 height 16
click at [582, 352] on div "[PHONE_NUMBER]" at bounding box center [575, 353] width 471 height 17
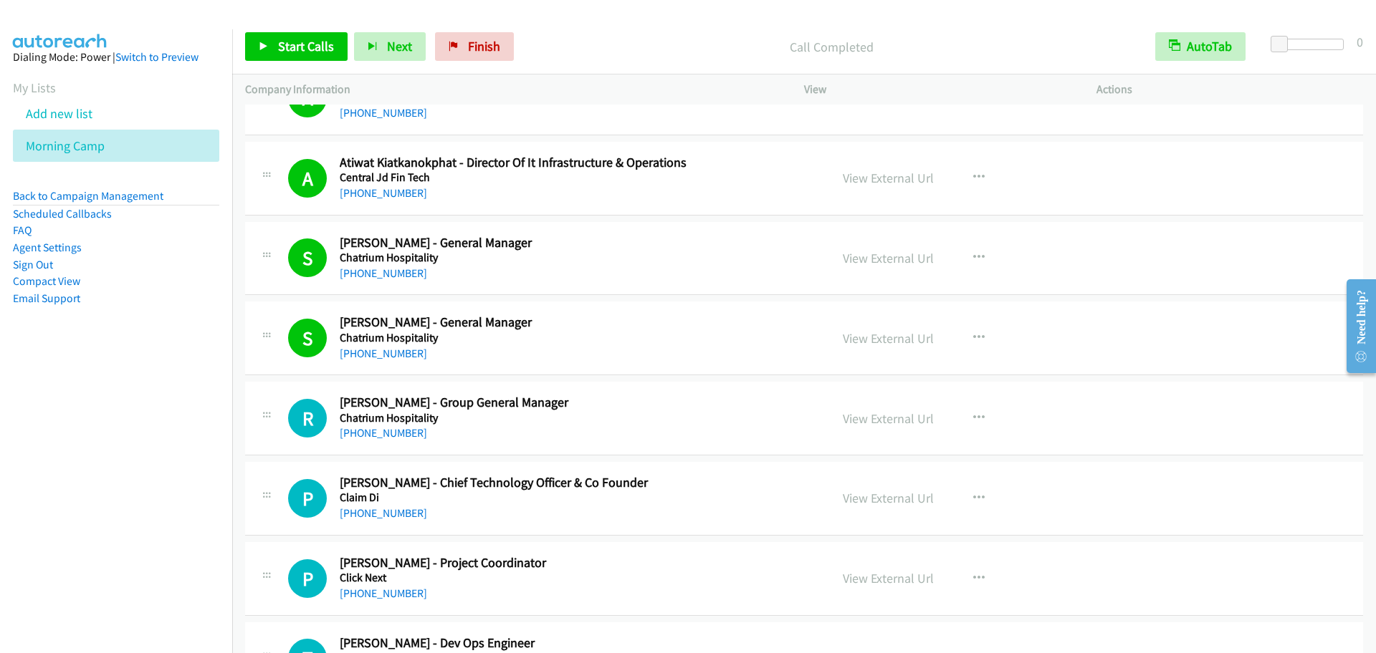
click at [293, 32] on div "Start Calls Pause Next Finish Call Completed AutoTab AutoTab 0" at bounding box center [803, 46] width 1143 height 55
click at [293, 34] on link "Start Calls" at bounding box center [296, 46] width 102 height 29
click at [275, 53] on link "Pause" at bounding box center [284, 46] width 79 height 29
click at [285, 49] on span "Start Calls" at bounding box center [306, 46] width 56 height 16
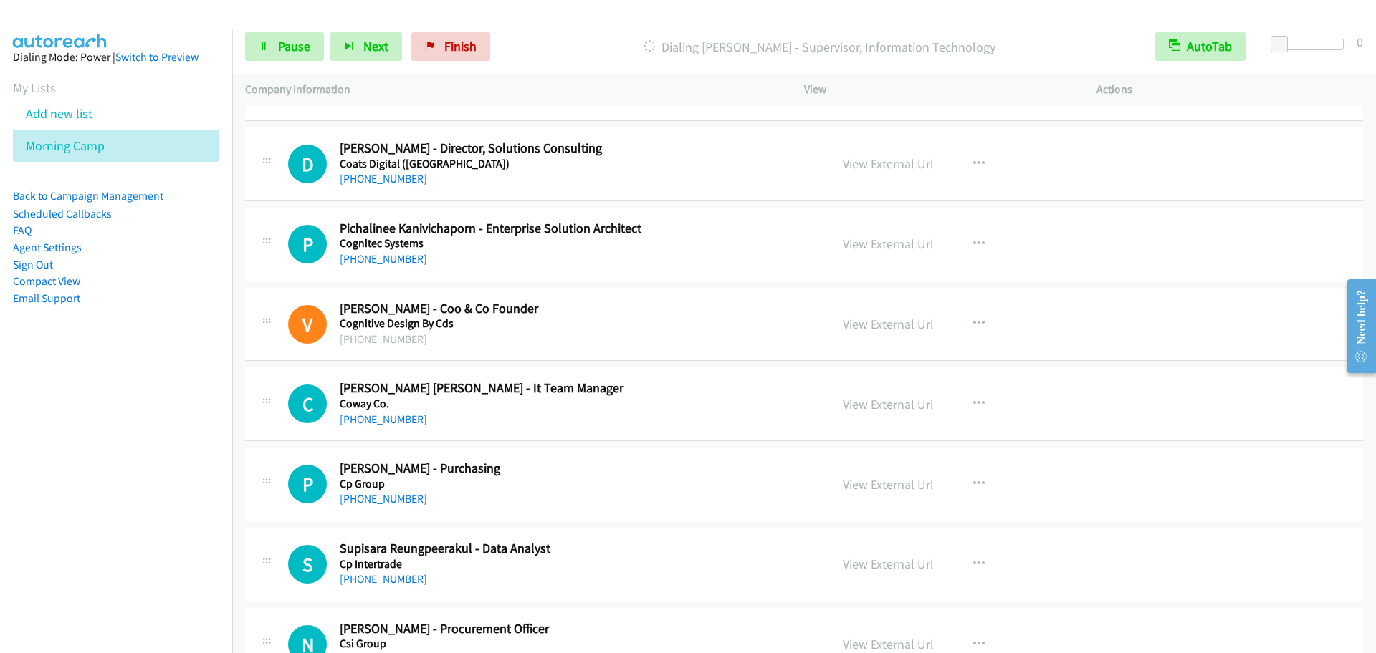
scroll to position [4179, 0]
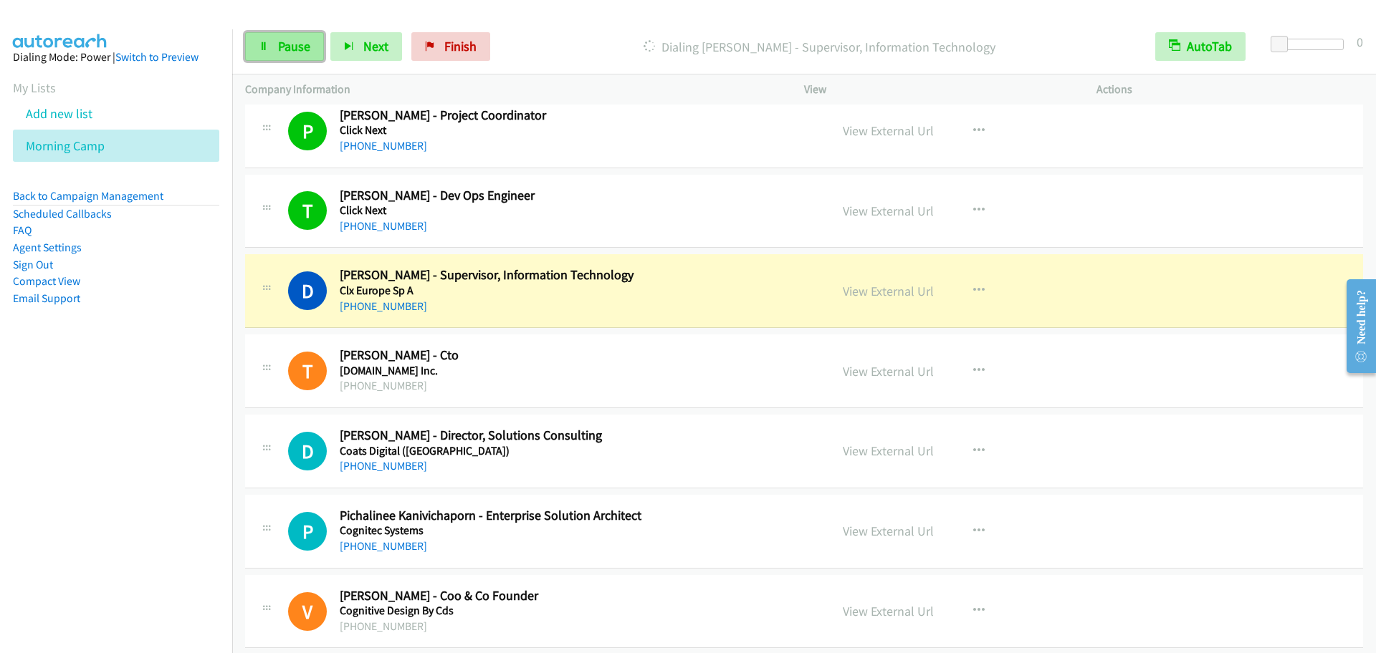
click at [272, 38] on link "Pause" at bounding box center [284, 46] width 79 height 29
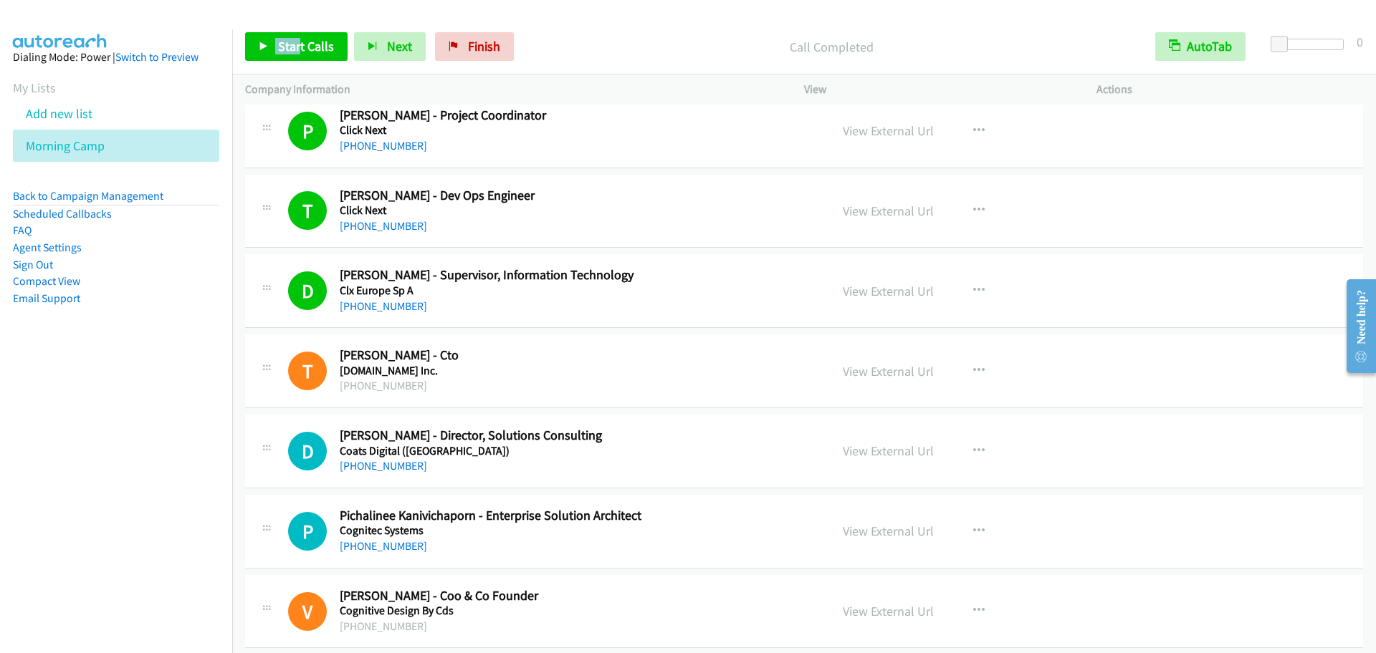
scroll to position [4329, 0]
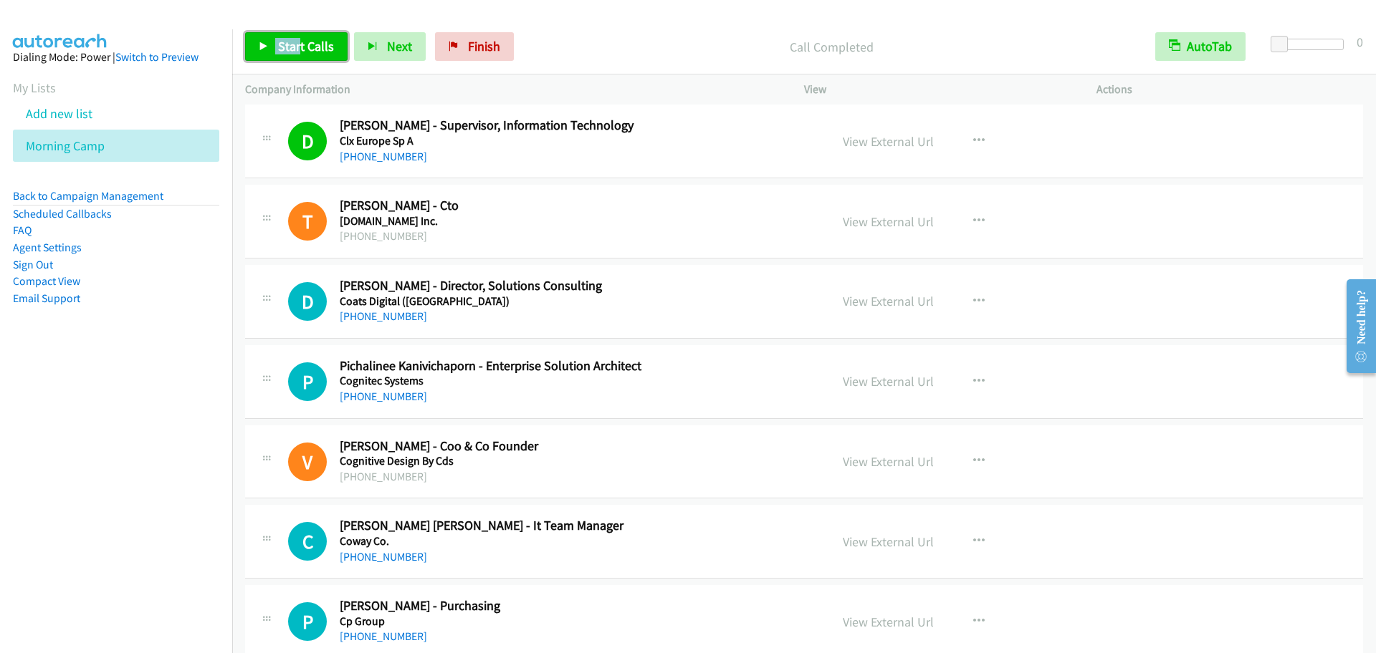
click at [260, 52] on link "Start Calls" at bounding box center [296, 46] width 102 height 29
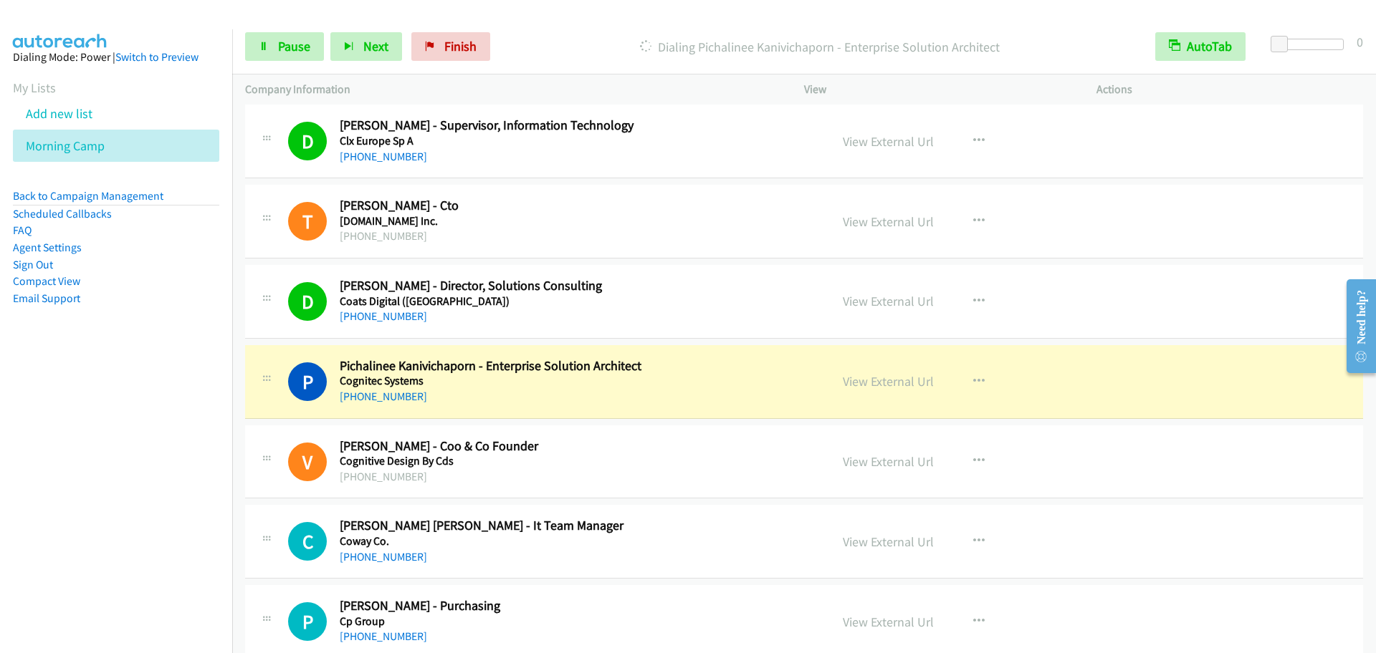
scroll to position [4478, 0]
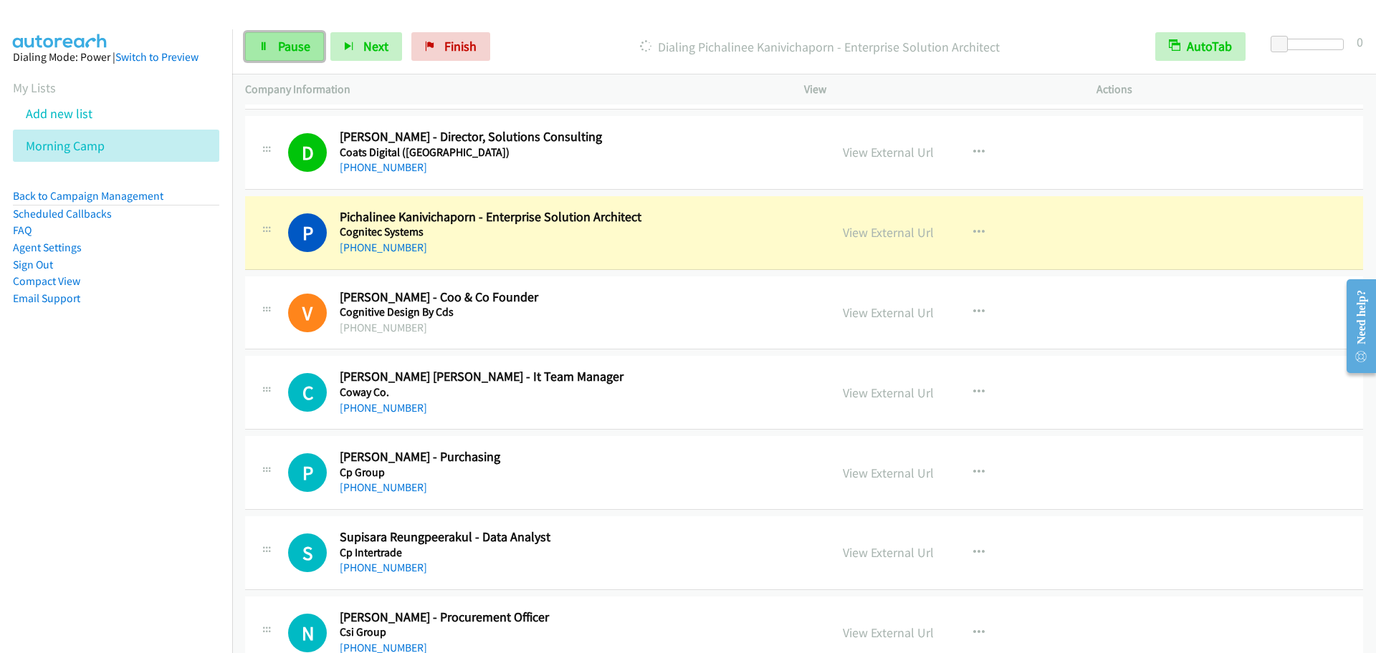
click at [285, 45] on span "Pause" at bounding box center [294, 46] width 32 height 16
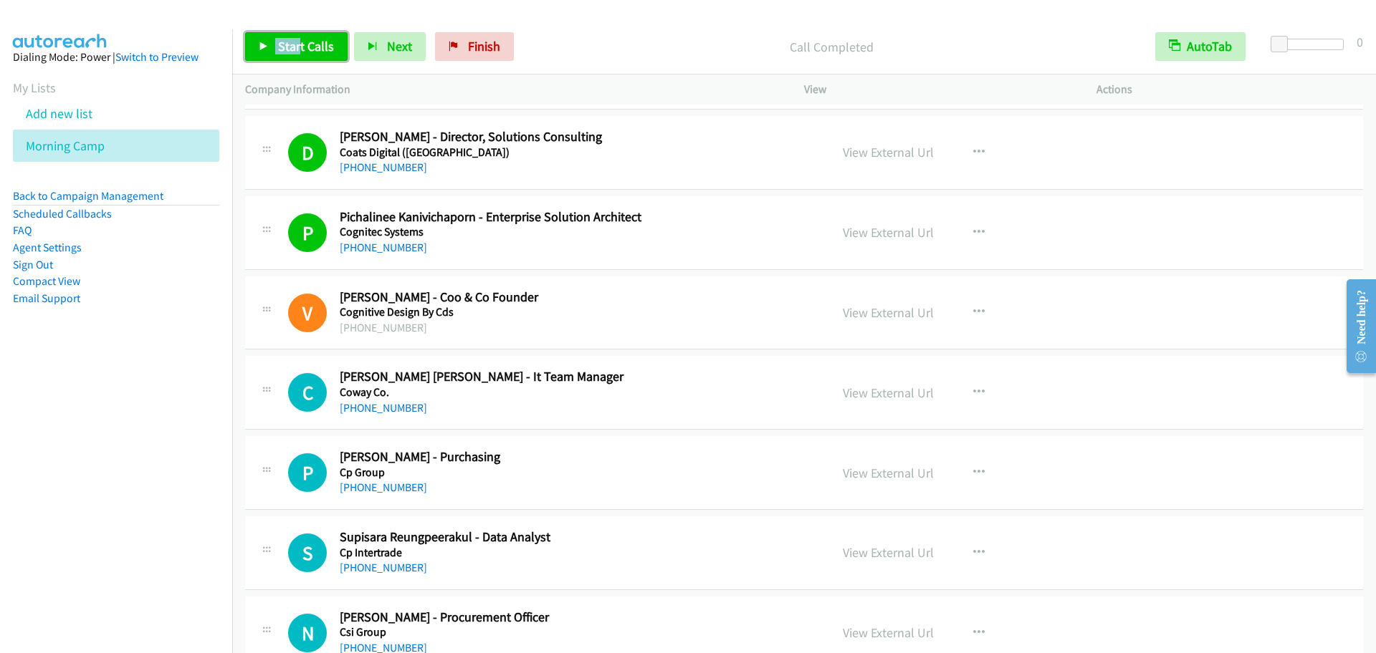
click at [258, 40] on link "Start Calls" at bounding box center [296, 46] width 102 height 29
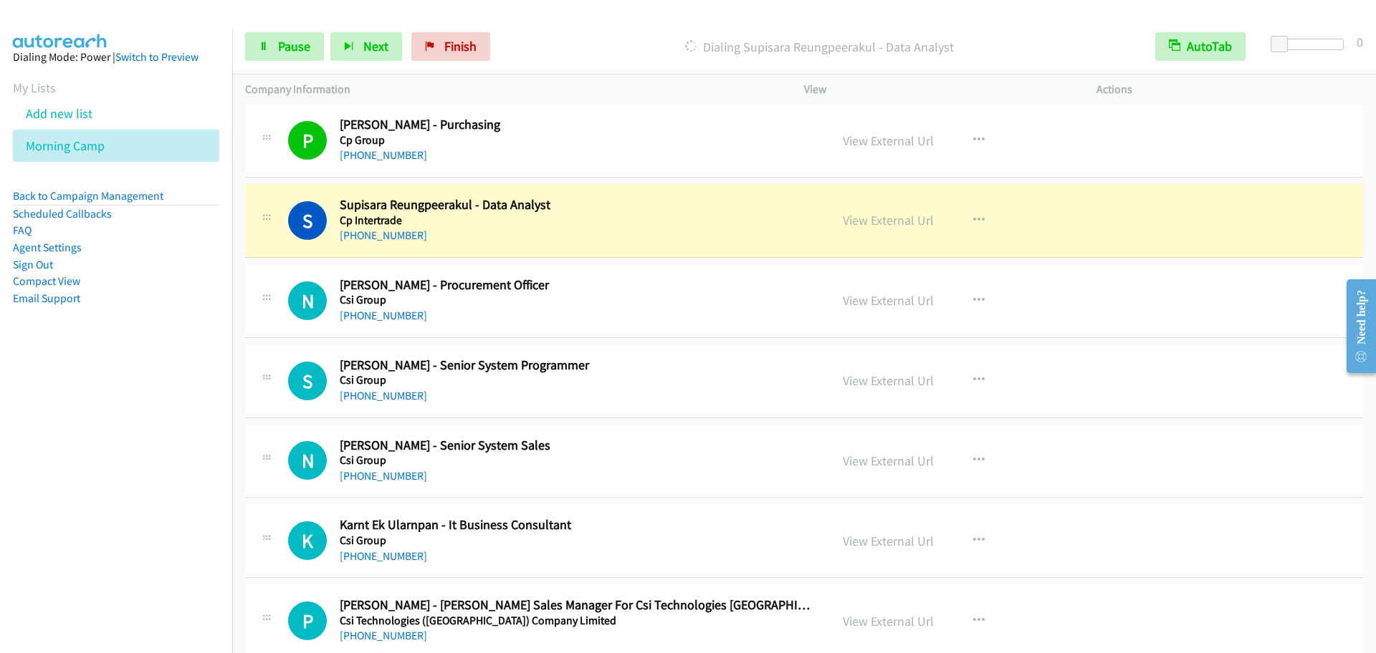
scroll to position [4776, 0]
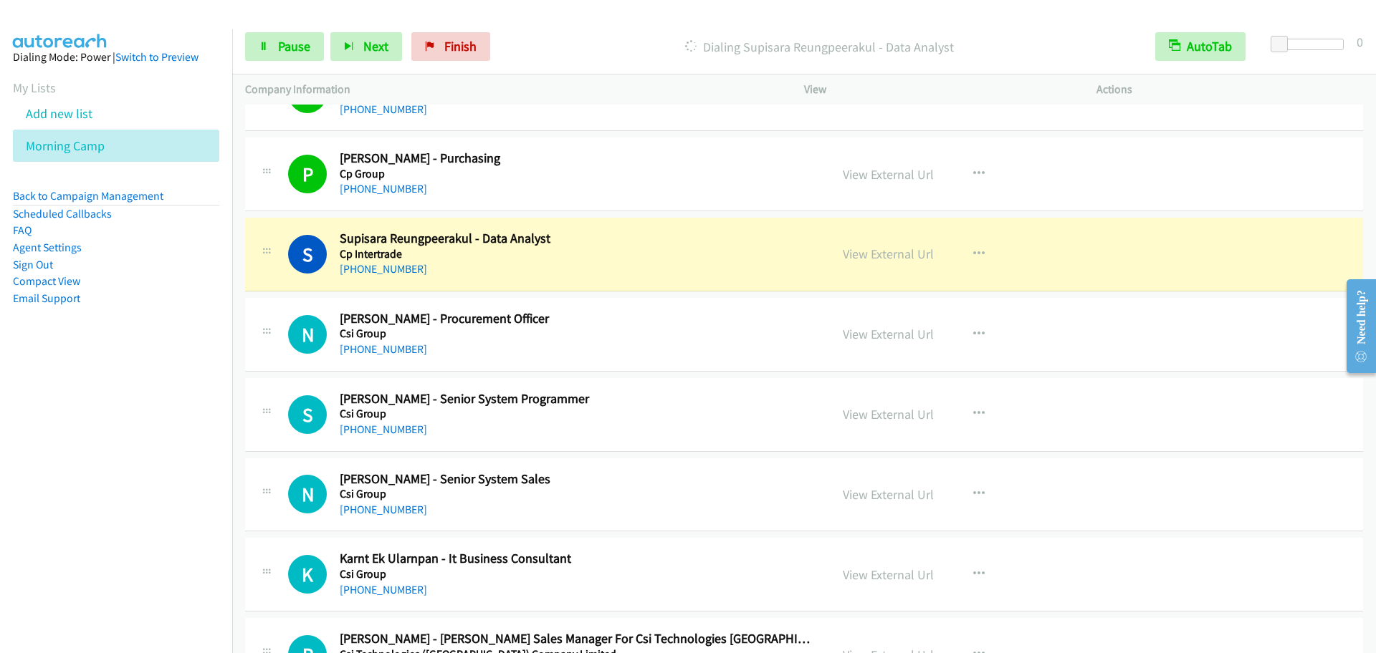
drag, startPoint x: 1219, startPoint y: 380, endPoint x: 1197, endPoint y: 381, distance: 22.3
click at [1219, 380] on div "S Callback Scheduled [PERSON_NAME] - Senior System Programmer Csi Group [GEOGRA…" at bounding box center [804, 415] width 1118 height 74
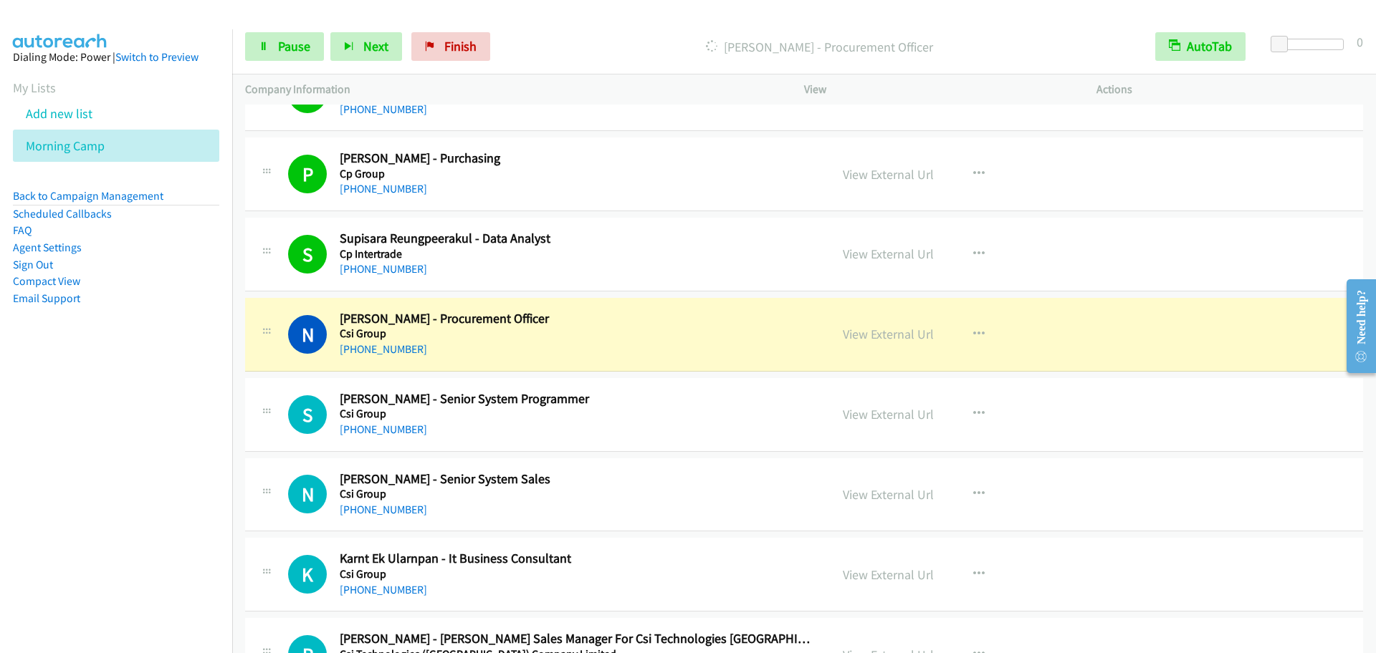
click at [522, 356] on div "[PHONE_NUMBER]" at bounding box center [575, 349] width 471 height 17
click at [286, 47] on span "Pause" at bounding box center [294, 46] width 32 height 16
click at [1166, 481] on div "N Callback Scheduled [PERSON_NAME] - Senior System Sales Csi Group [GEOGRAPHIC_…" at bounding box center [804, 496] width 1118 height 74
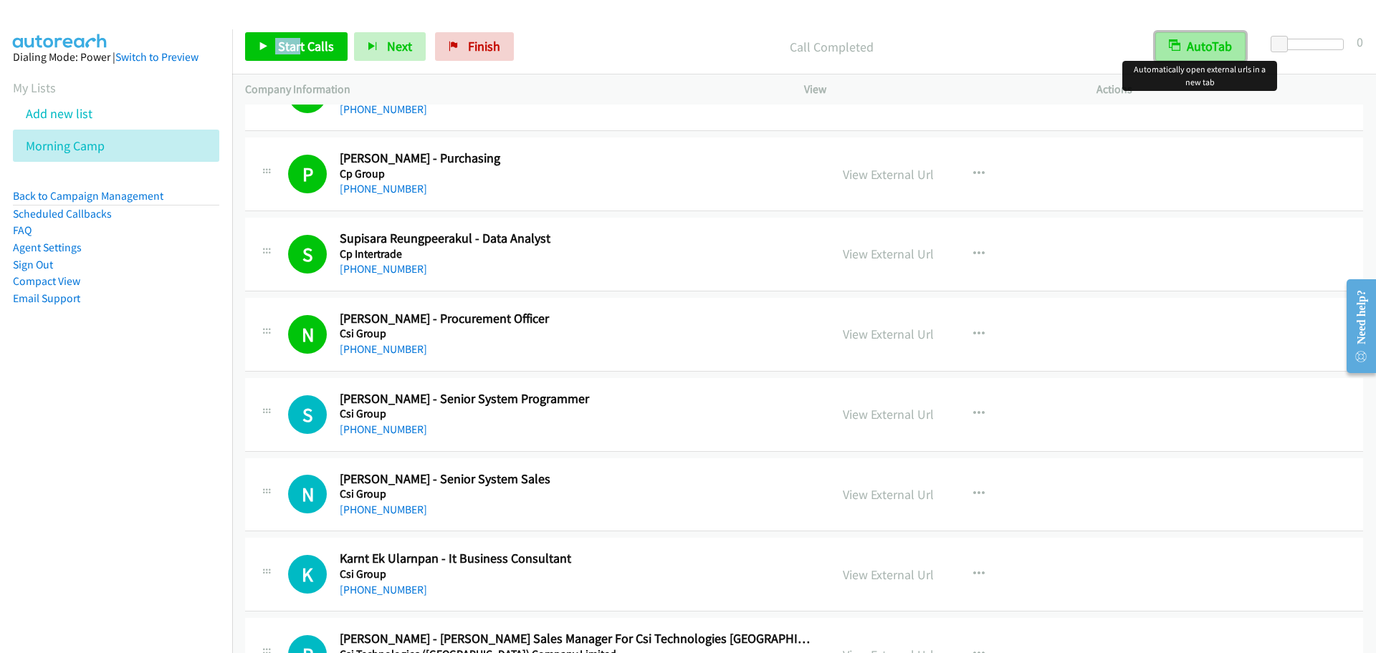
click at [1196, 49] on button "AutoTab" at bounding box center [1200, 46] width 90 height 29
click at [300, 44] on span "Start Calls" at bounding box center [306, 46] width 56 height 16
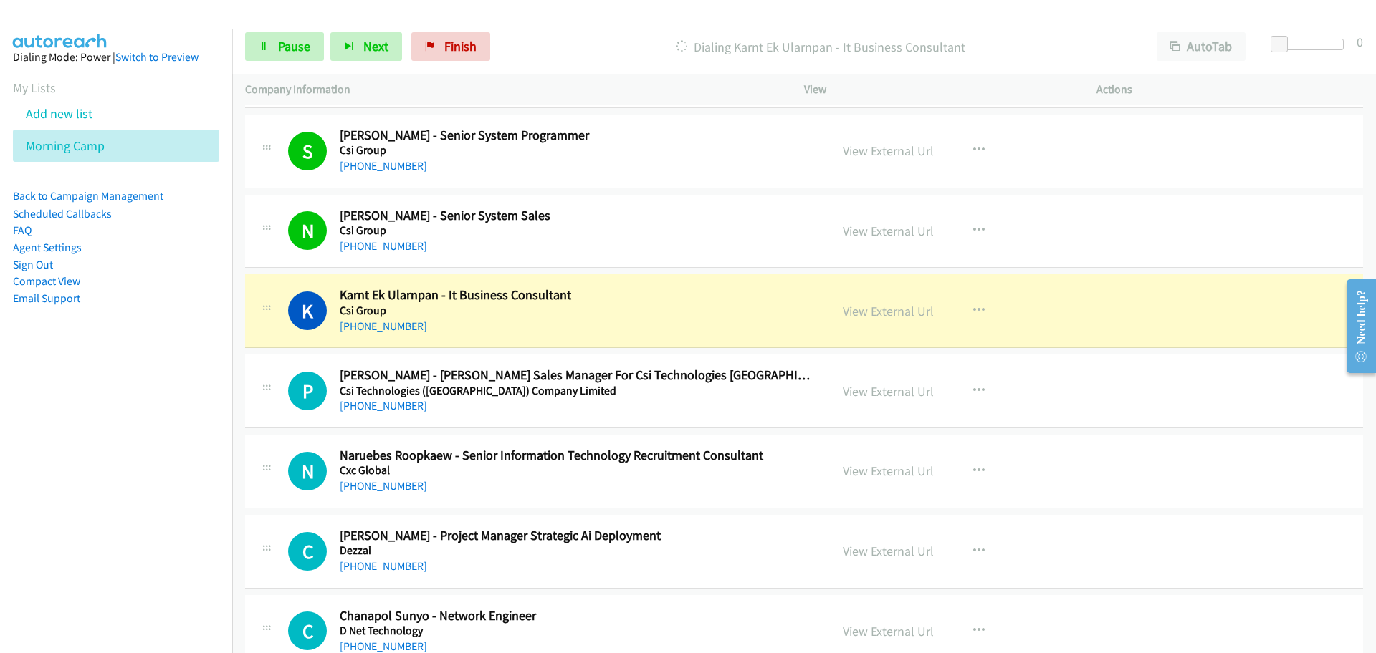
scroll to position [5074, 0]
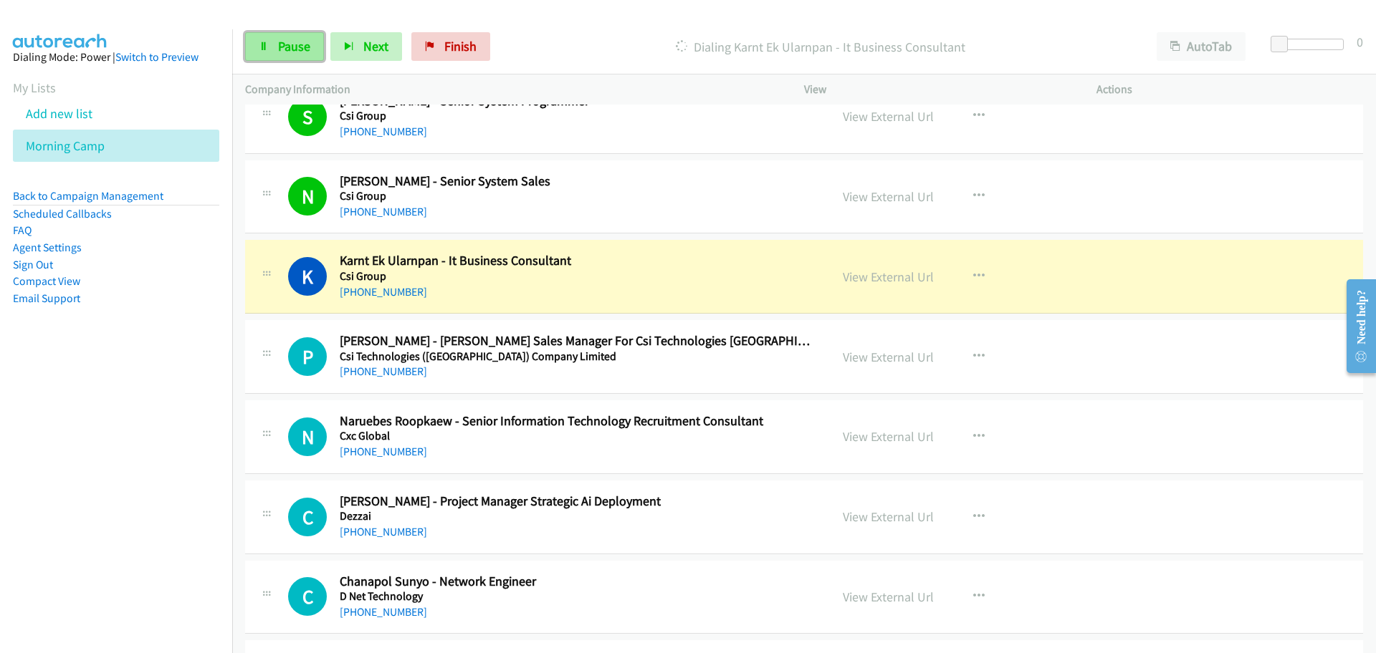
click at [304, 44] on span "Pause" at bounding box center [294, 46] width 32 height 16
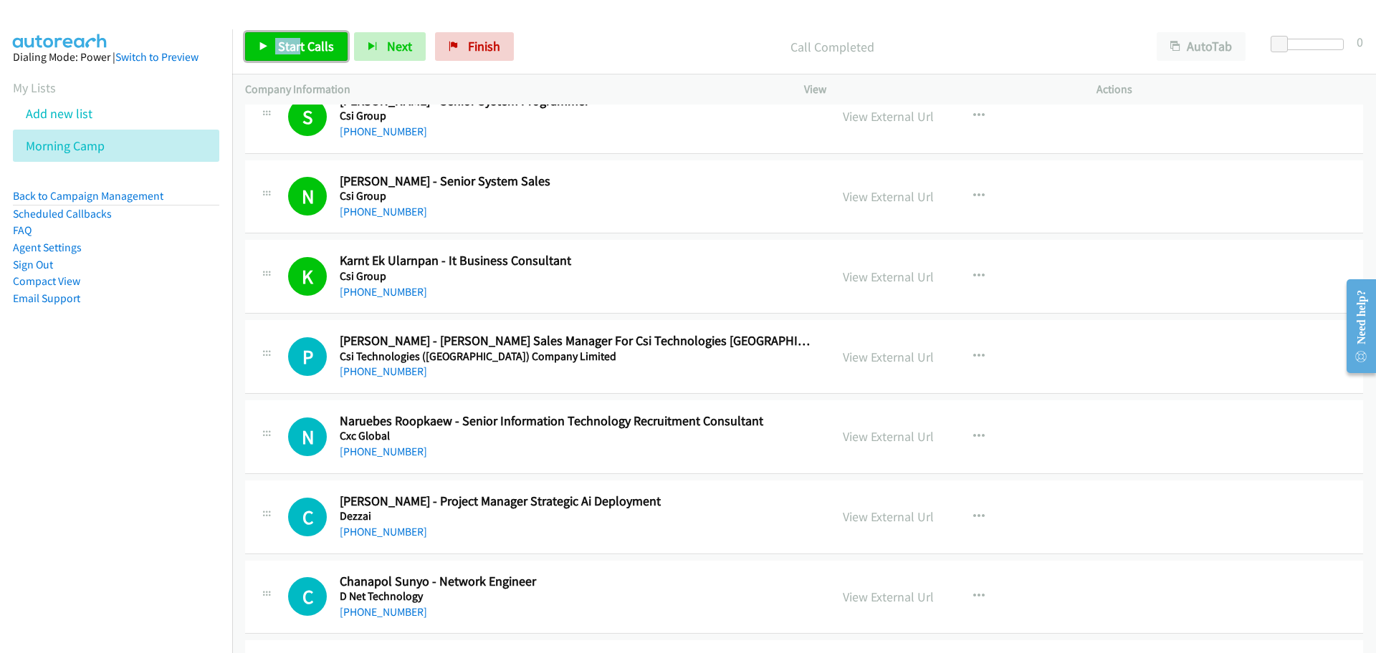
click at [327, 52] on span "Start Calls" at bounding box center [306, 46] width 56 height 16
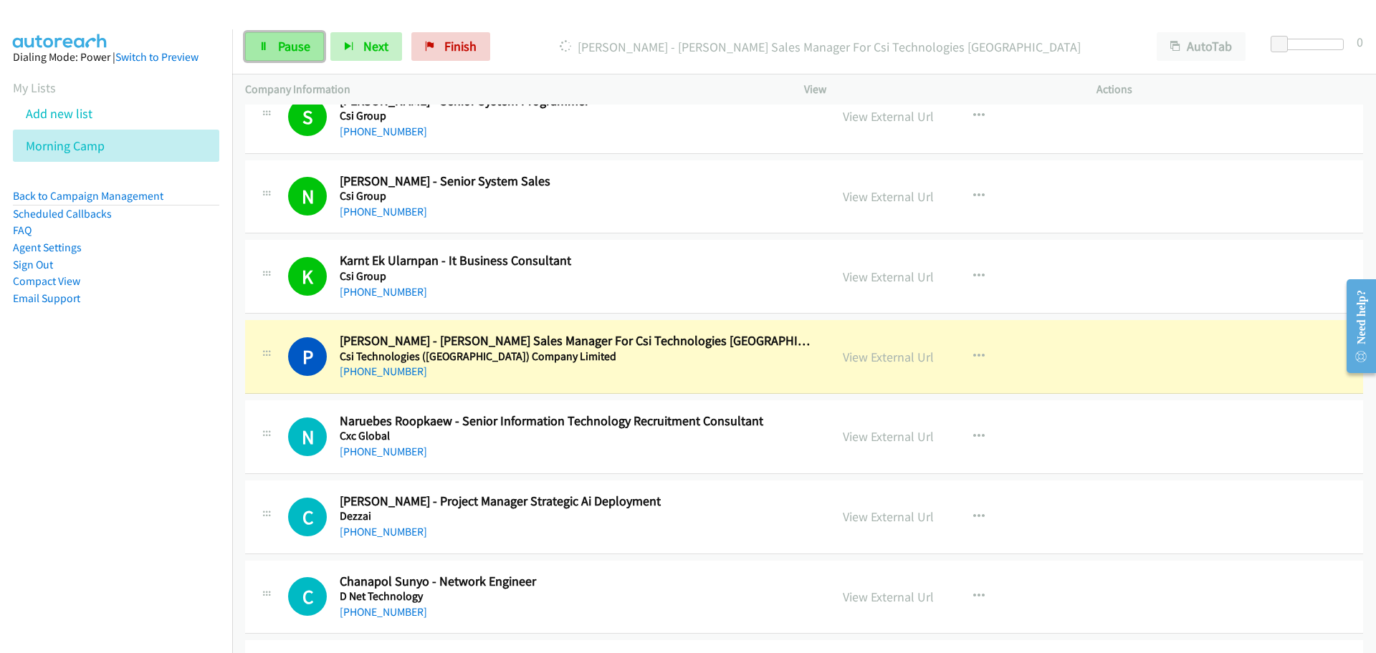
click at [285, 39] on span "Pause" at bounding box center [294, 46] width 32 height 16
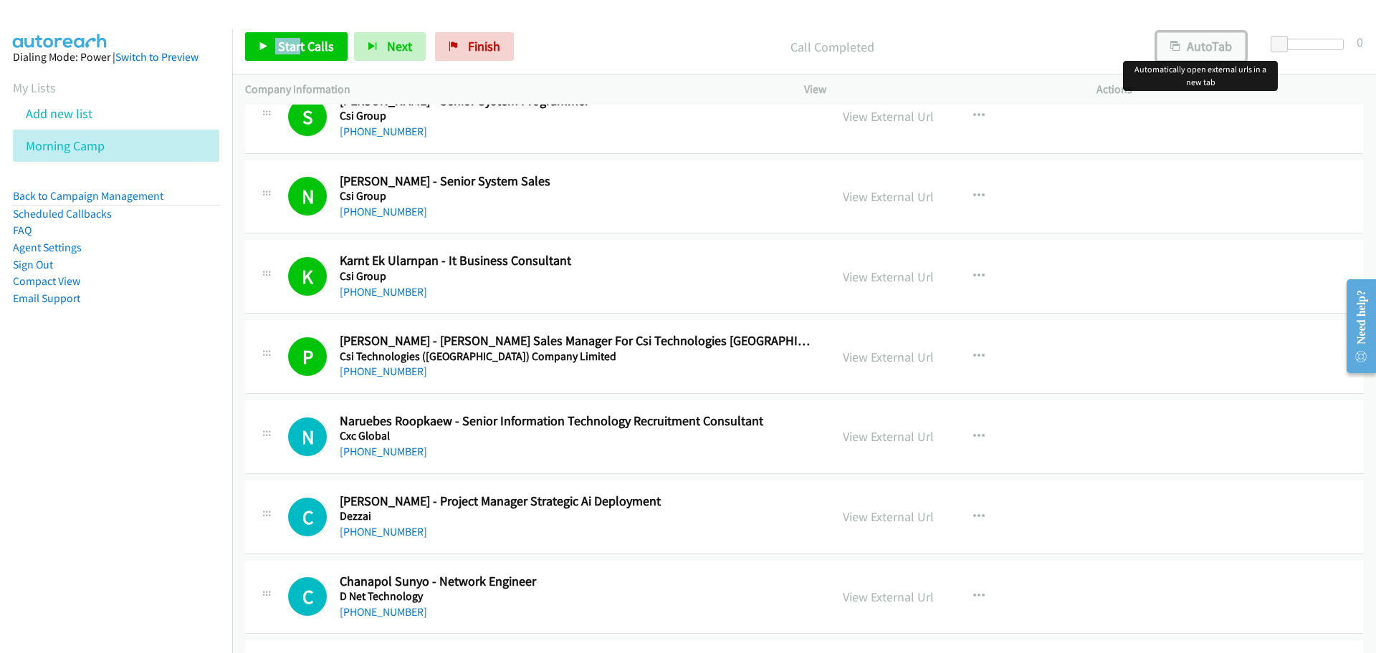
drag, startPoint x: 1190, startPoint y: 37, endPoint x: 1198, endPoint y: 58, distance: 22.2
click at [1190, 38] on button "AutoTab" at bounding box center [1200, 46] width 89 height 29
click at [292, 38] on span "Start Calls" at bounding box center [306, 46] width 56 height 16
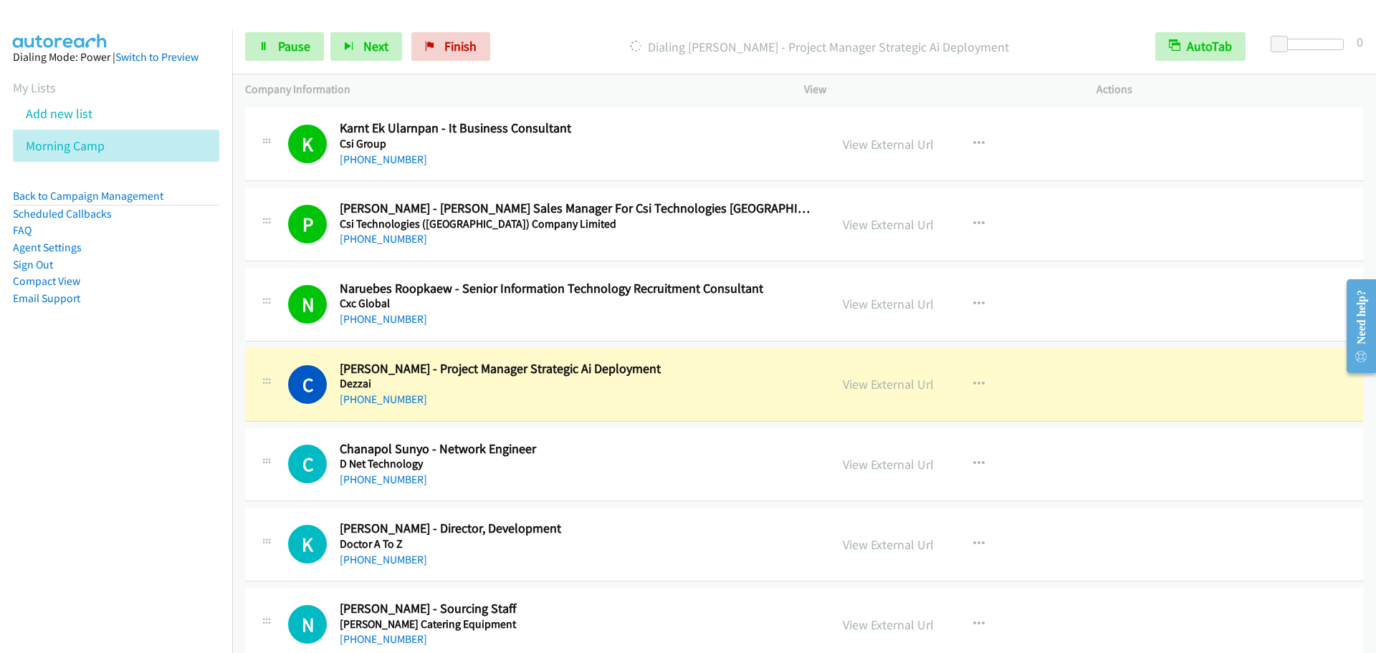
scroll to position [5224, 0]
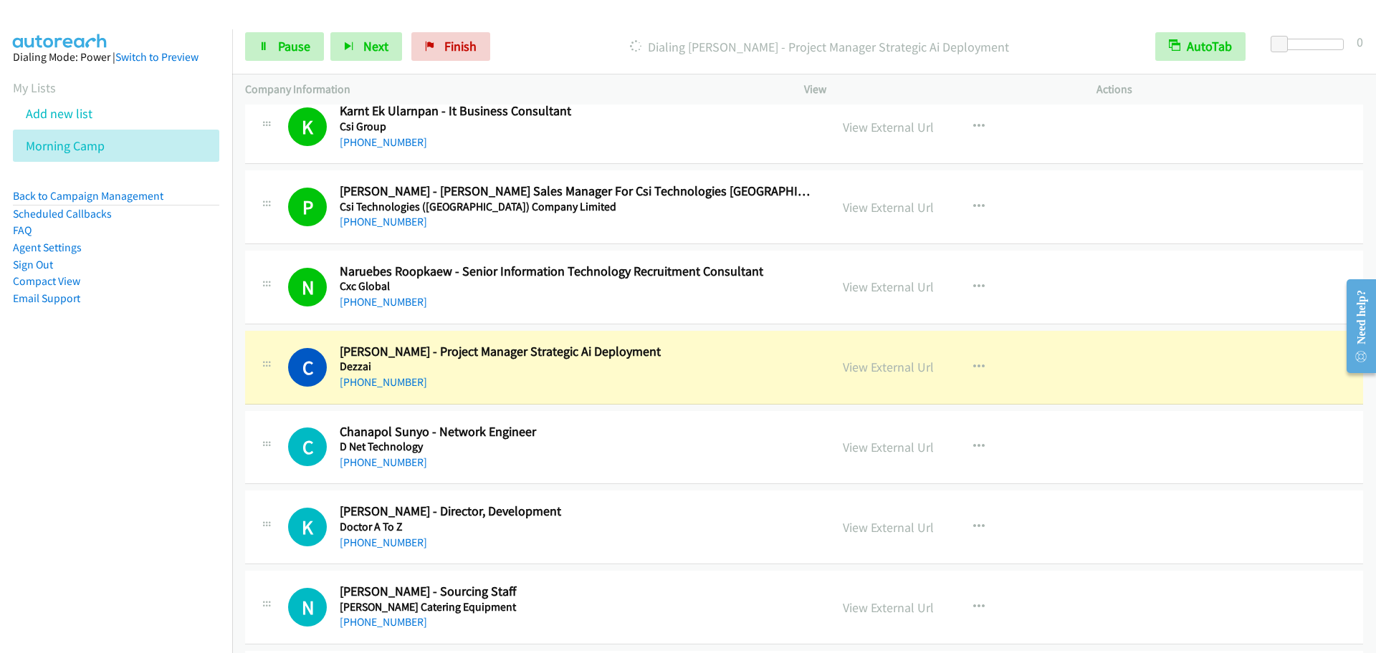
drag, startPoint x: 863, startPoint y: 361, endPoint x: 891, endPoint y: 377, distance: 32.7
click at [258, 52] on link "Pause" at bounding box center [284, 46] width 79 height 29
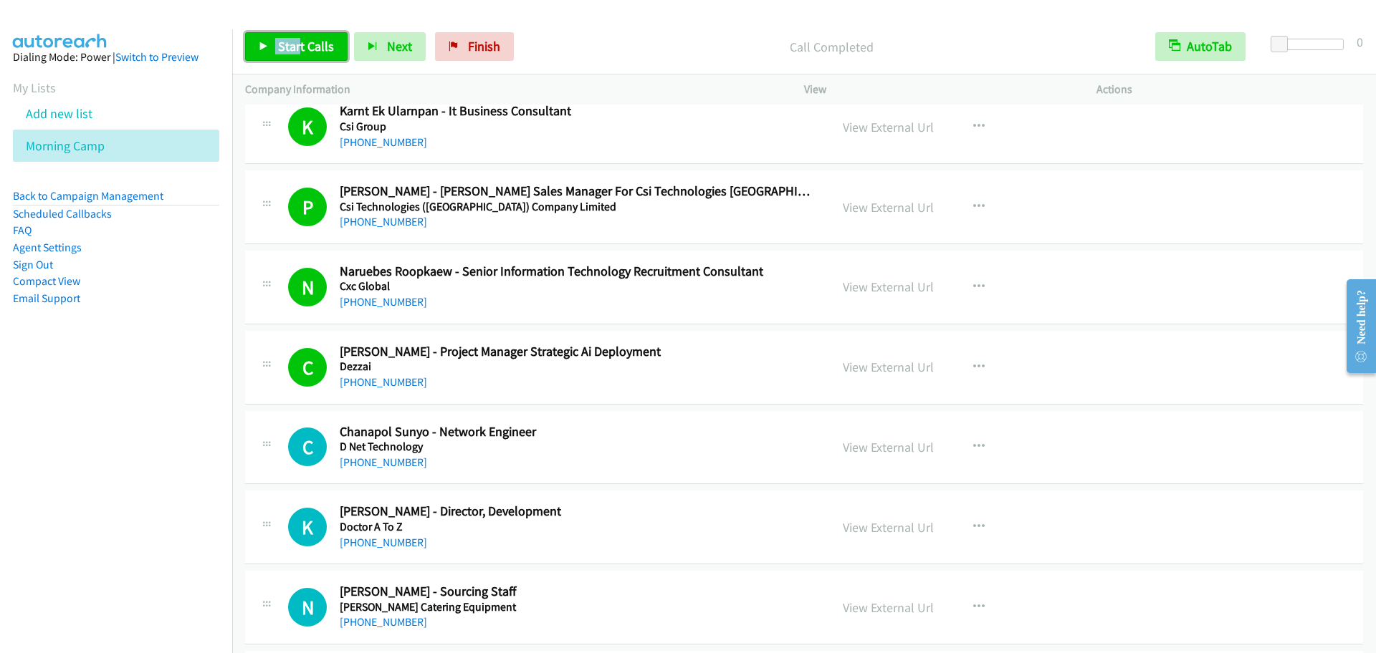
click at [332, 53] on link "Start Calls" at bounding box center [296, 46] width 102 height 29
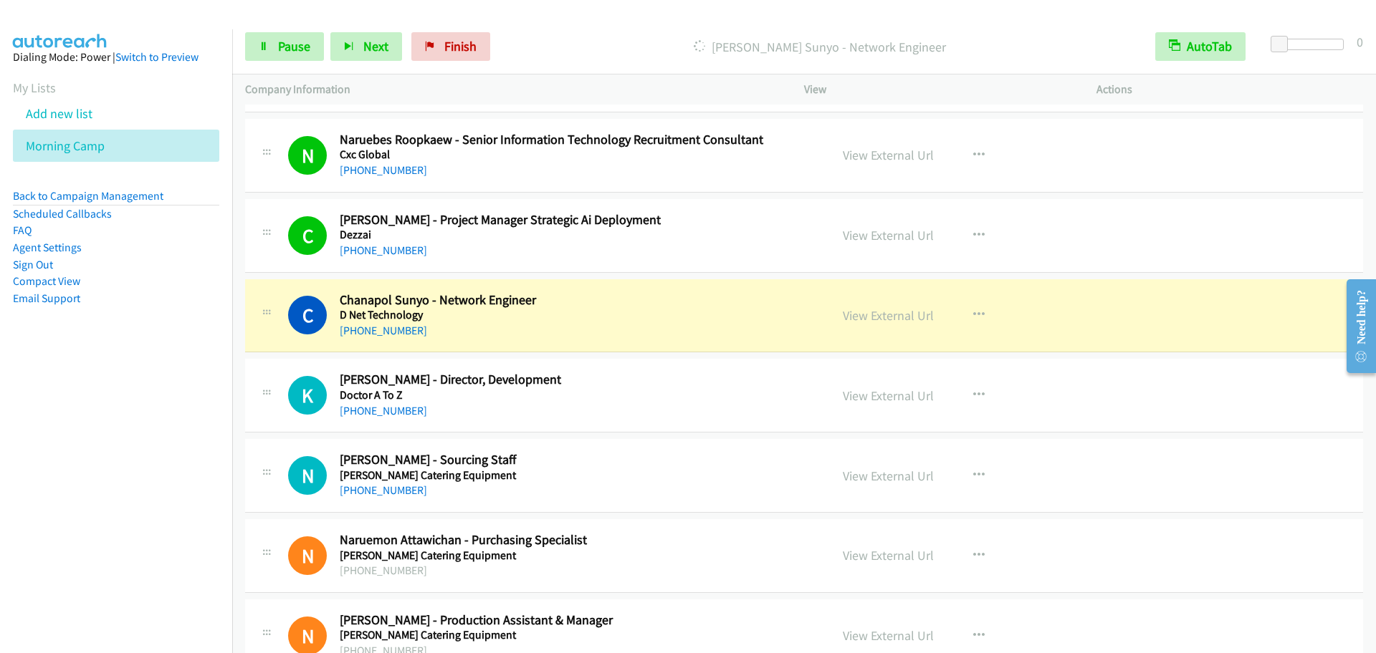
scroll to position [5373, 0]
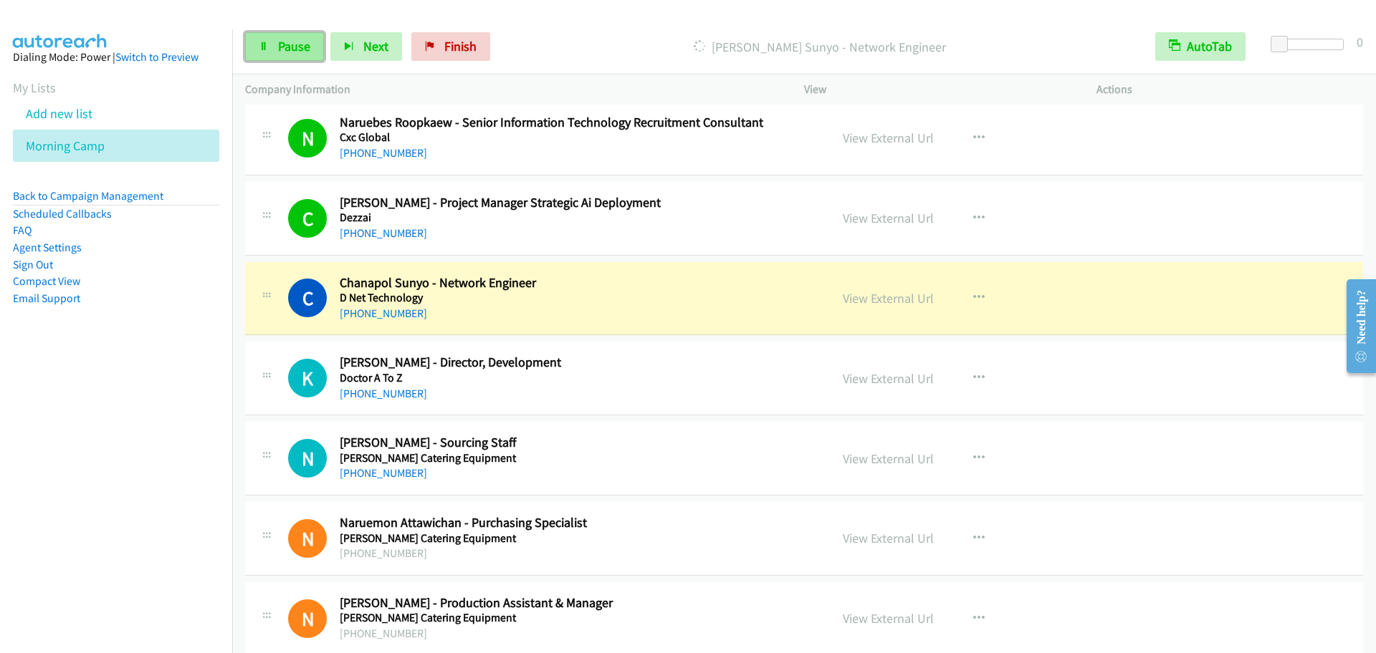
click at [266, 36] on link "Pause" at bounding box center [284, 46] width 79 height 29
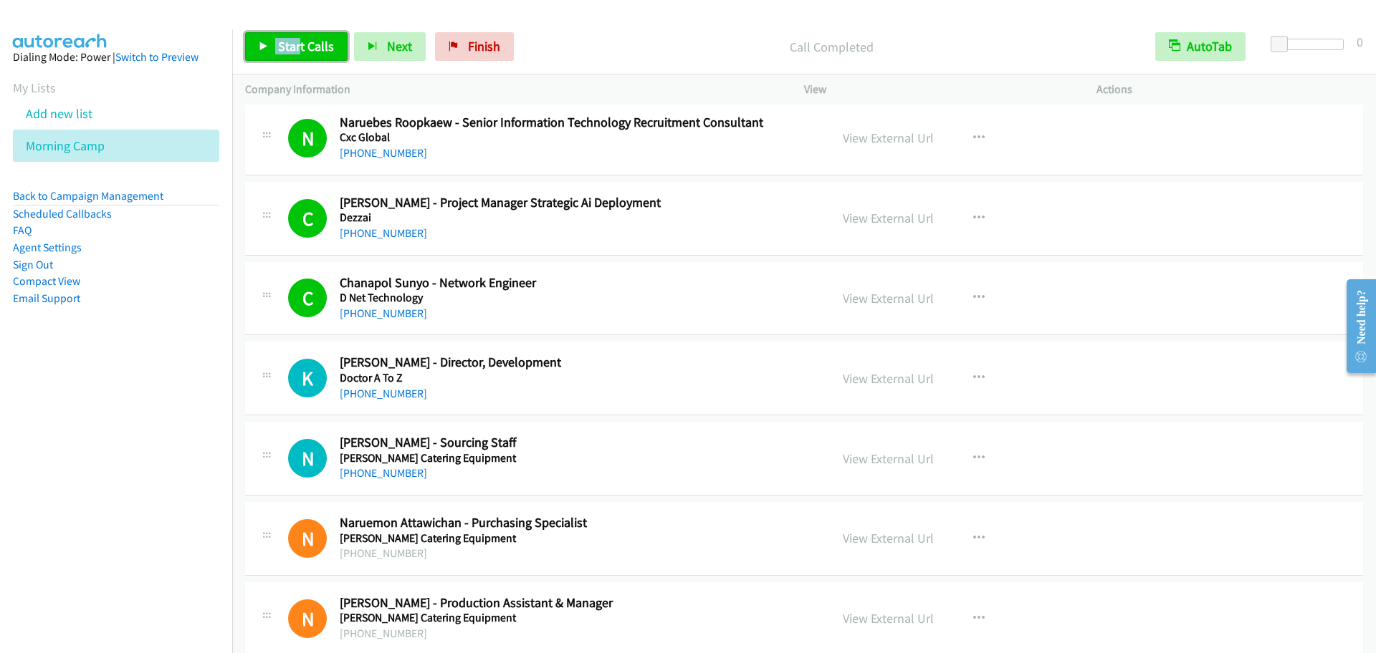
click at [320, 52] on span "Start Calls" at bounding box center [306, 46] width 56 height 16
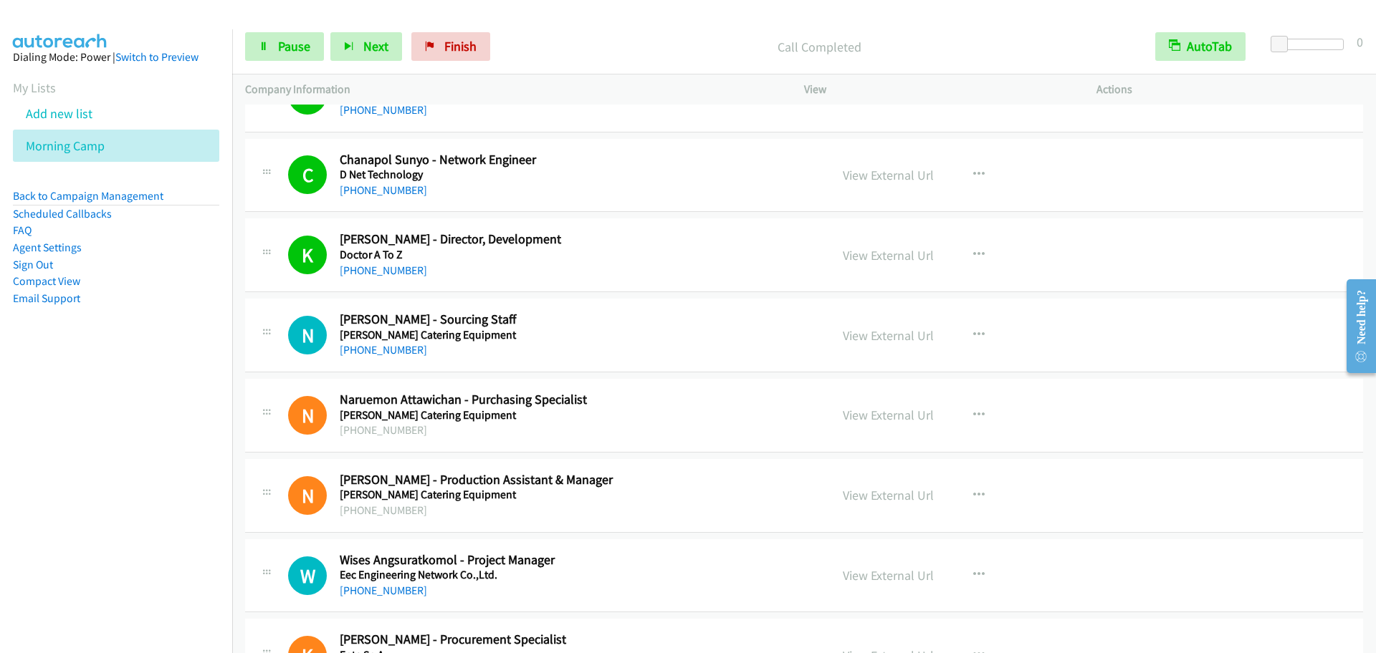
scroll to position [5522, 0]
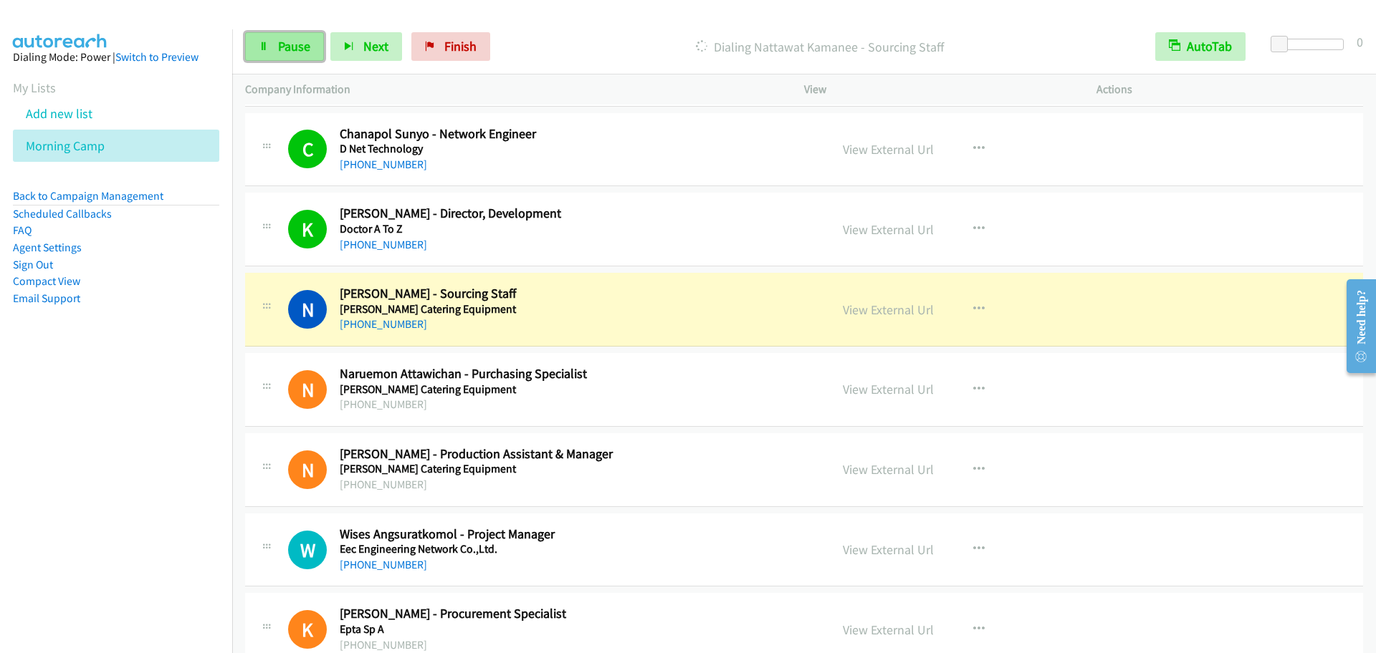
click at [283, 48] on span "Pause" at bounding box center [294, 46] width 32 height 16
click at [405, 274] on div "N Callback Scheduled Nattawat Kamanee - Sourcing Staff [PERSON_NAME] Catering E…" at bounding box center [804, 310] width 1118 height 74
drag, startPoint x: 672, startPoint y: 307, endPoint x: 686, endPoint y: 220, distance: 87.7
